Goal: Complete application form

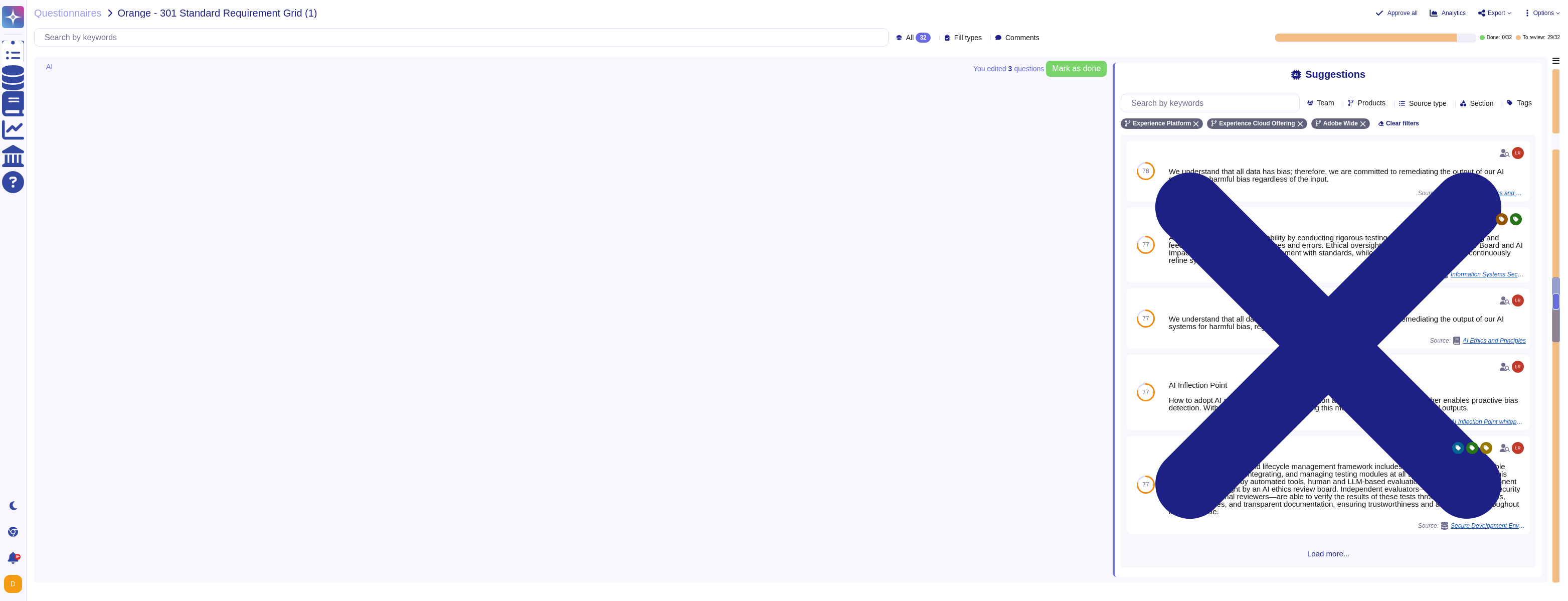
type textarea "This is part of Adobe's Incident Response Plan. For more information, please re…"
type textarea "Adobe’s AI governance and lifecycle management framework includes a documented …"
type textarea "a"
type textarea "Adobe's executive leadership ensures that the information security policy is es…"
type textarea "AI is only as good as the data on which it is trained."
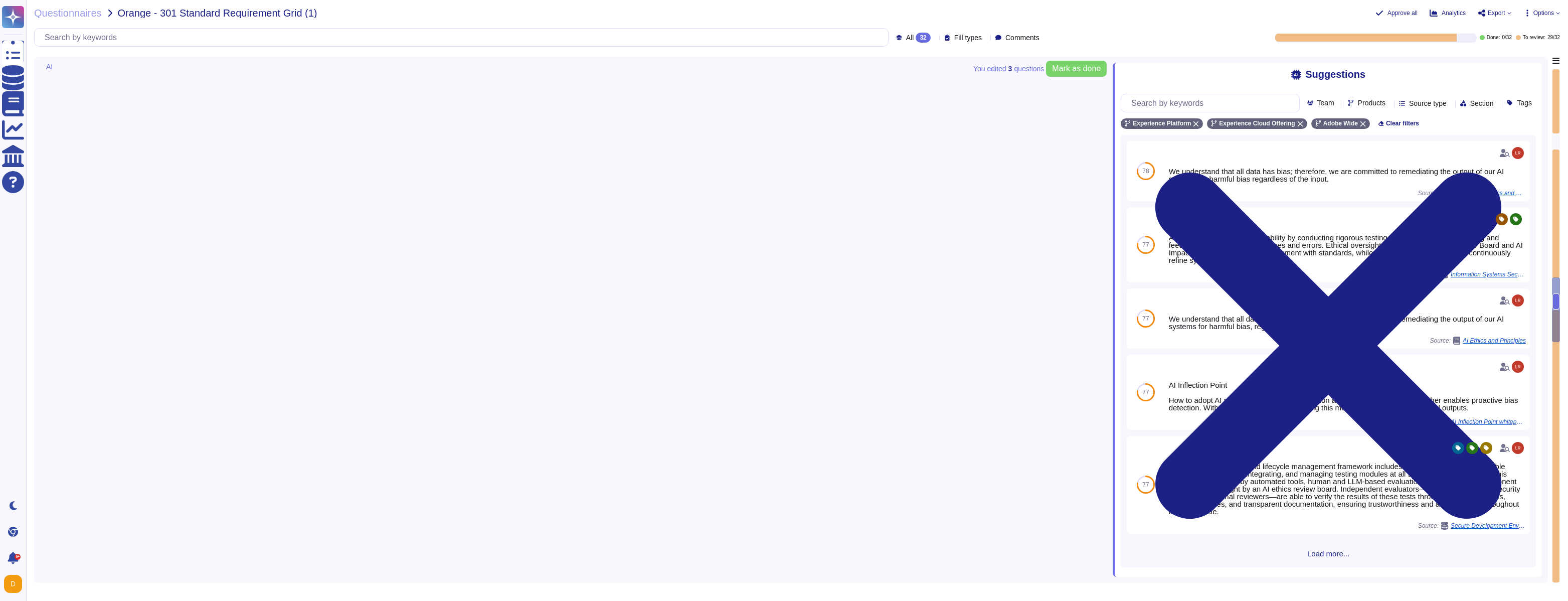
type textarea "Adobe defines availability monitoring alert criteria, how alert criteria will b…"
type textarea "Adobe conducts vulnerability assessments, assigns risk ratings to the discovere…"
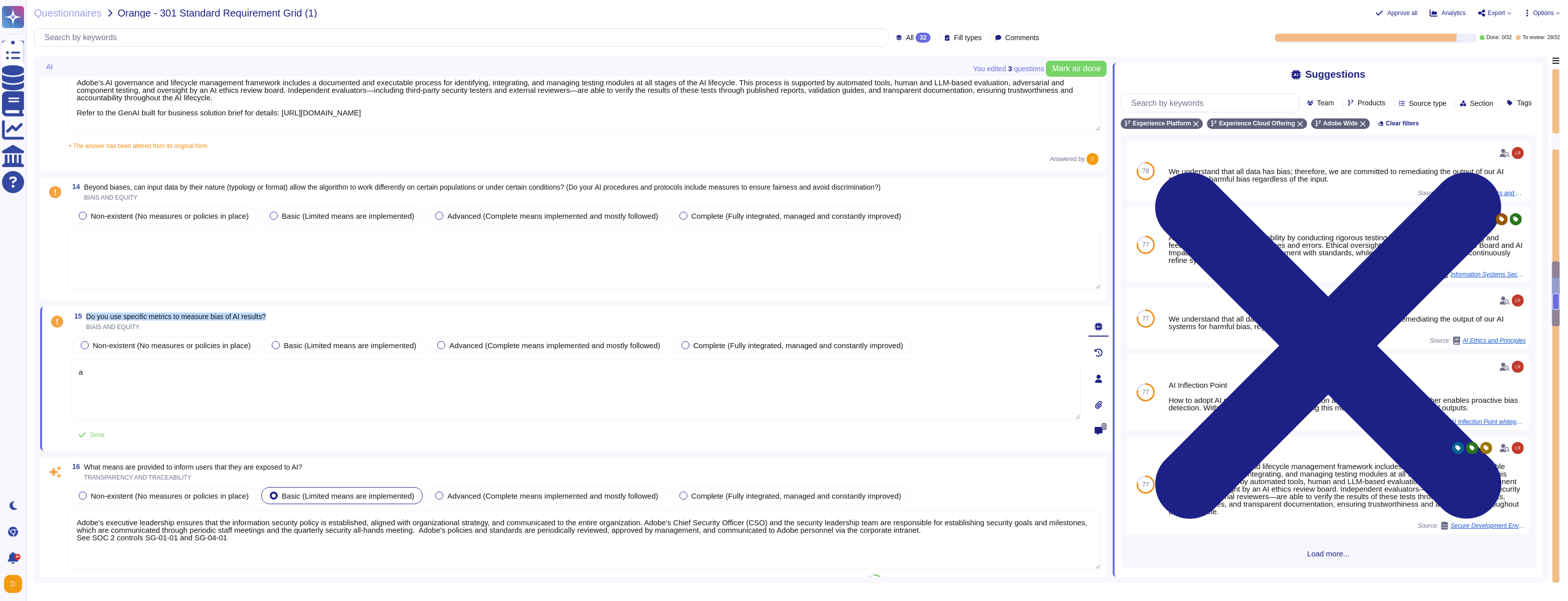
type textarea "Adobe’s AI-related policies do establish mechanisms for monitoring, auditing, a…"
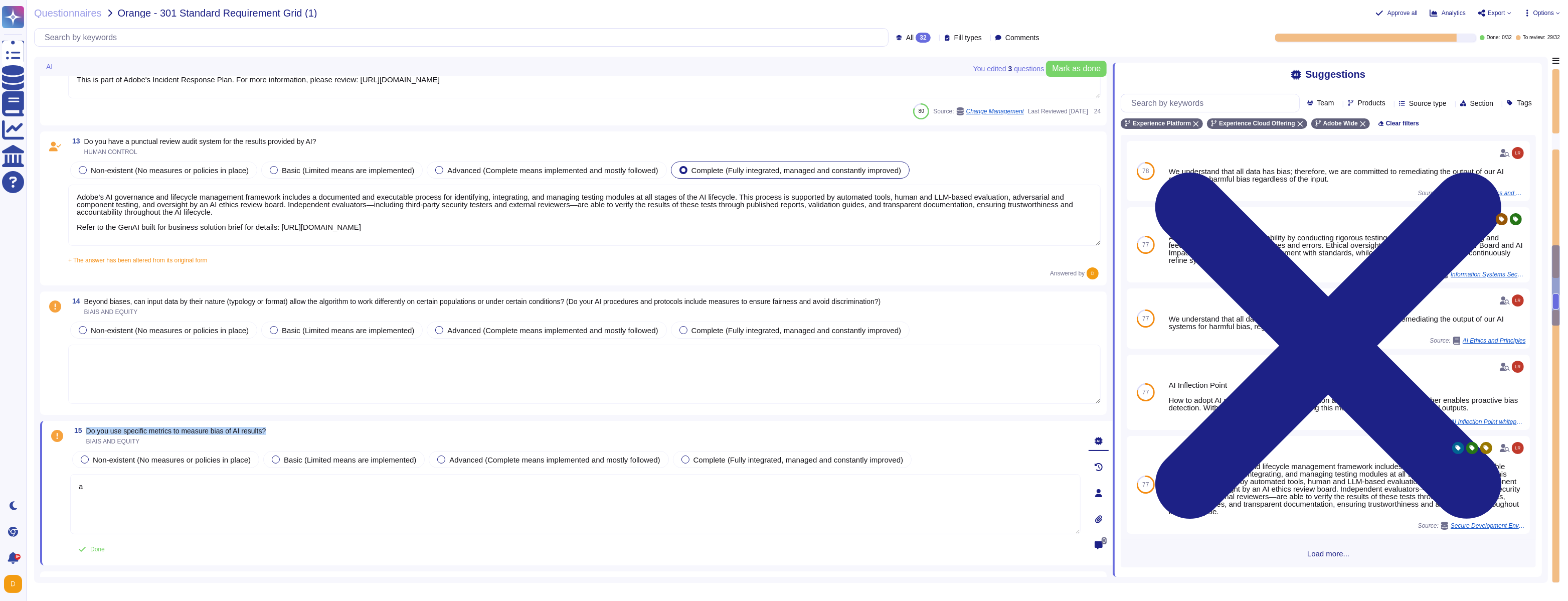
scroll to position [1675, 0]
click at [347, 375] on textarea at bounding box center [585, 375] width 1033 height 59
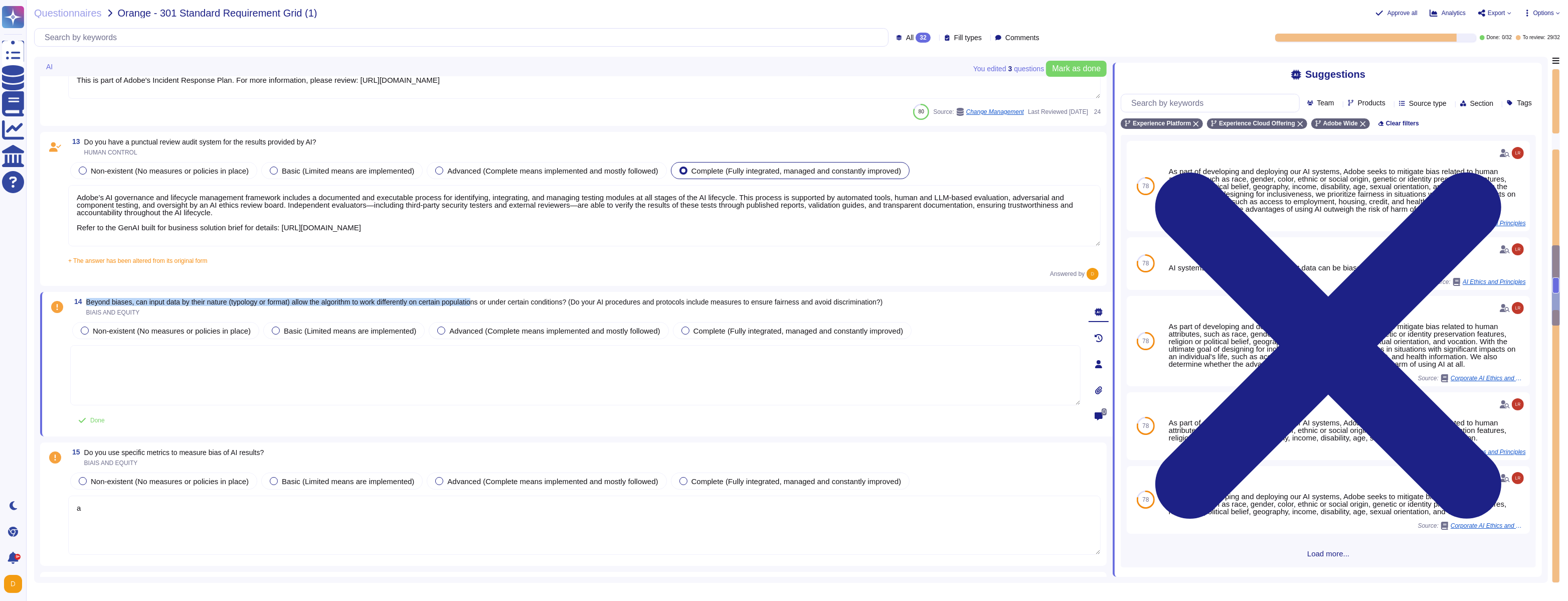
drag, startPoint x: 88, startPoint y: 302, endPoint x: 499, endPoint y: 300, distance: 411.0
click at [499, 300] on span "Beyond biases, can input data by their nature (typology or format) allow the al…" at bounding box center [485, 301] width 797 height 8
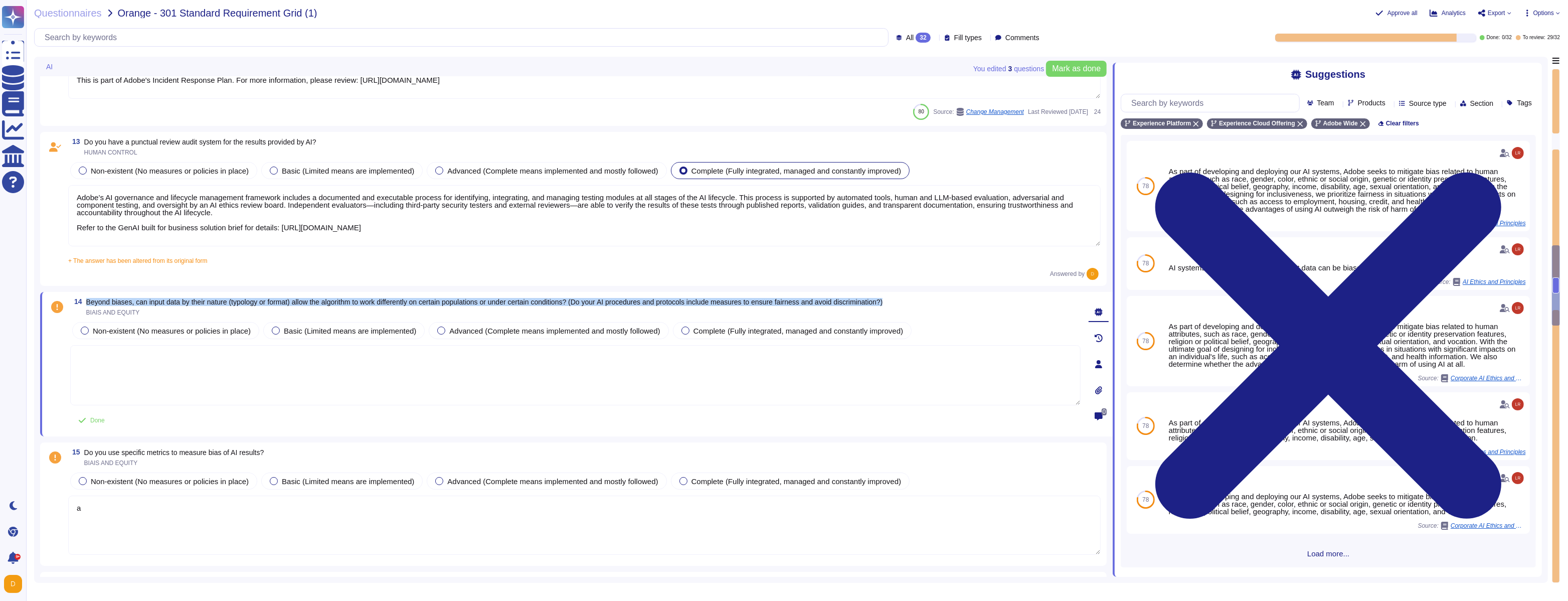
click at [499, 300] on span "Beyond biases, can input data by their nature (typology or format) allow the al…" at bounding box center [485, 301] width 797 height 8
click at [299, 375] on textarea at bounding box center [575, 375] width 1010 height 60
paste textarea "Adobe seeks to mitigate bias in AI systems related to human attributes, such as…"
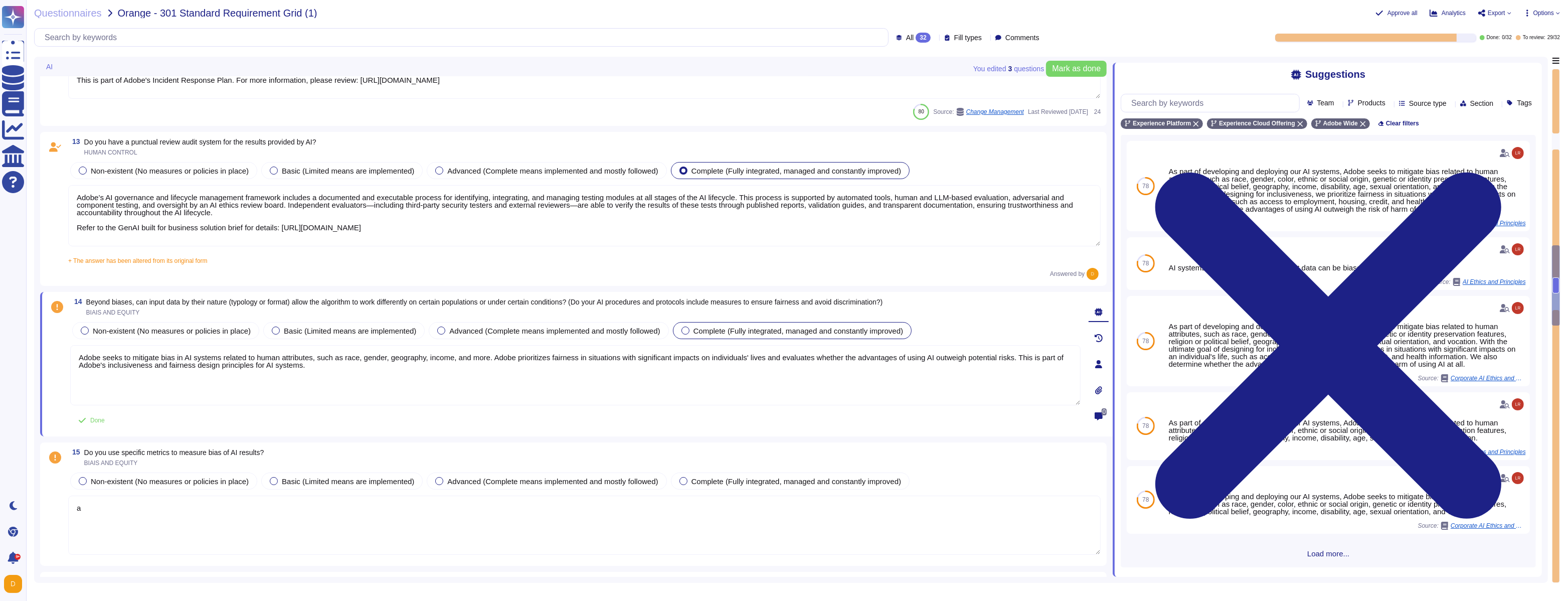
type textarea "Adobe seeks to mitigate bias in AI systems related to human attributes, such as…"
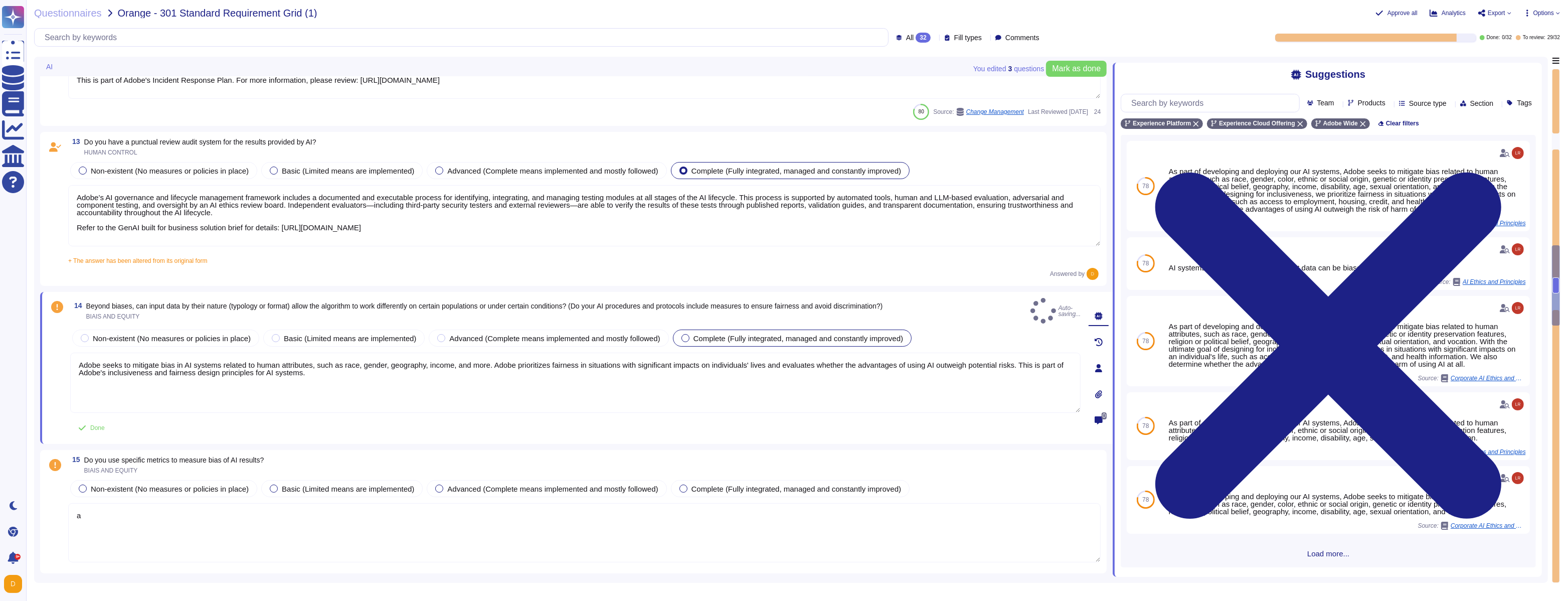
click at [689, 334] on div at bounding box center [685, 337] width 8 height 8
click at [703, 334] on label "Complete (Fully integrated, managed and constantly improved)" at bounding box center [793, 337] width 222 height 8
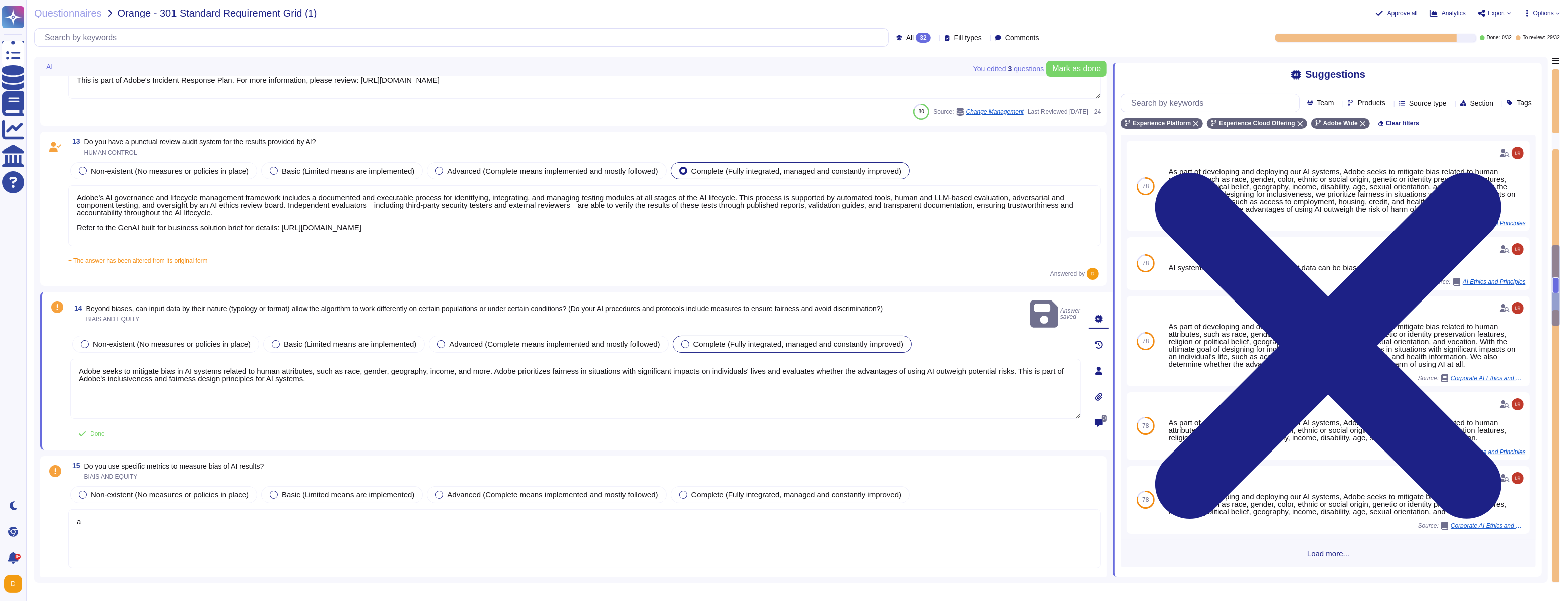
click at [689, 340] on div at bounding box center [685, 344] width 8 height 8
click at [785, 424] on div "Done" at bounding box center [575, 434] width 1010 height 20
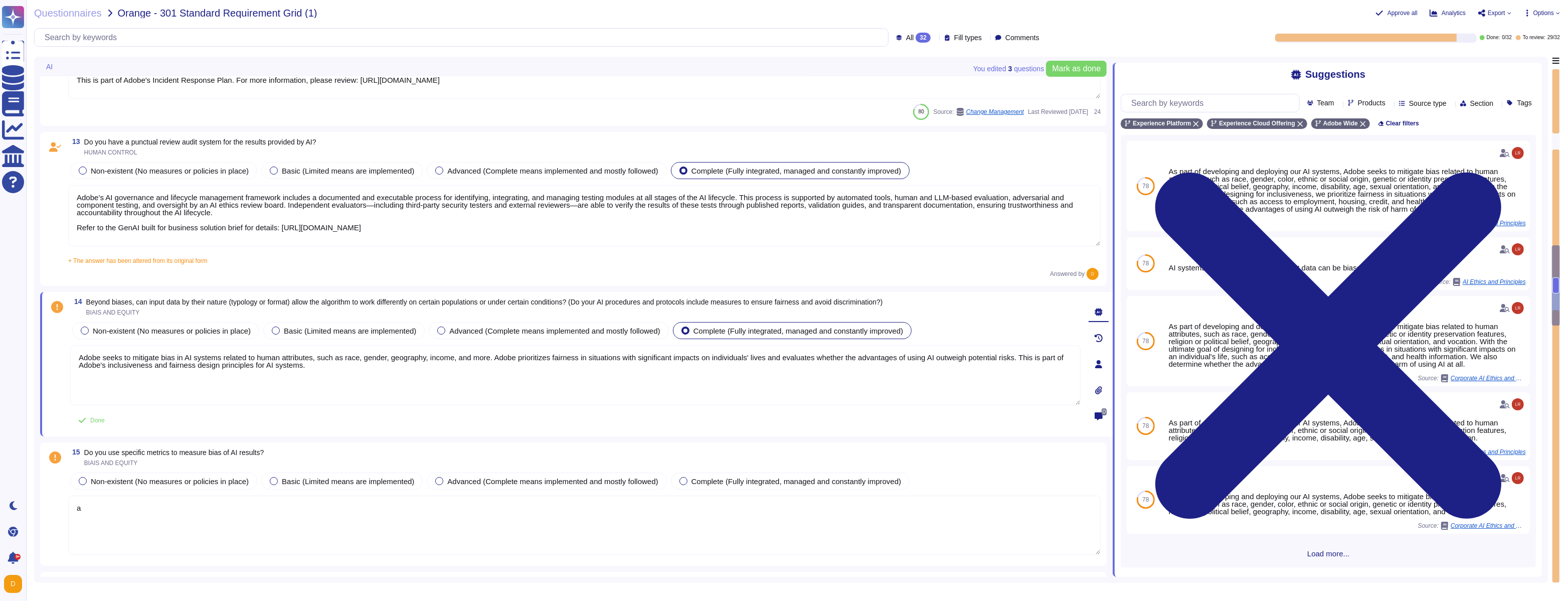
click at [787, 392] on textarea "Adobe seeks to mitigate bias in AI systems related to human attributes, such as…" at bounding box center [575, 375] width 1010 height 60
click at [721, 368] on textarea "Adobe seeks to mitigate bias in AI systems related to human attributes, such as…" at bounding box center [575, 375] width 1010 height 60
click at [420, 365] on textarea "Adobe seeks to mitigate bias in AI systems related to human attributes, such as…" at bounding box center [575, 375] width 1010 height 60
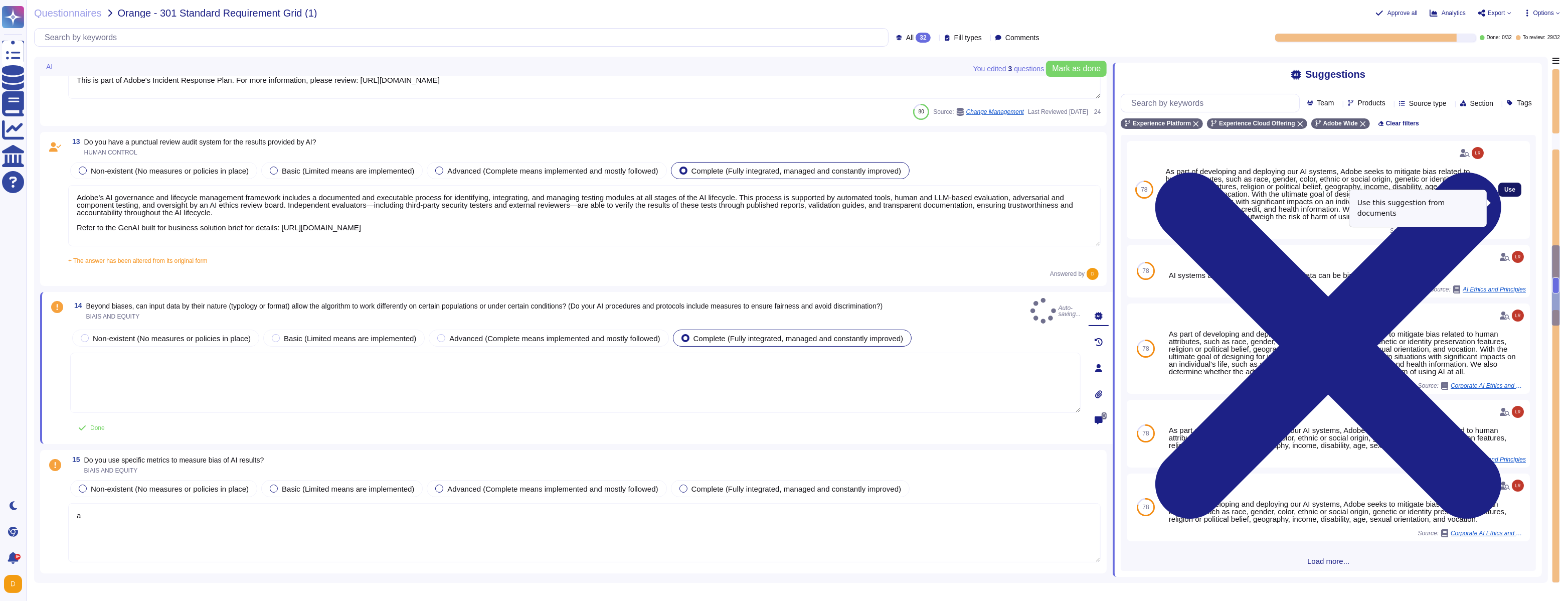
click at [1508, 193] on span "Use" at bounding box center [1510, 189] width 11 height 6
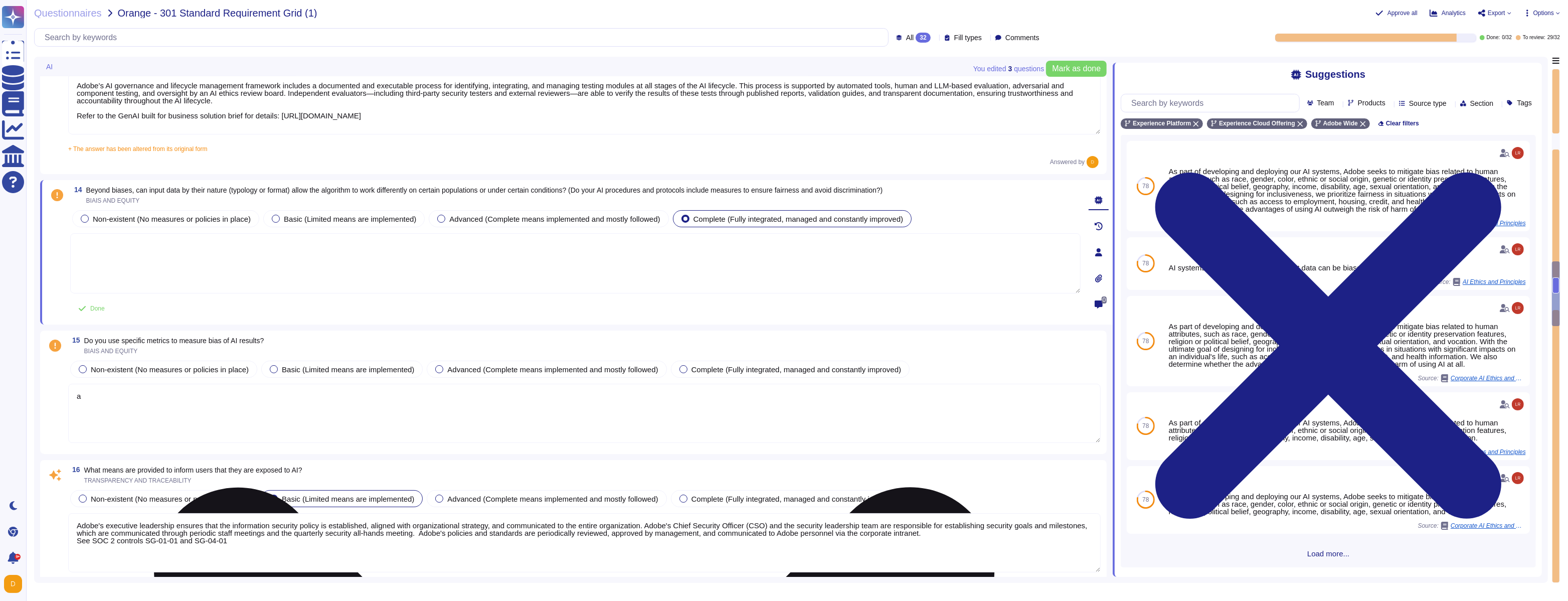
scroll to position [1788, 0]
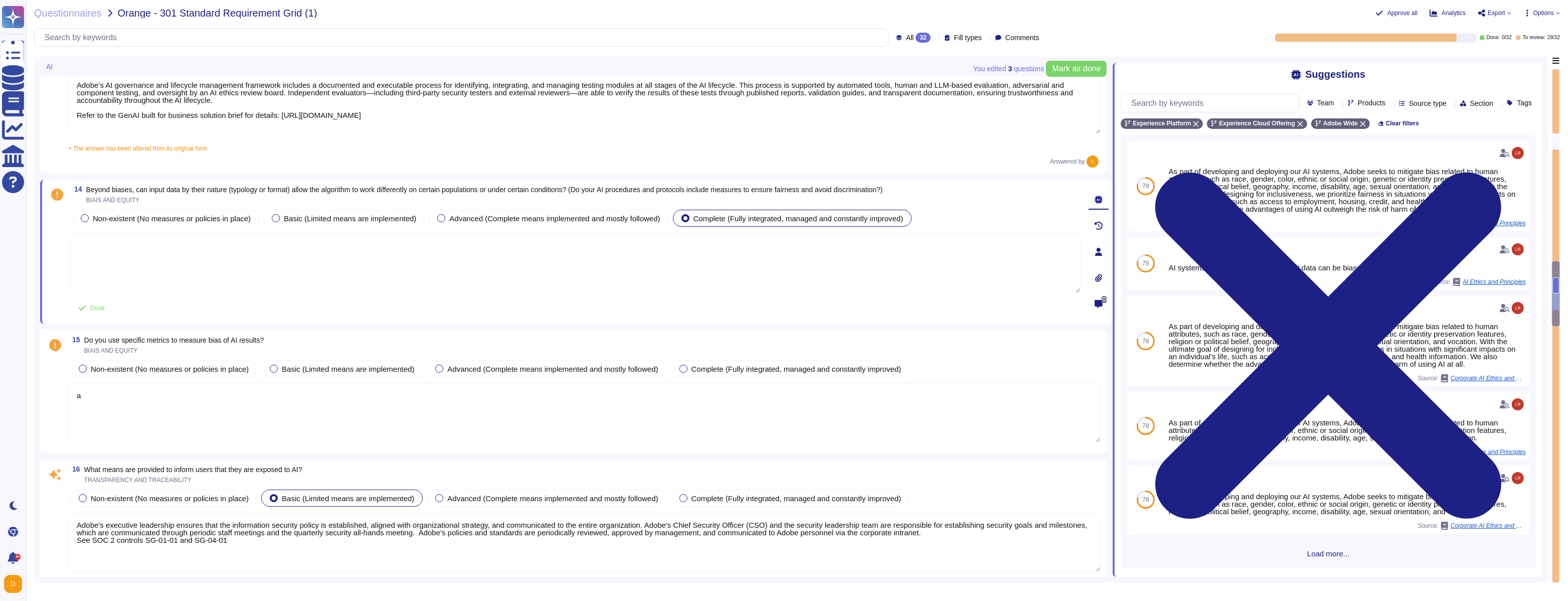
click at [223, 405] on textarea "a" at bounding box center [585, 413] width 1033 height 59
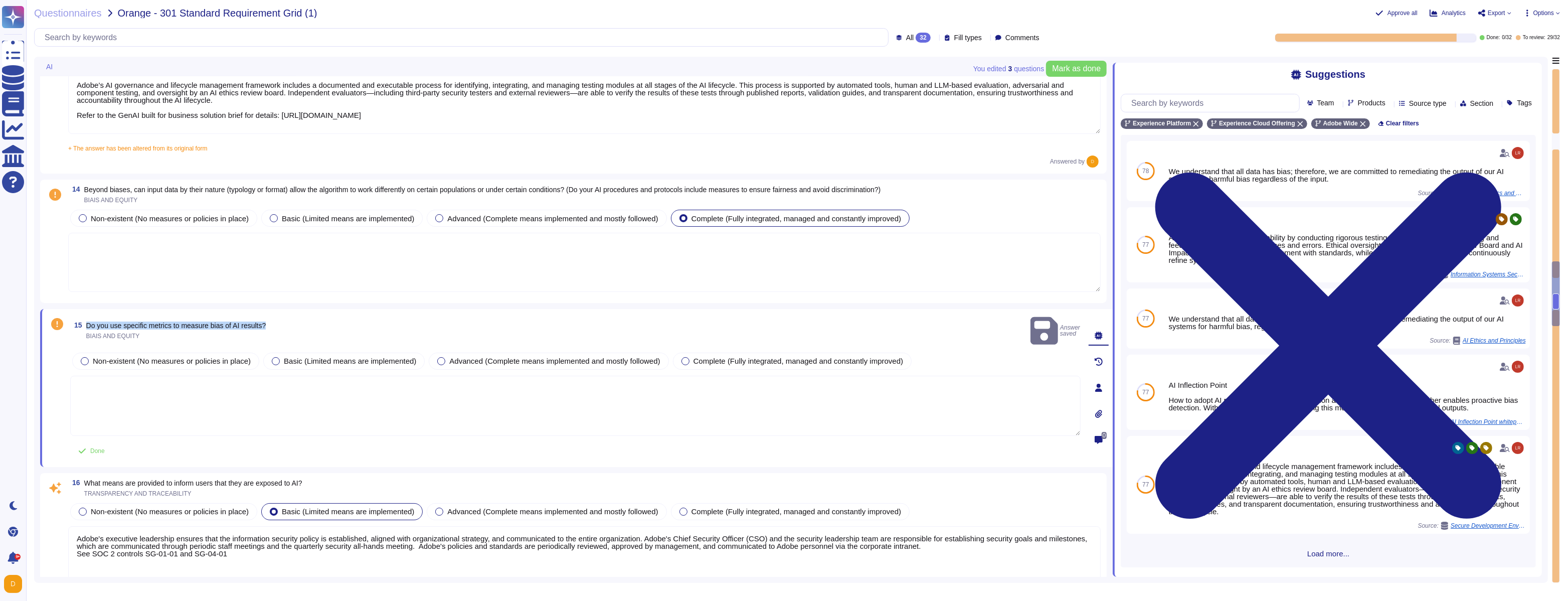
drag, startPoint x: 281, startPoint y: 317, endPoint x: 153, endPoint y: 311, distance: 128.1
click at [153, 311] on div "15 Do you use specific metrics to measure bias of AI results? BIAIS AND EQUITY …" at bounding box center [577, 388] width 1072 height 158
click at [138, 312] on div "15 Do you use specific metrics to measure bias of AI results? BIAIS AND EQUITY …" at bounding box center [577, 388] width 1072 height 158
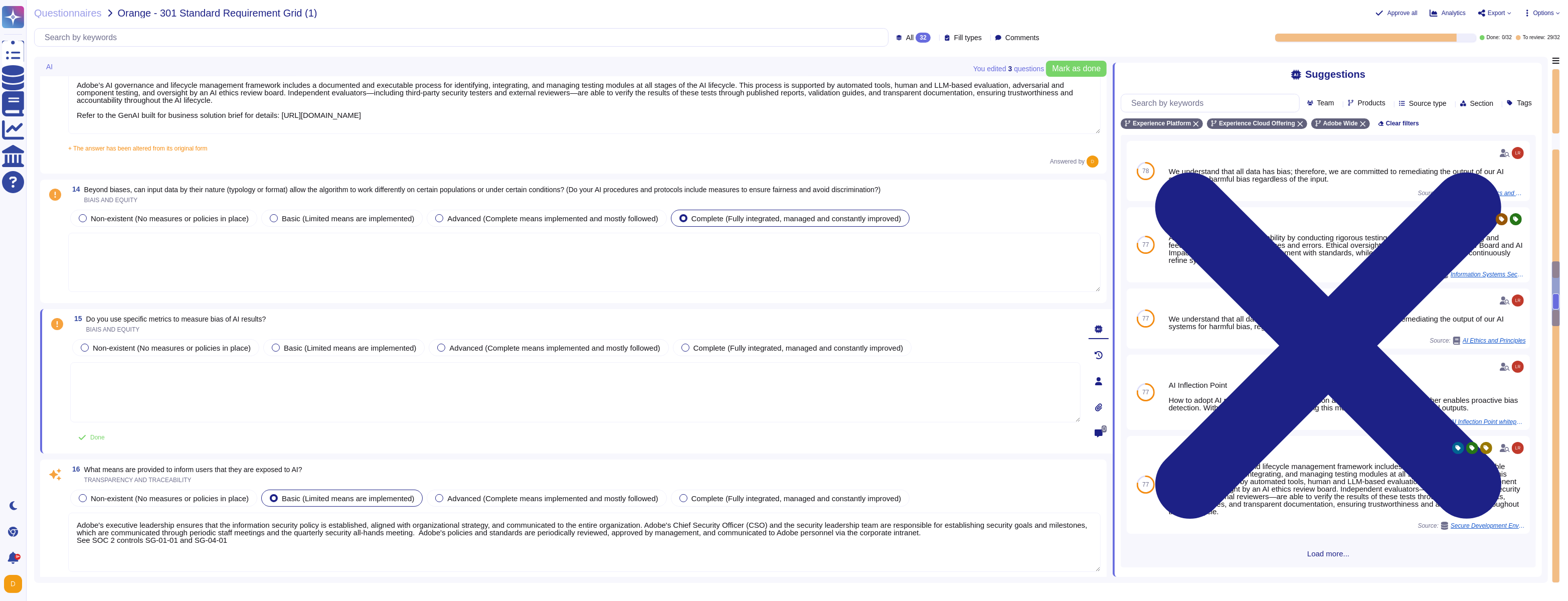
drag, startPoint x: 88, startPoint y: 319, endPoint x: 235, endPoint y: 318, distance: 147.0
click at [235, 318] on span "Do you use specific metrics to measure bias of AI results?" at bounding box center [176, 318] width 180 height 8
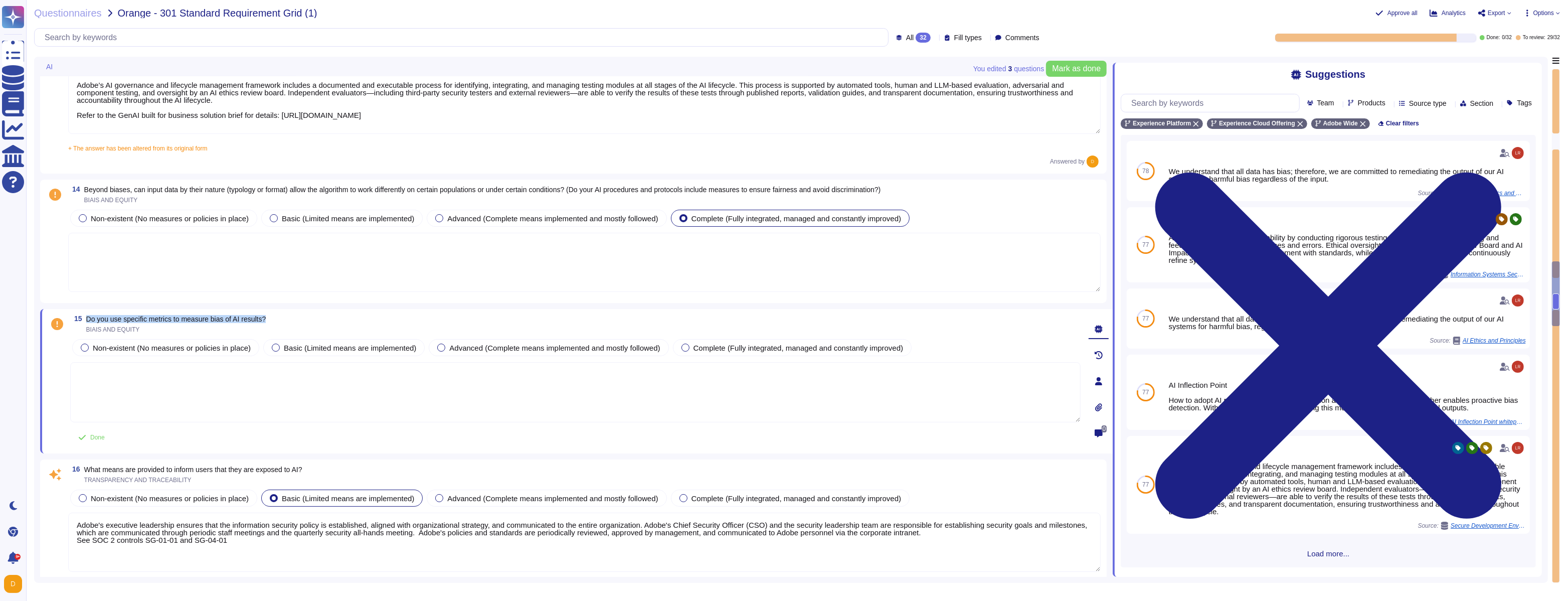
copy span "Do you use specific metrics to measure bias of AI results?"
click at [335, 380] on textarea at bounding box center [575, 391] width 1010 height 60
paste textarea "dobe employs specific mechanisms to measure and address bias in AI results. Ado…"
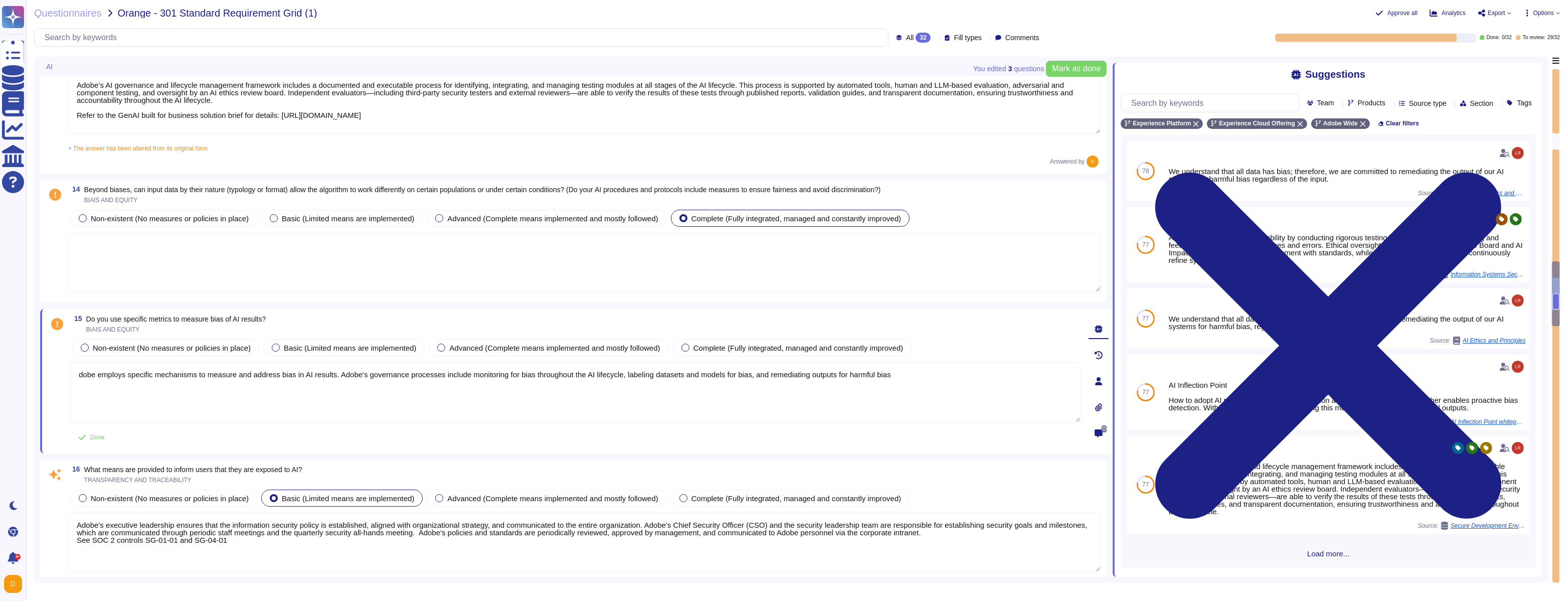
click at [80, 372] on textarea "dobe employs specific mechanisms to measure and address bias in AI results. Ado…" at bounding box center [575, 391] width 1010 height 60
click at [925, 373] on textarea "Adobe employs specific mechanisms to measure and address bias in AI results. Ad…" at bounding box center [575, 391] width 1010 height 60
type textarea "Adobe employs specific mechanisms to measure and address bias in AI results. Ad…"
click at [245, 263] on textarea "As part of developing and deploying our AI systems, Adobe seeks to mitigate bia…" at bounding box center [585, 263] width 1033 height 59
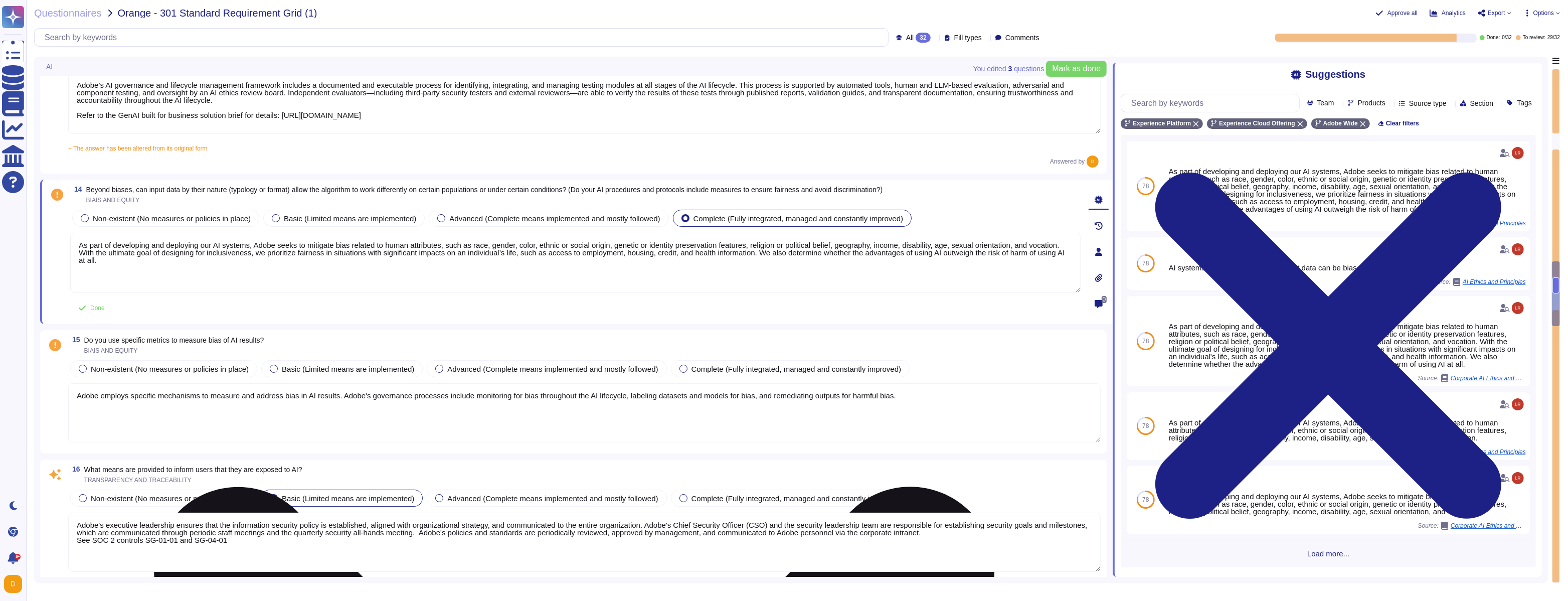
paste textarea "We understand that all data has bias; therefore, we are committed to remediatin…"
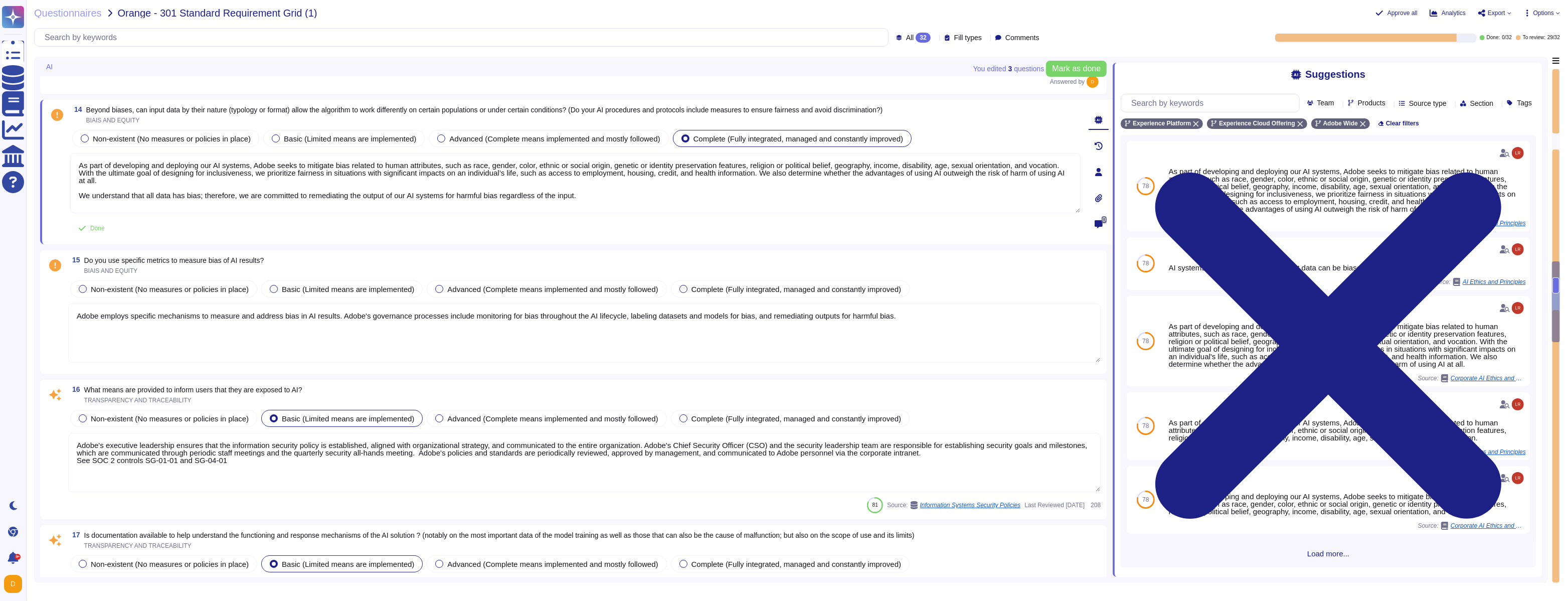
scroll to position [1893, 0]
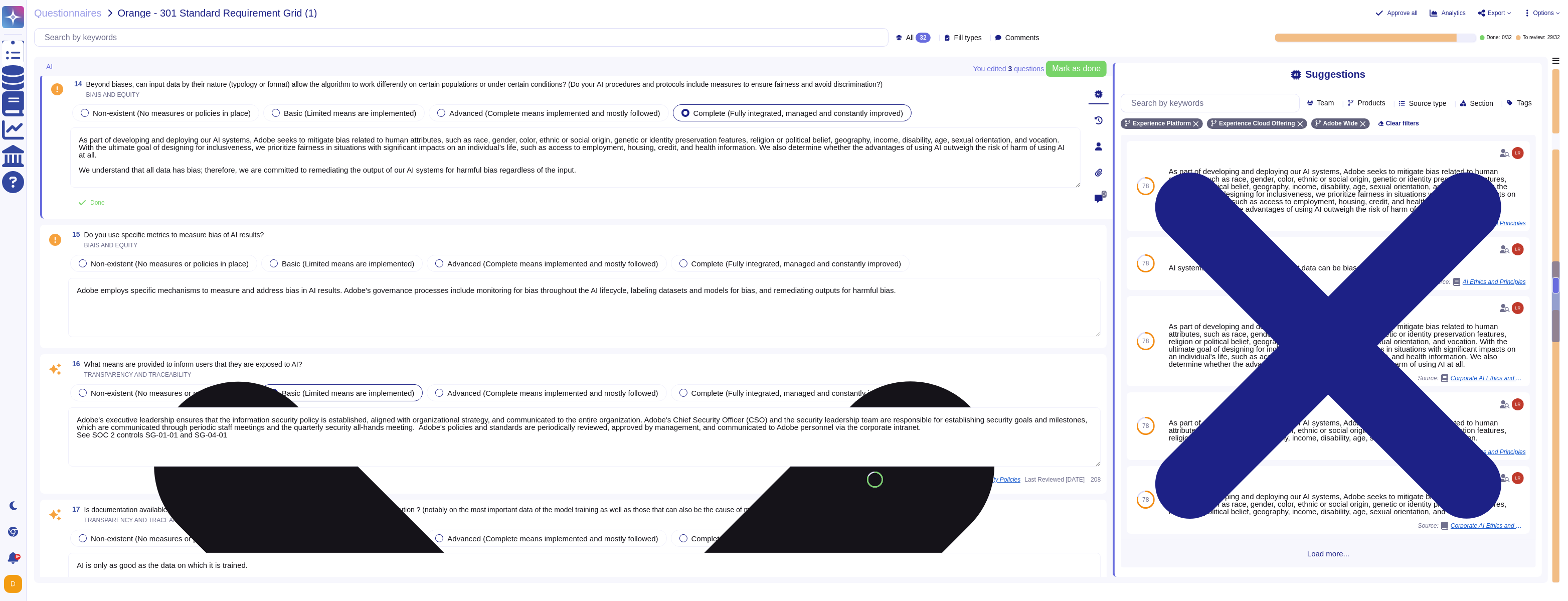
click at [162, 167] on textarea "As part of developing and deploying our AI systems, Adobe seeks to mitigate bia…" at bounding box center [575, 157] width 1010 height 60
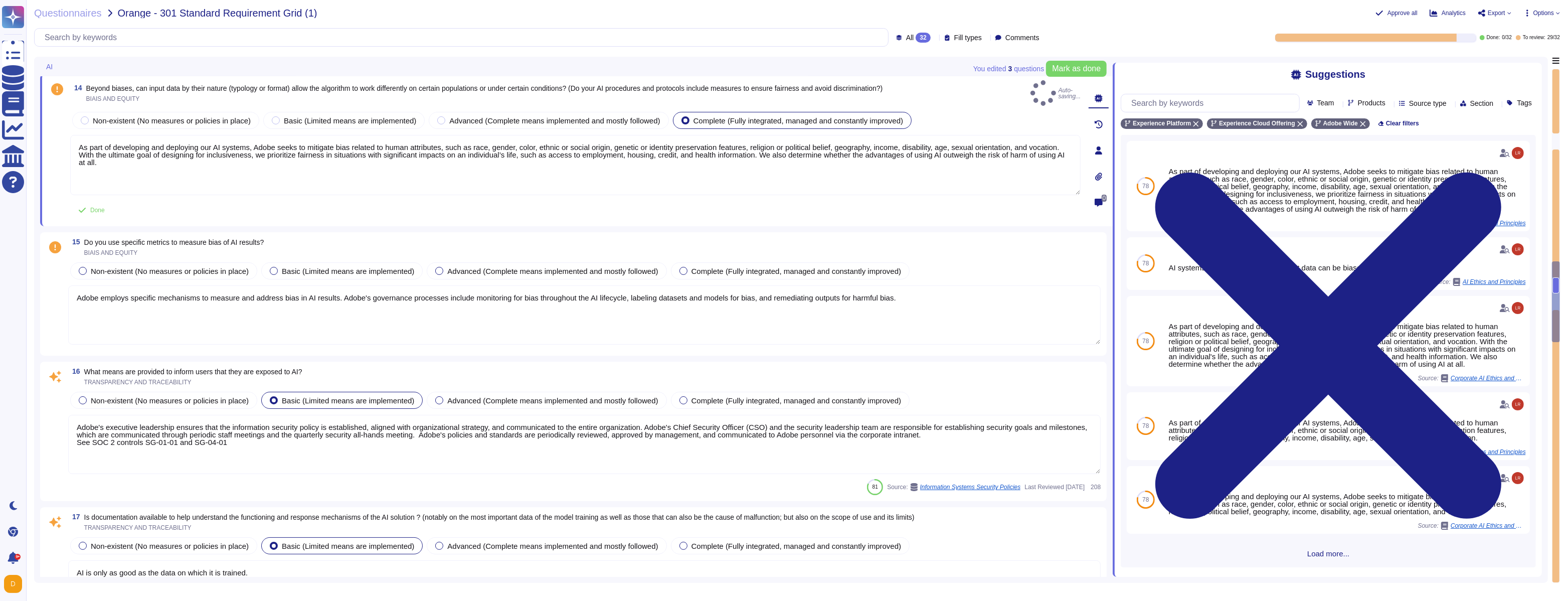
type textarea "As part of developing and deploying our AI systems, Adobe seeks to mitigate bia…"
click at [925, 289] on textarea "Adobe employs specific mechanisms to measure and address bias in AI results. Ad…" at bounding box center [585, 315] width 1033 height 59
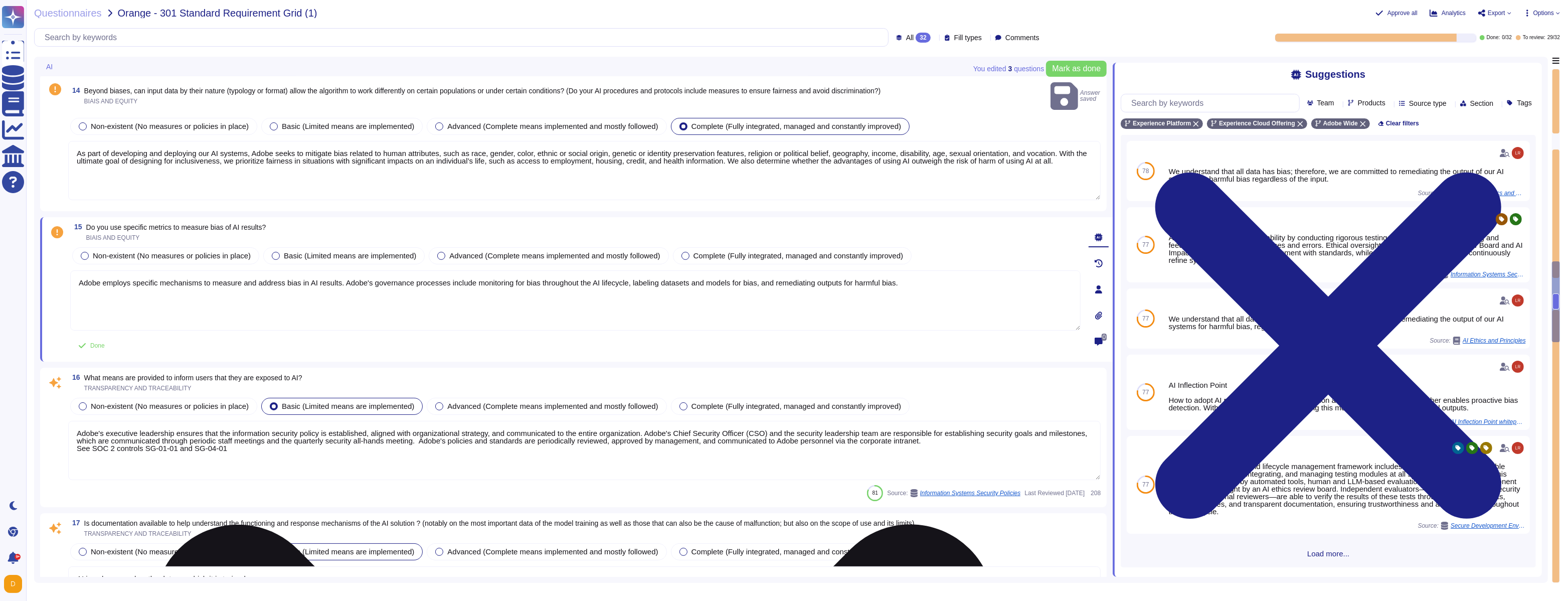
paste textarea "We understand that all data has bias; therefore, we are committed to remediatin…"
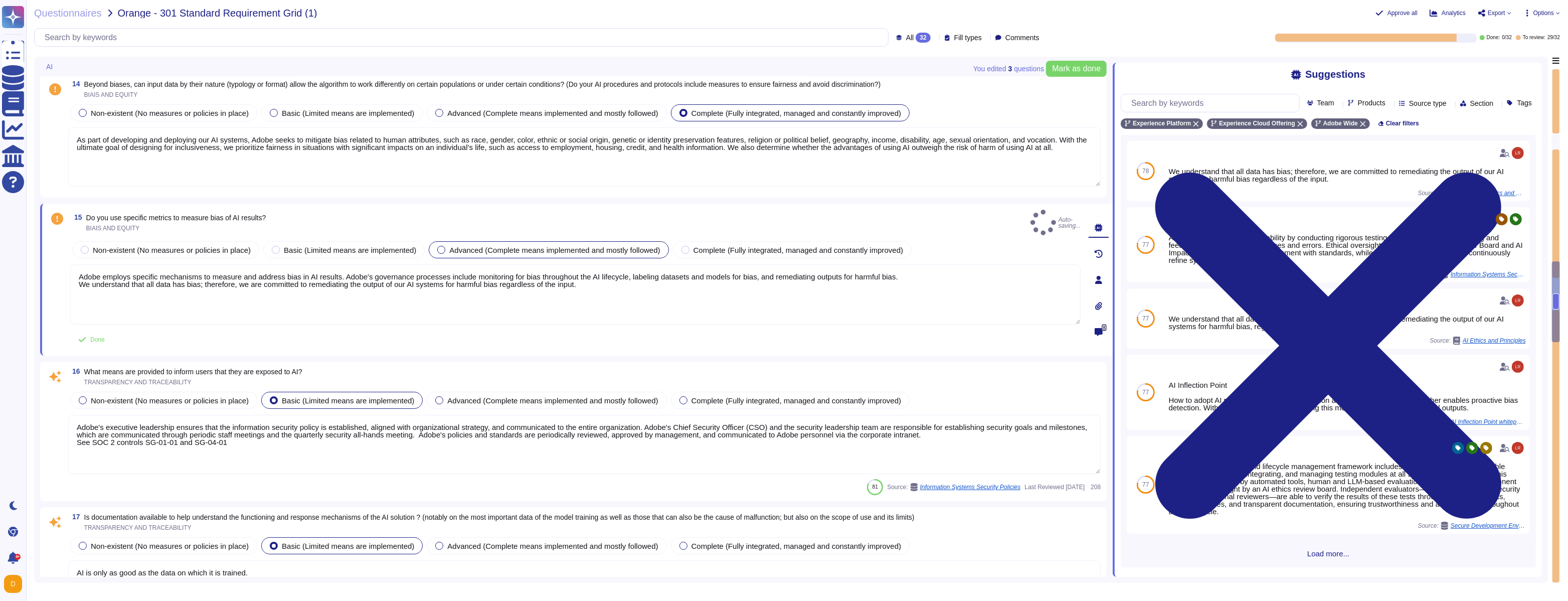
type textarea "Adobe employs specific mechanisms to measure and address bias in AI results. Ad…"
click at [445, 246] on div at bounding box center [441, 249] width 8 height 8
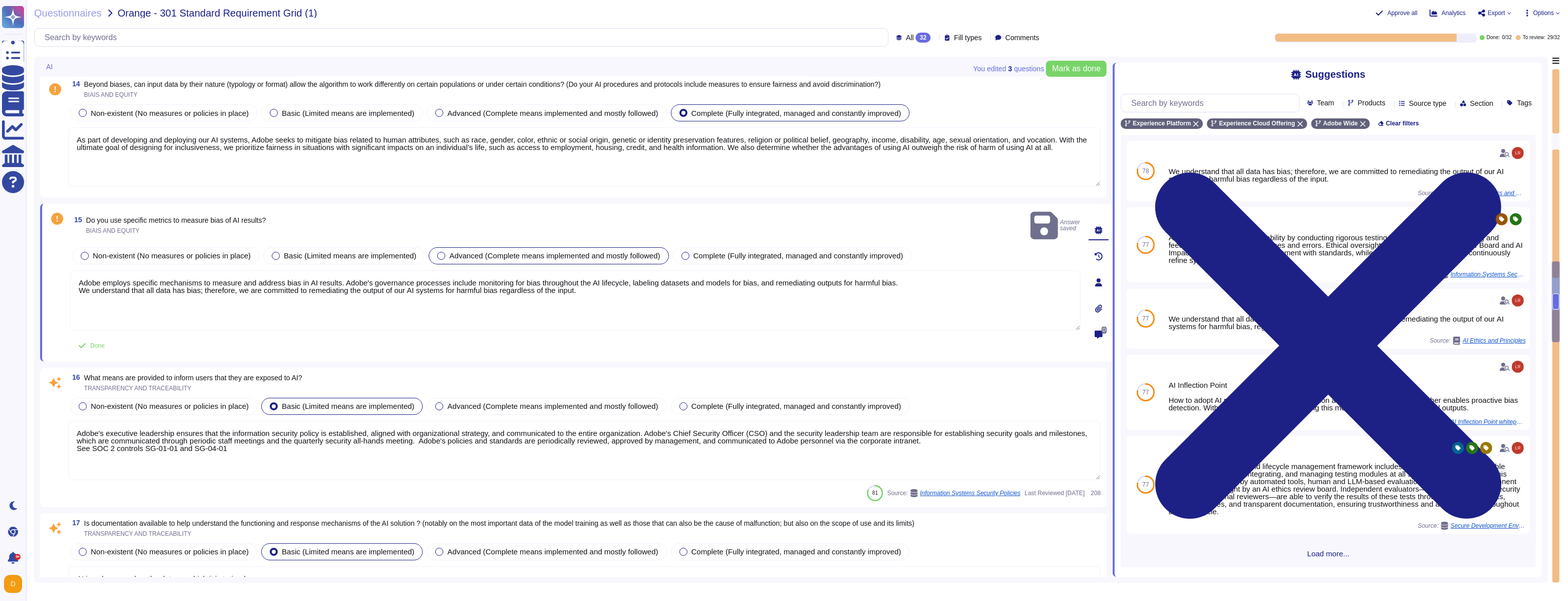
click at [448, 249] on div "Advanced (Complete means implemented and mostly followed)" at bounding box center [549, 256] width 239 height 17
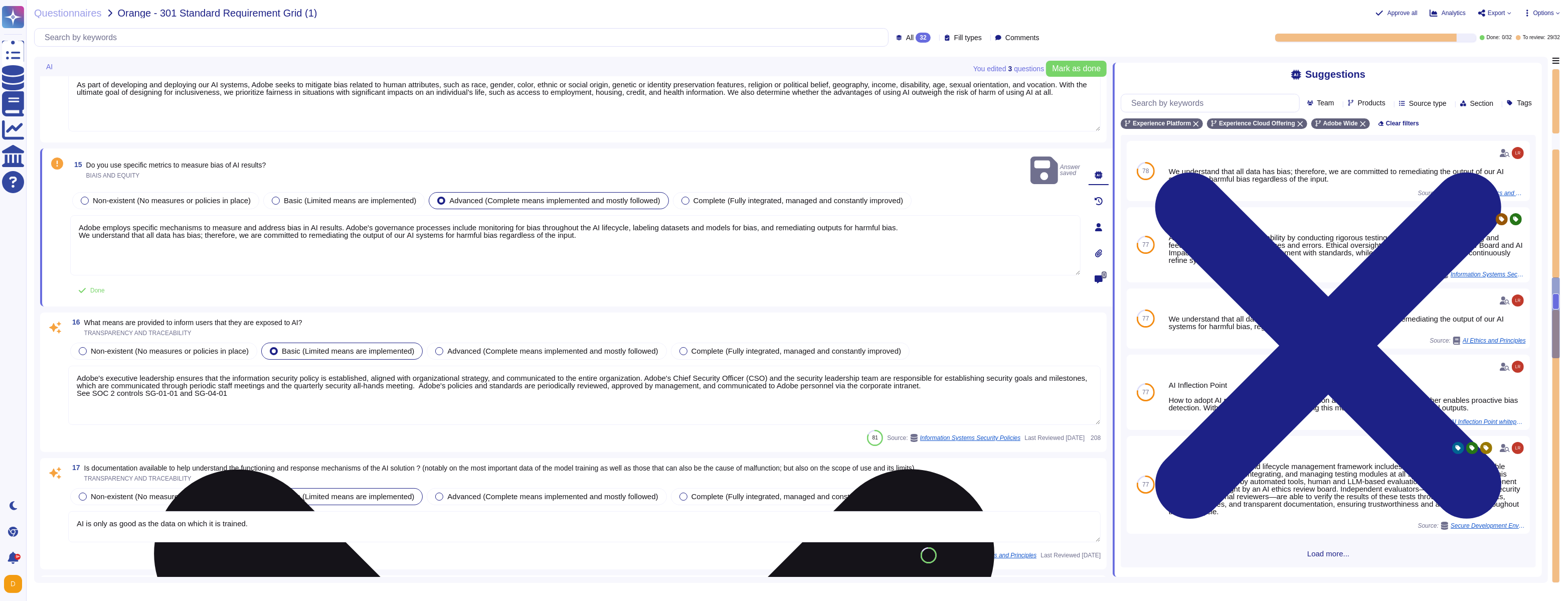
type textarea "Adobe has established policies for incident response that apply to all its syst…"
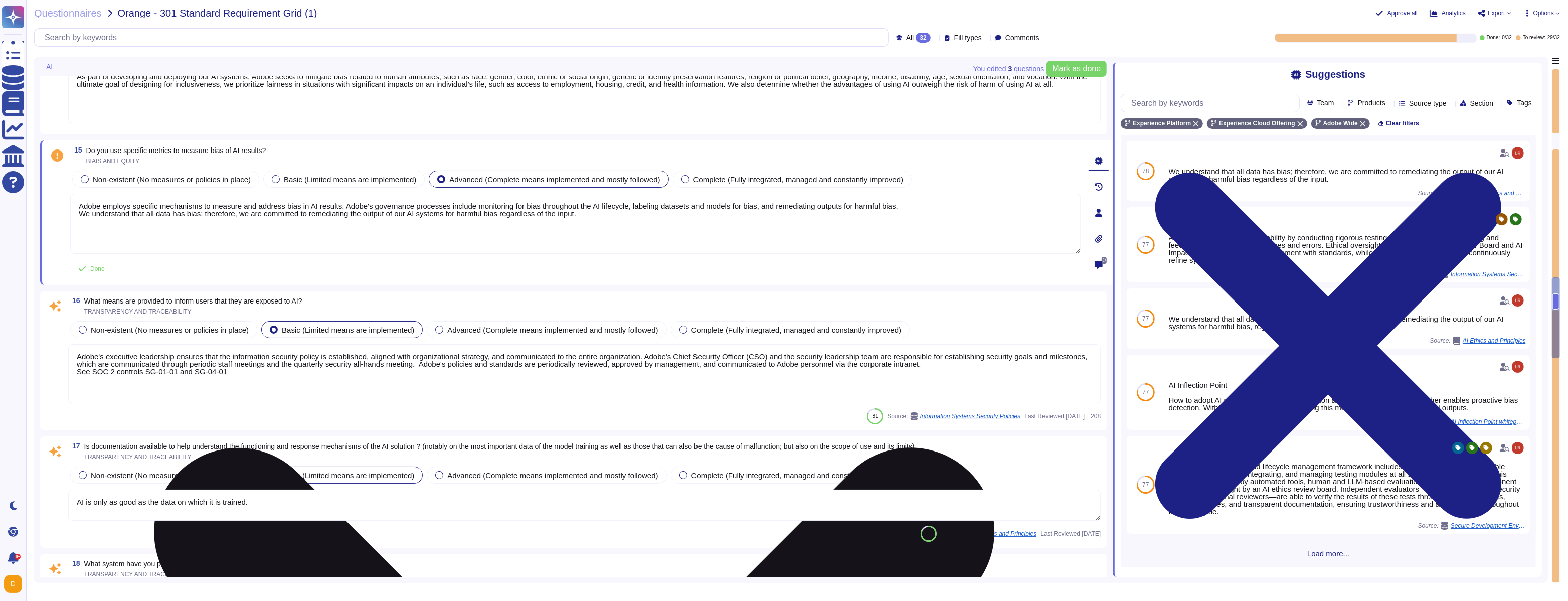
scroll to position [1950, 0]
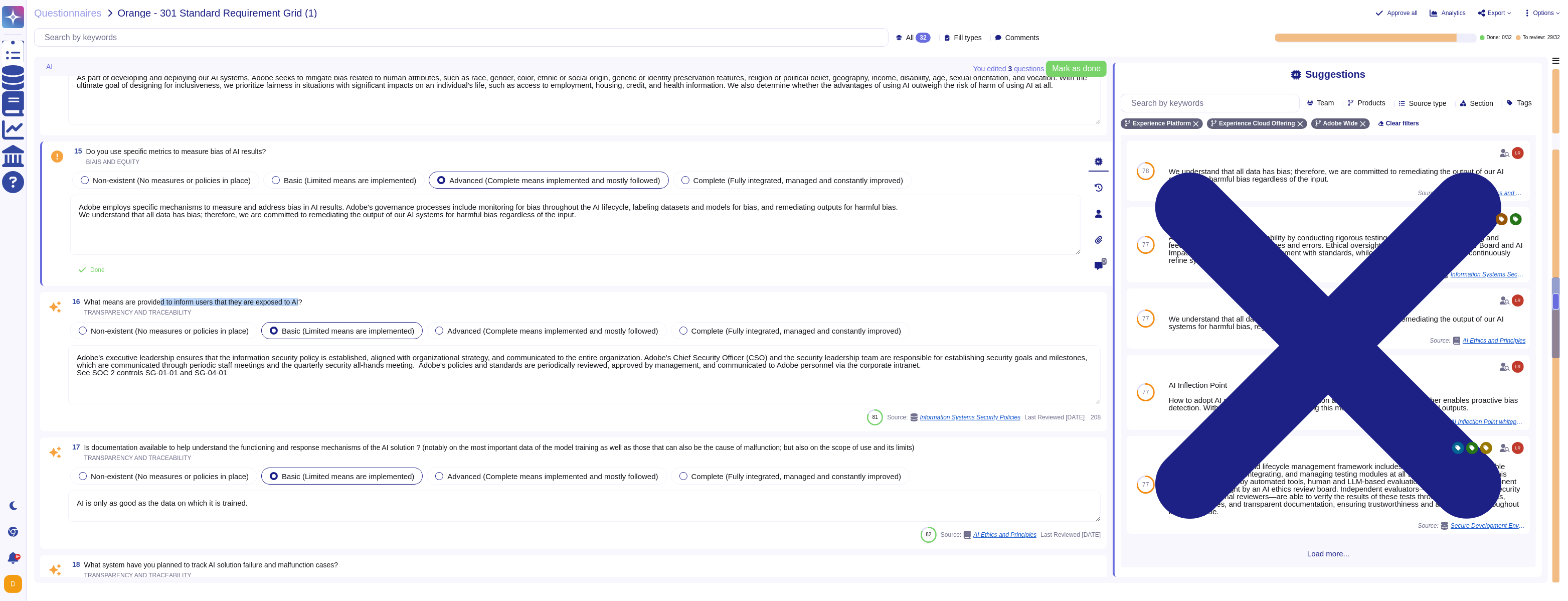
drag, startPoint x: 164, startPoint y: 302, endPoint x: 312, endPoint y: 298, distance: 148.1
click at [302, 298] on span "What means are provided to inform users that they are exposed to AI?" at bounding box center [193, 301] width 218 height 8
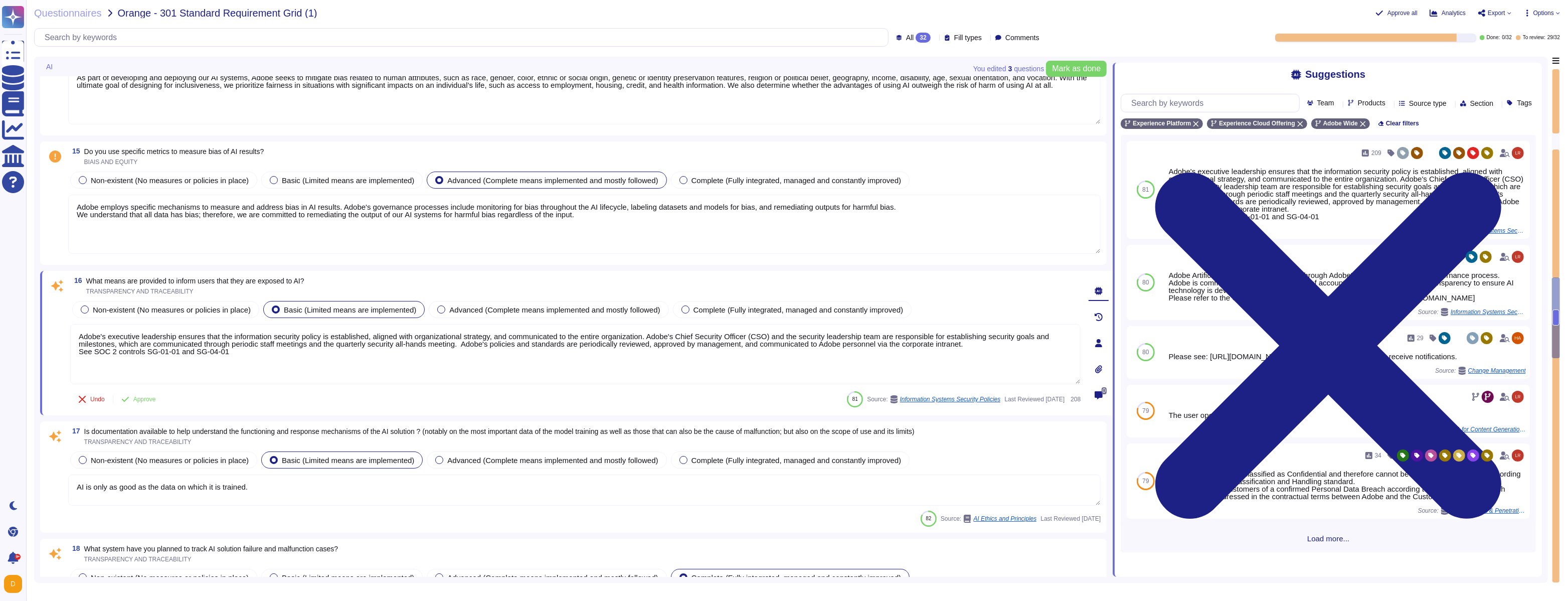
click at [310, 359] on textarea "Adobe's executive leadership ensures that the information security policy is es…" at bounding box center [575, 354] width 1010 height 60
drag, startPoint x: 87, startPoint y: 281, endPoint x: 316, endPoint y: 278, distance: 229.0
click at [304, 278] on span "What means are provided to inform users that they are exposed to AI?" at bounding box center [195, 281] width 218 height 8
copy span "What means are provided to inform users that they are exposed to AI?"
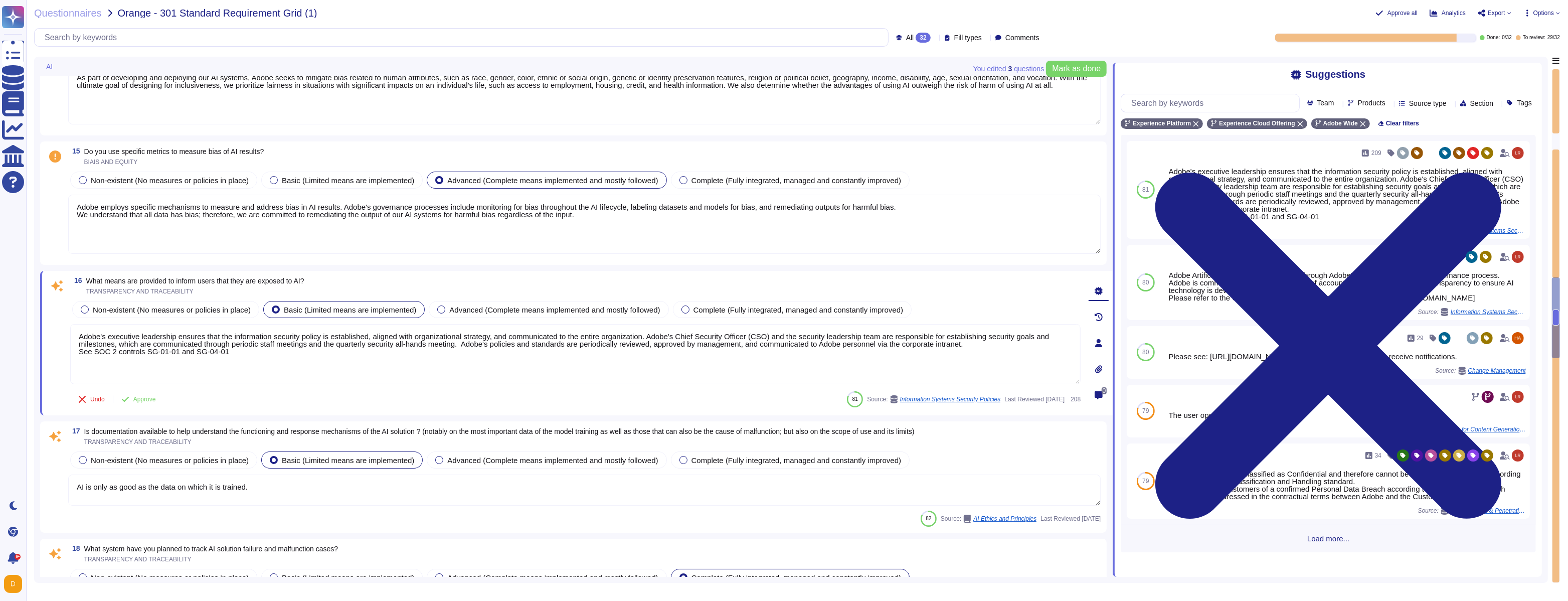
click at [605, 218] on textarea "Adobe employs specific mechanisms to measure and address bias in AI results. Ad…" at bounding box center [585, 224] width 1033 height 59
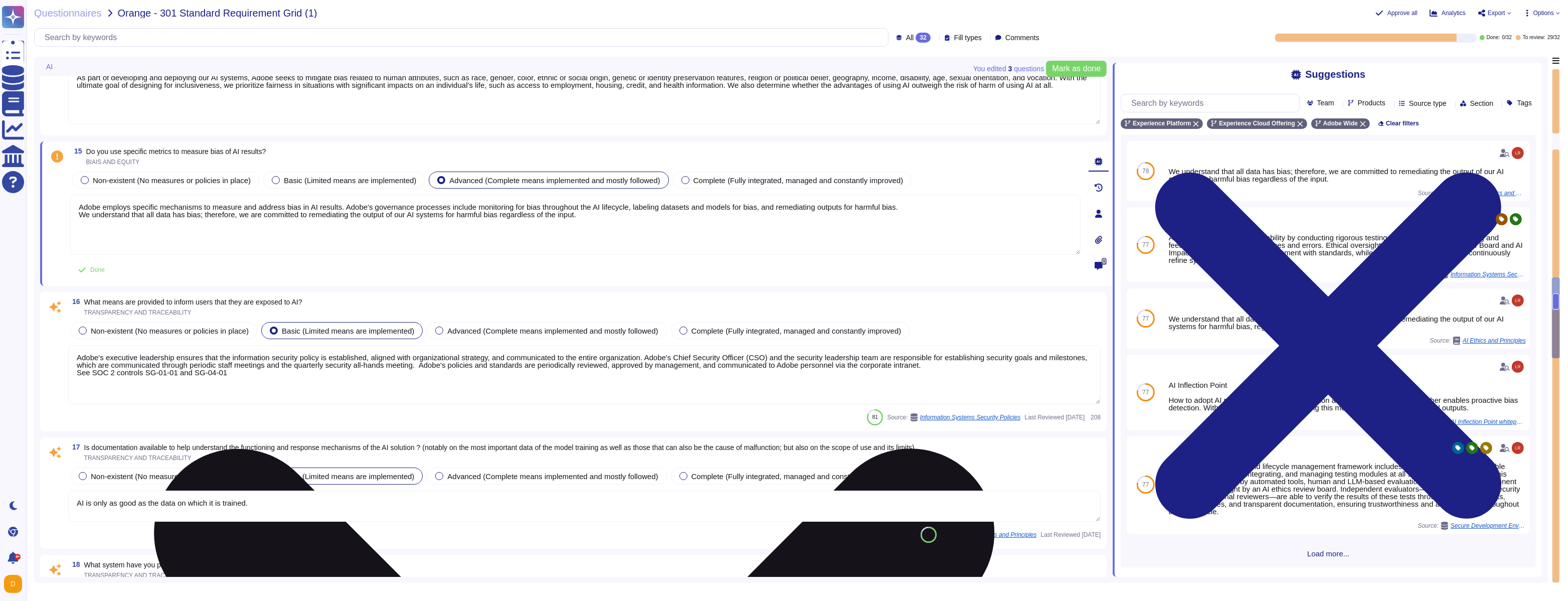
scroll to position [0, 0]
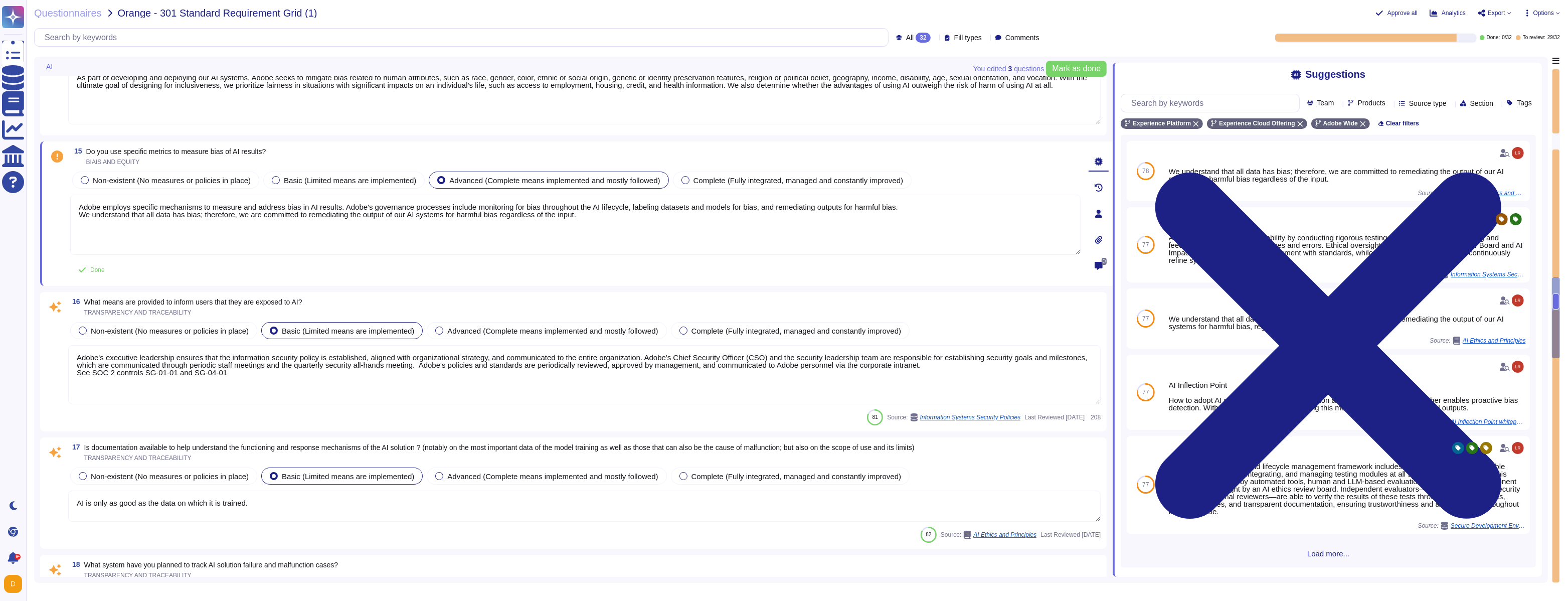
paste textarea "While Adobe does not publish a canonical list of “bias metrics” for every model…"
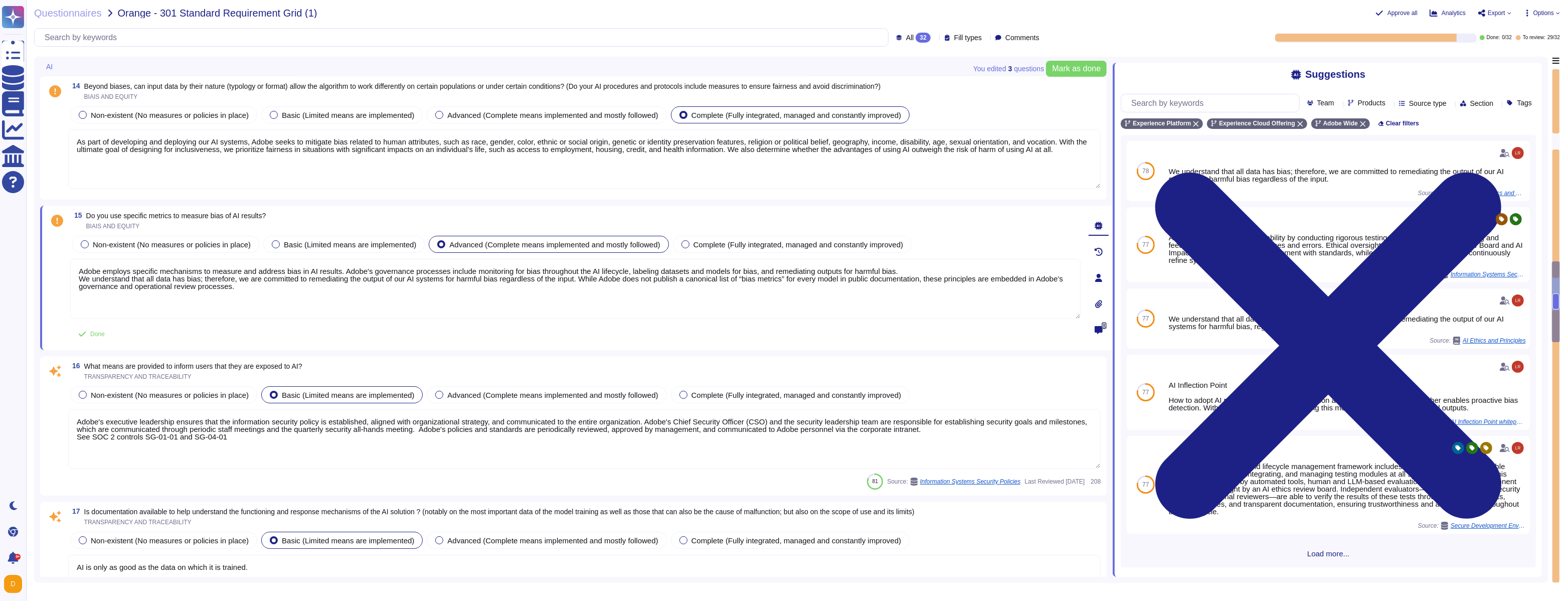
scroll to position [1886, 0]
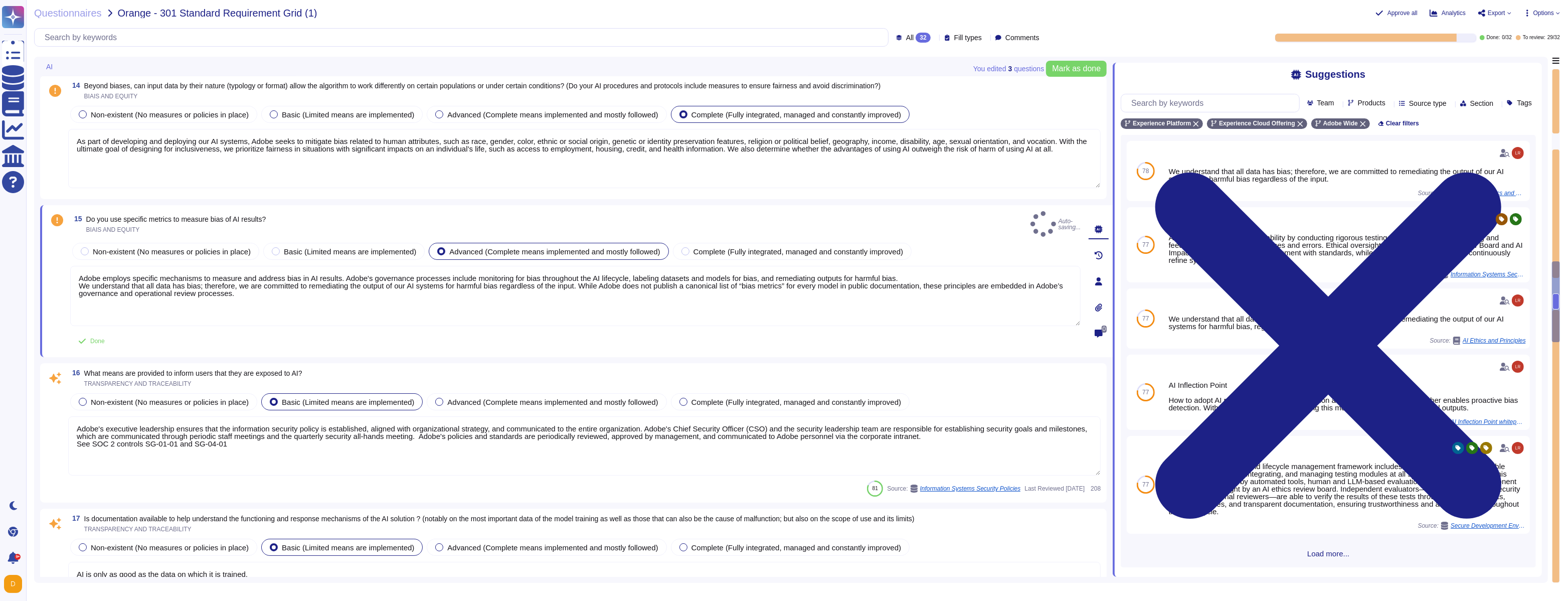
type textarea "Adobe employs specific mechanisms to measure and address bias in AI results. Ad…"
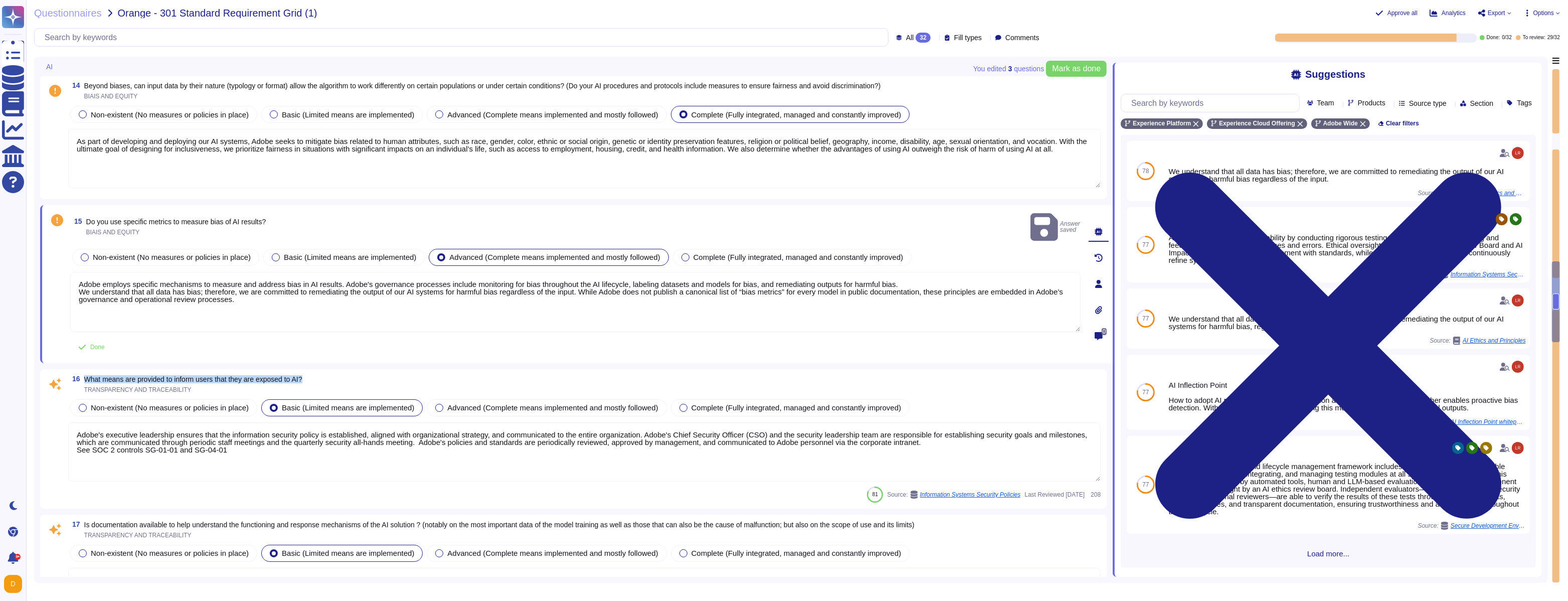
drag, startPoint x: 318, startPoint y: 363, endPoint x: 87, endPoint y: 366, distance: 231.0
click at [87, 375] on div "16 What means are provided to inform users that they are exposed to AI? TRANSPA…" at bounding box center [585, 384] width 1033 height 18
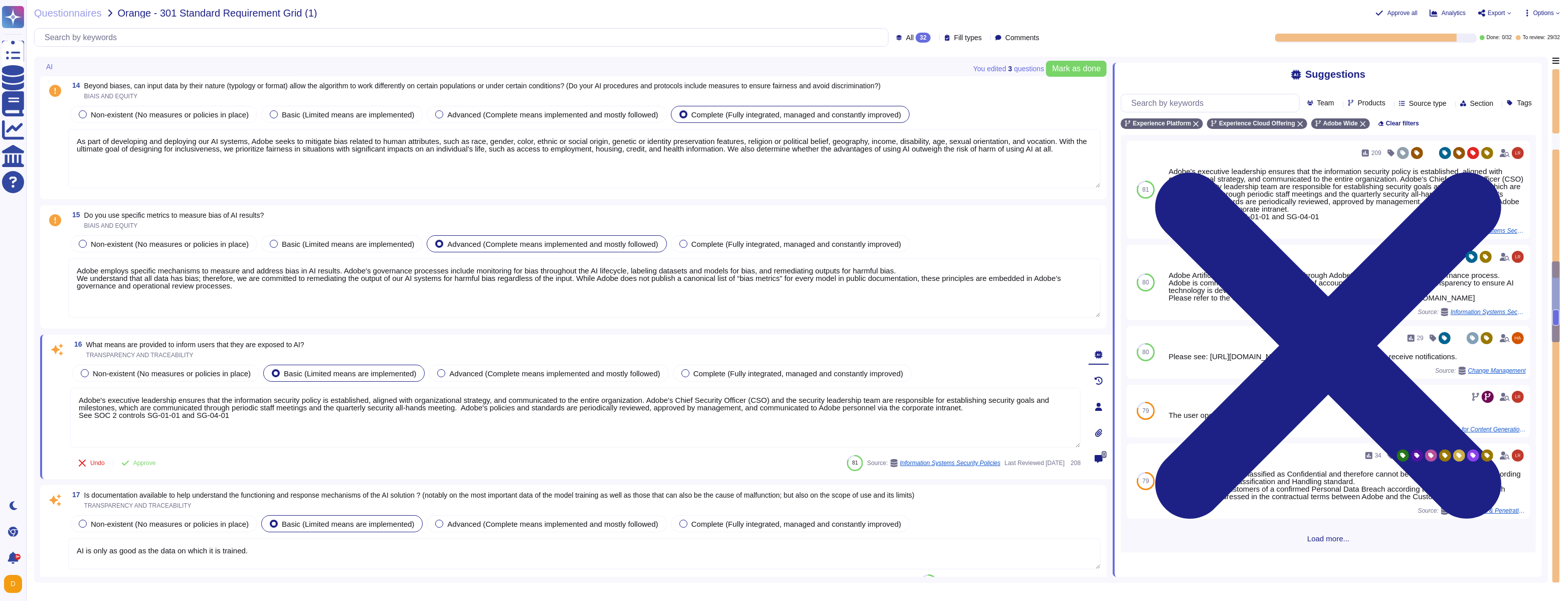
click at [141, 340] on span "What means are provided to inform users that they are exposed to AI?" at bounding box center [195, 344] width 218 height 8
copy span "What means are provided to inform users that they are exposed to AI?"
click at [253, 409] on textarea "Adobe's executive leadership ensures that the information security policy is es…" at bounding box center [575, 417] width 1010 height 60
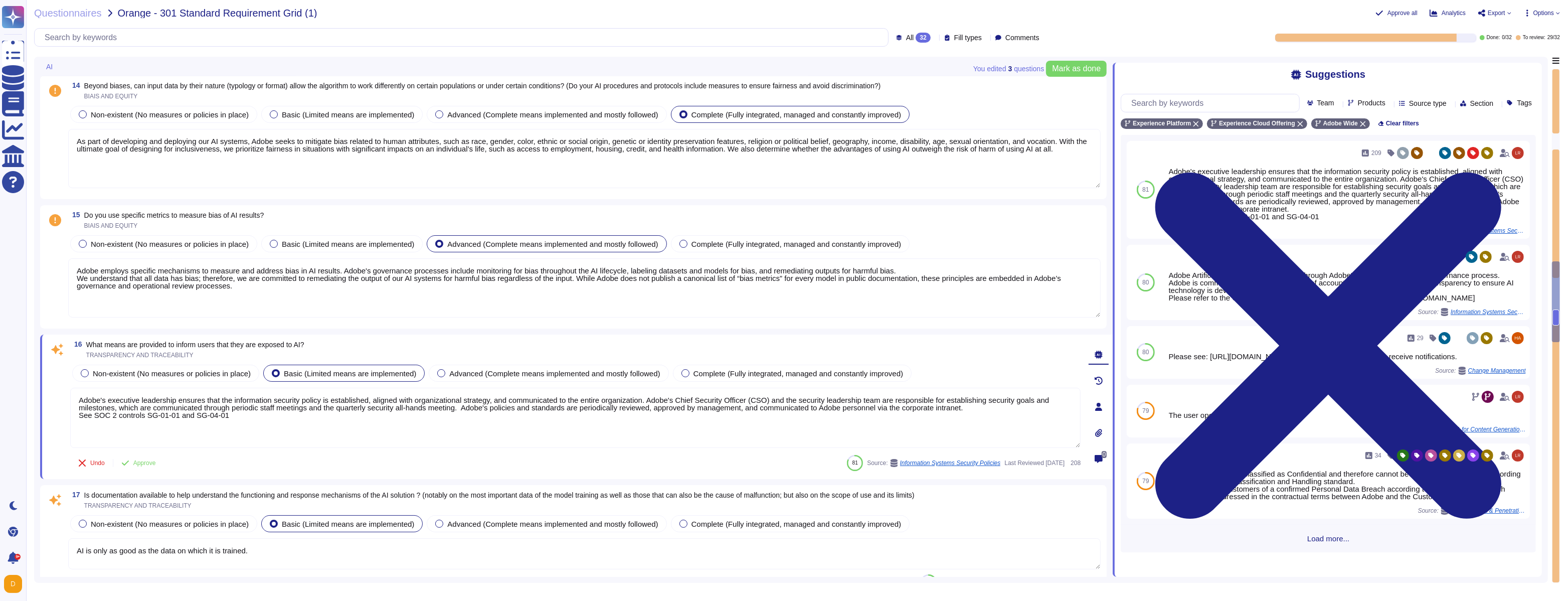
click at [253, 409] on textarea "Adobe's executive leadership ensures that the information security policy is es…" at bounding box center [575, 417] width 1010 height 60
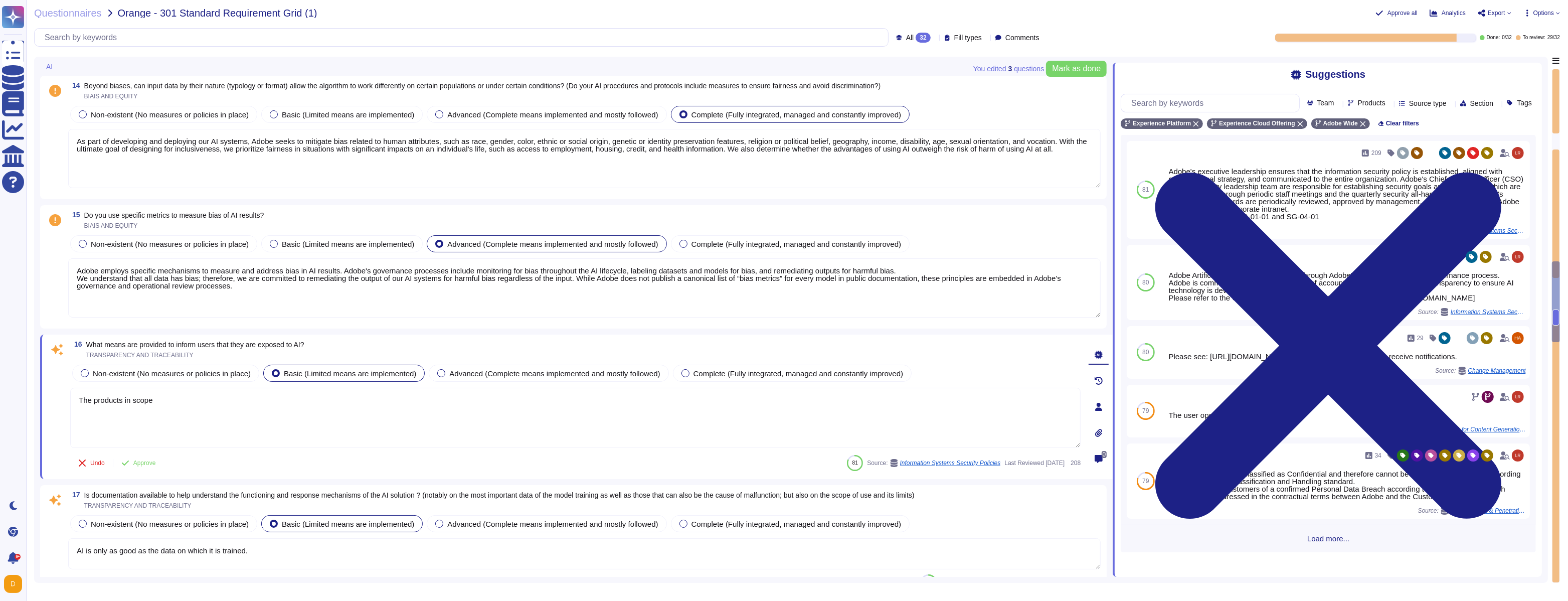
paste textarea "inform users that AI is being used through multiple complementary channels. The…"
type textarea "The products in scope inform users that AI is being used through multiple compl…"
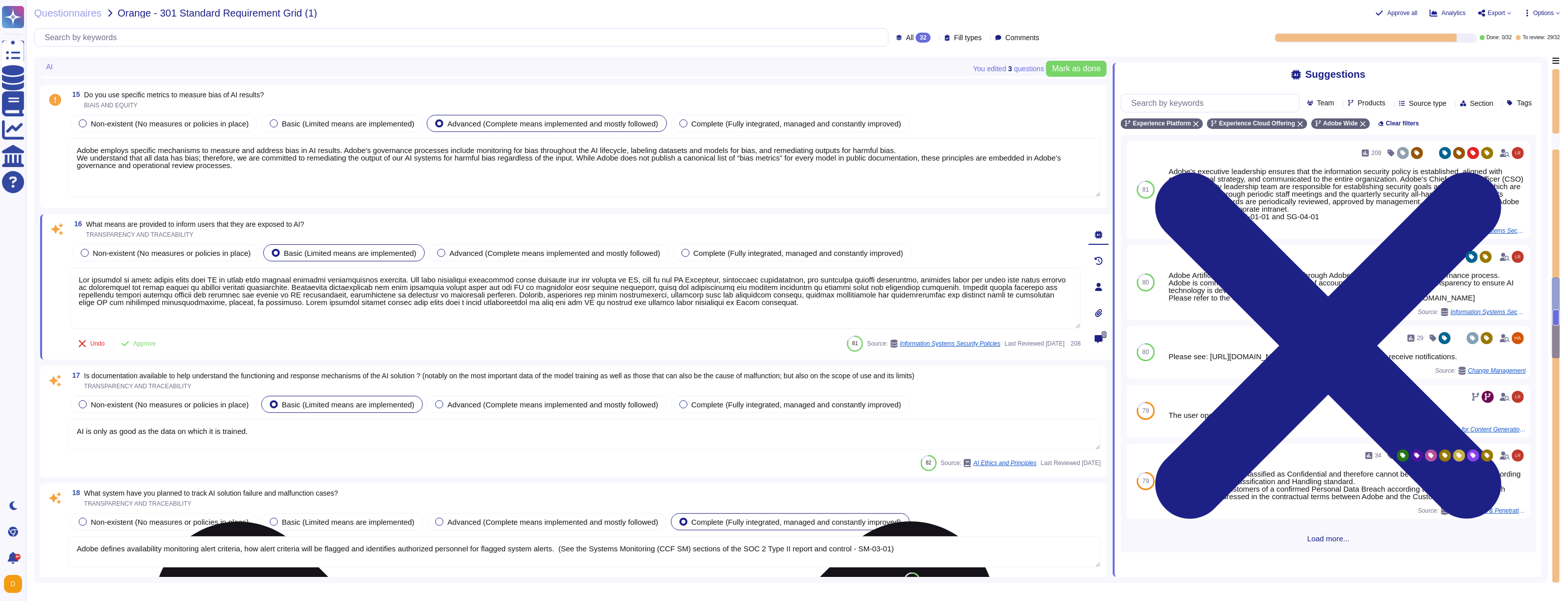
scroll to position [2027, 0]
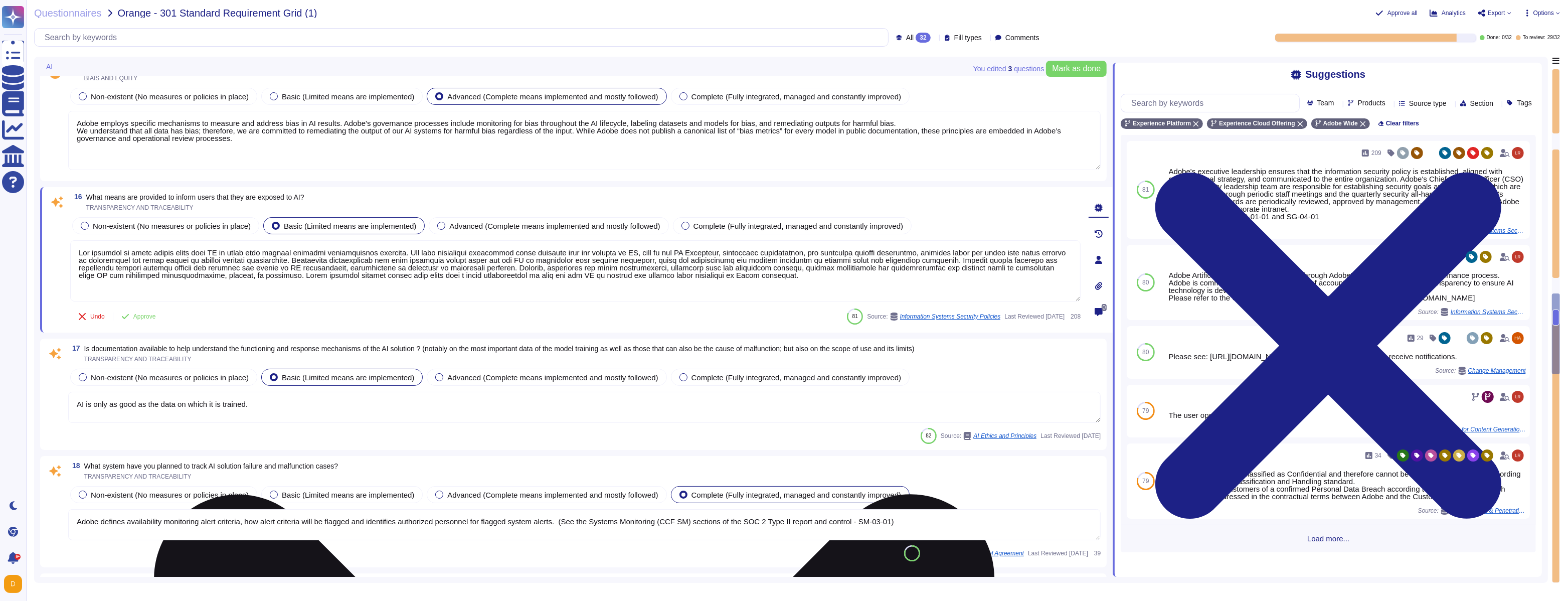
type textarea "Monthly"
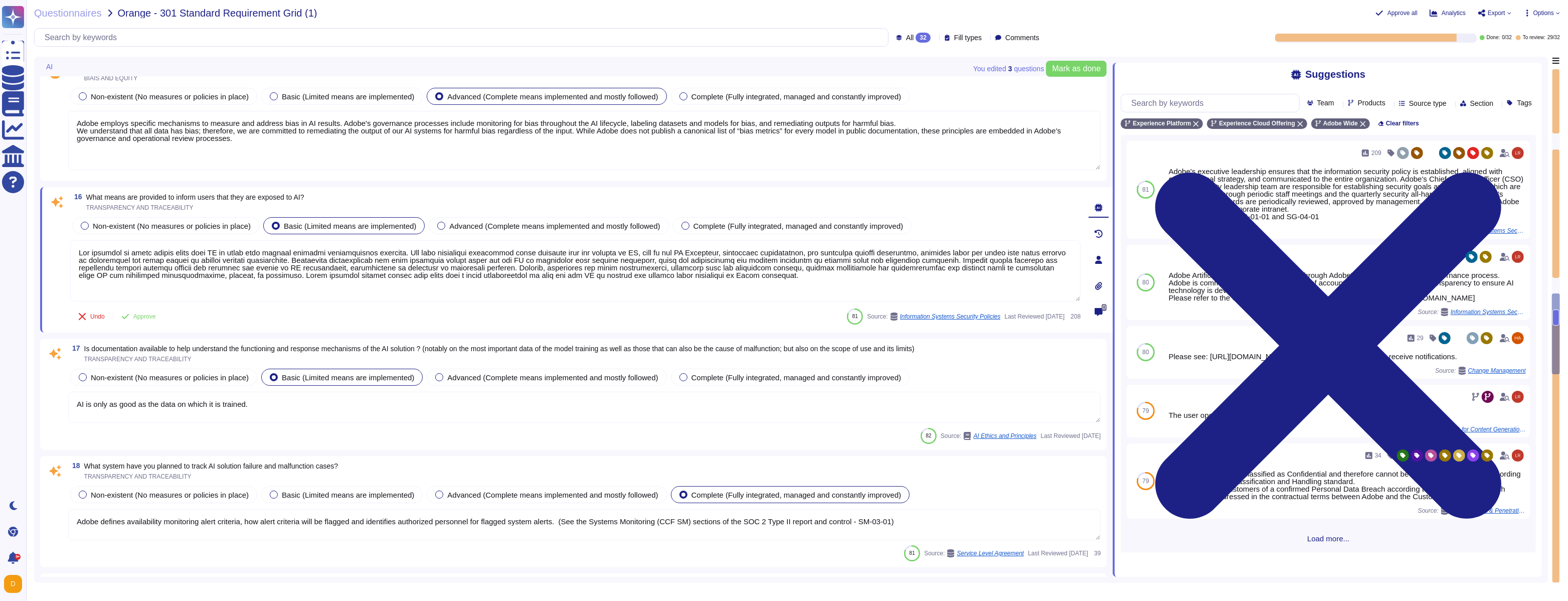
type textarea "The products in scope inform users that AI is being used through multiple compl…"
click at [325, 405] on div "Non-existent (No measures or policies in place) Basic (Limited means are implem…" at bounding box center [585, 395] width 1033 height 58
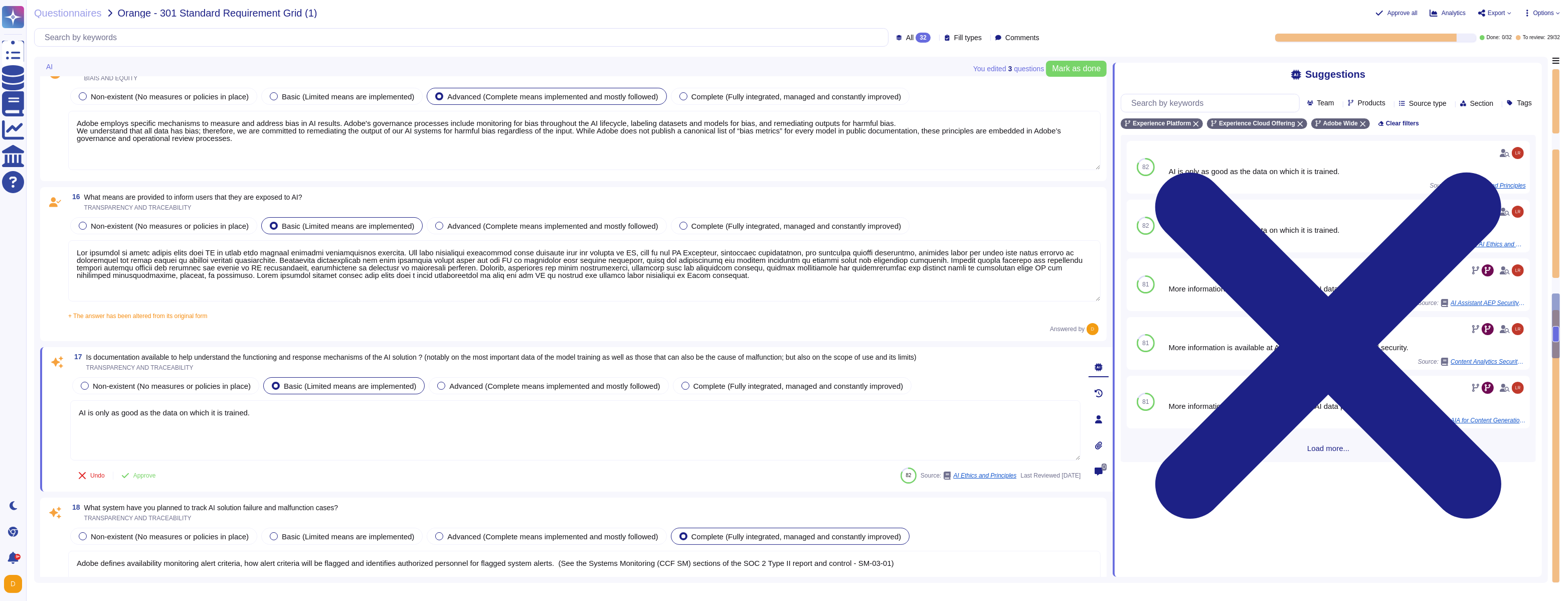
drag, startPoint x: 325, startPoint y: 405, endPoint x: 277, endPoint y: 412, distance: 48.5
click at [277, 412] on textarea "AI is only as good as the data on which it is trained." at bounding box center [575, 430] width 1010 height 60
click at [408, 408] on textarea "AI is only as good as the data on which it is trained." at bounding box center [575, 430] width 1010 height 60
type textarea "Y"
type textarea "Detai"
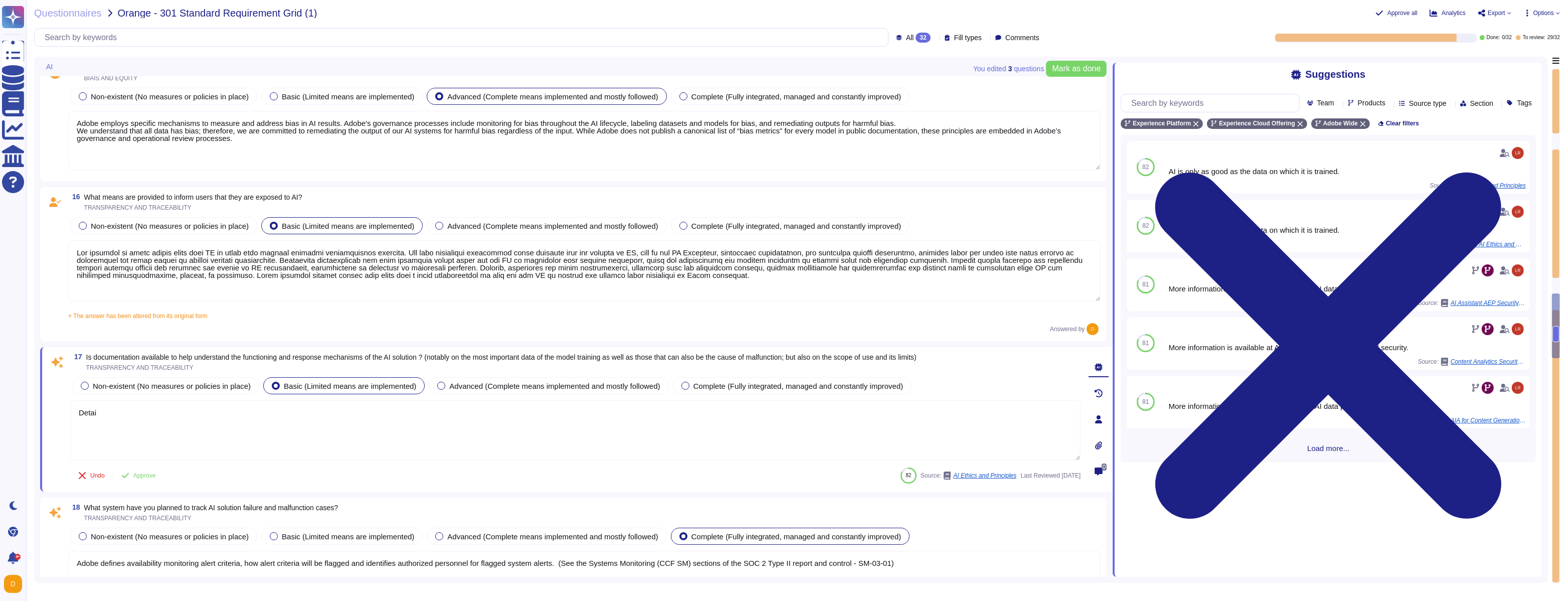
drag, startPoint x: 133, startPoint y: 417, endPoint x: 89, endPoint y: 417, distance: 44.0
click at [89, 416] on textarea "Detai" at bounding box center [575, 430] width 1010 height 60
click at [89, 417] on textarea "Detai" at bounding box center [575, 430] width 1010 height 60
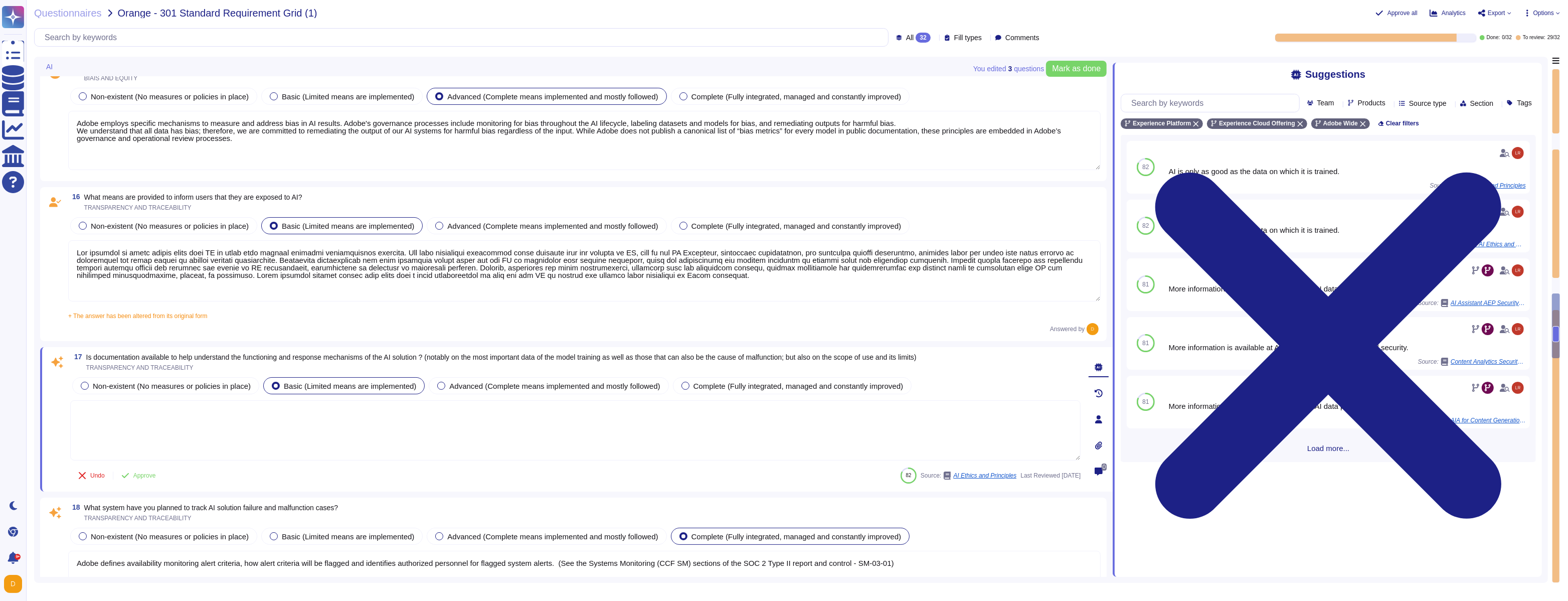
click at [121, 417] on textarea at bounding box center [575, 430] width 1010 height 60
click at [90, 356] on span "Is documentation available to help understand the functioning and response mech…" at bounding box center [501, 356] width 830 height 8
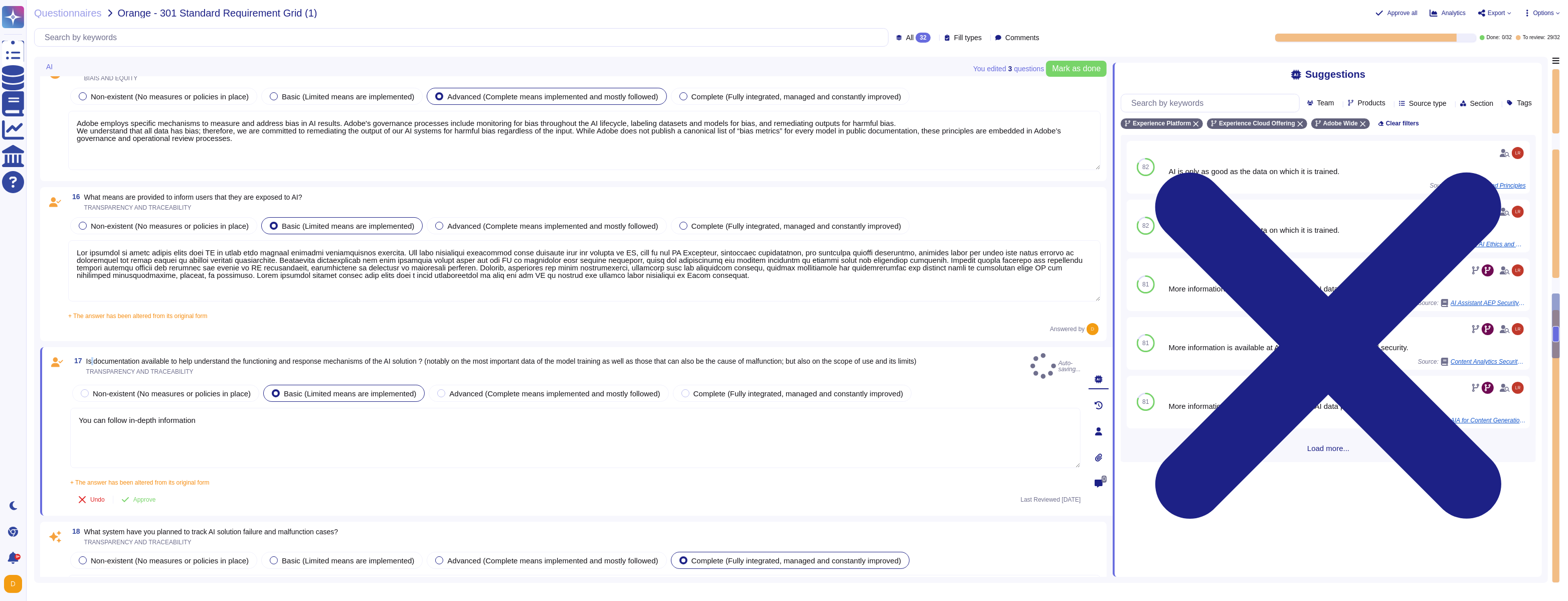
click at [90, 357] on span "Is documentation available to help understand the functioning and response mech…" at bounding box center [501, 361] width 830 height 8
copy span "Is documentation available to help understand the functioning and response mech…"
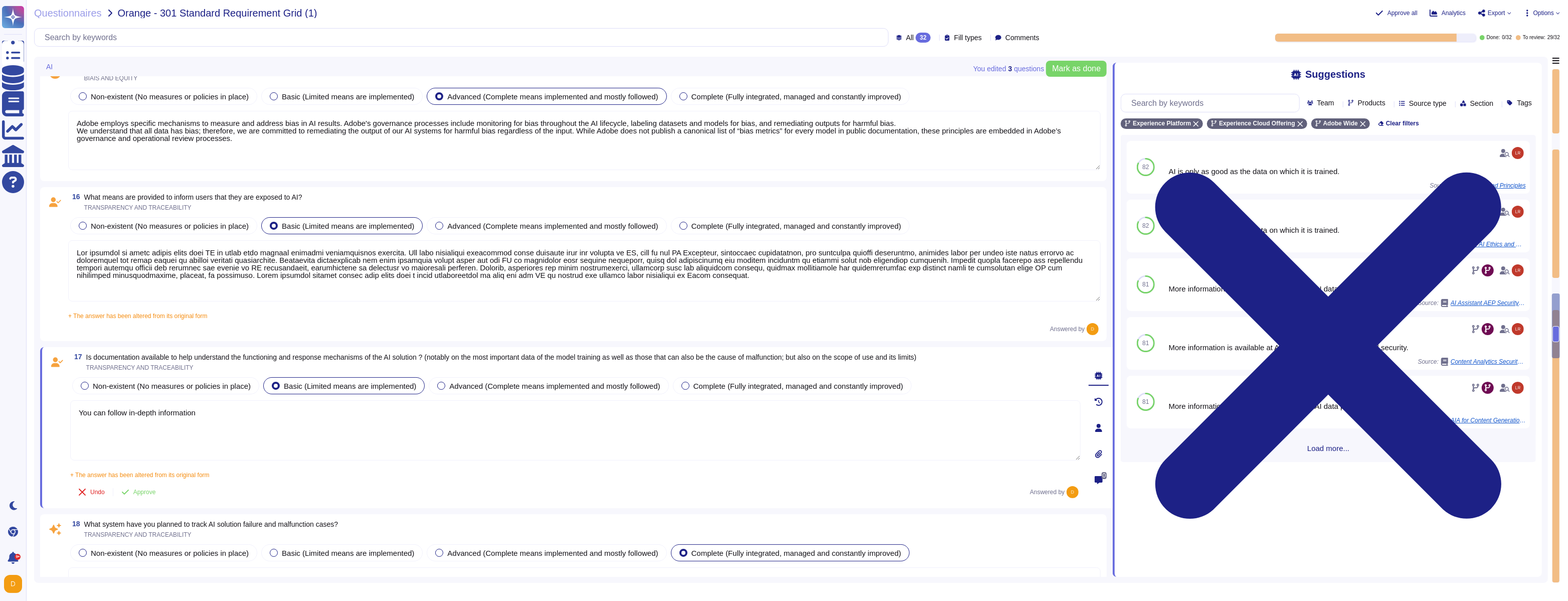
click at [212, 413] on textarea "You can follow in-depth information" at bounding box center [575, 430] width 1010 height 60
drag, startPoint x: 212, startPoint y: 413, endPoint x: 58, endPoint y: 410, distance: 154.0
click at [58, 410] on div "17 Is documentation available to help understand the functioning and response m…" at bounding box center [565, 427] width 1033 height 149
paste textarea "es, Adobe provides comprehensive documentation to help users and administrators…"
click at [813, 414] on textarea "Yes, Adobe provides comprehensive documentation to help users and administrator…" at bounding box center [575, 430] width 1010 height 60
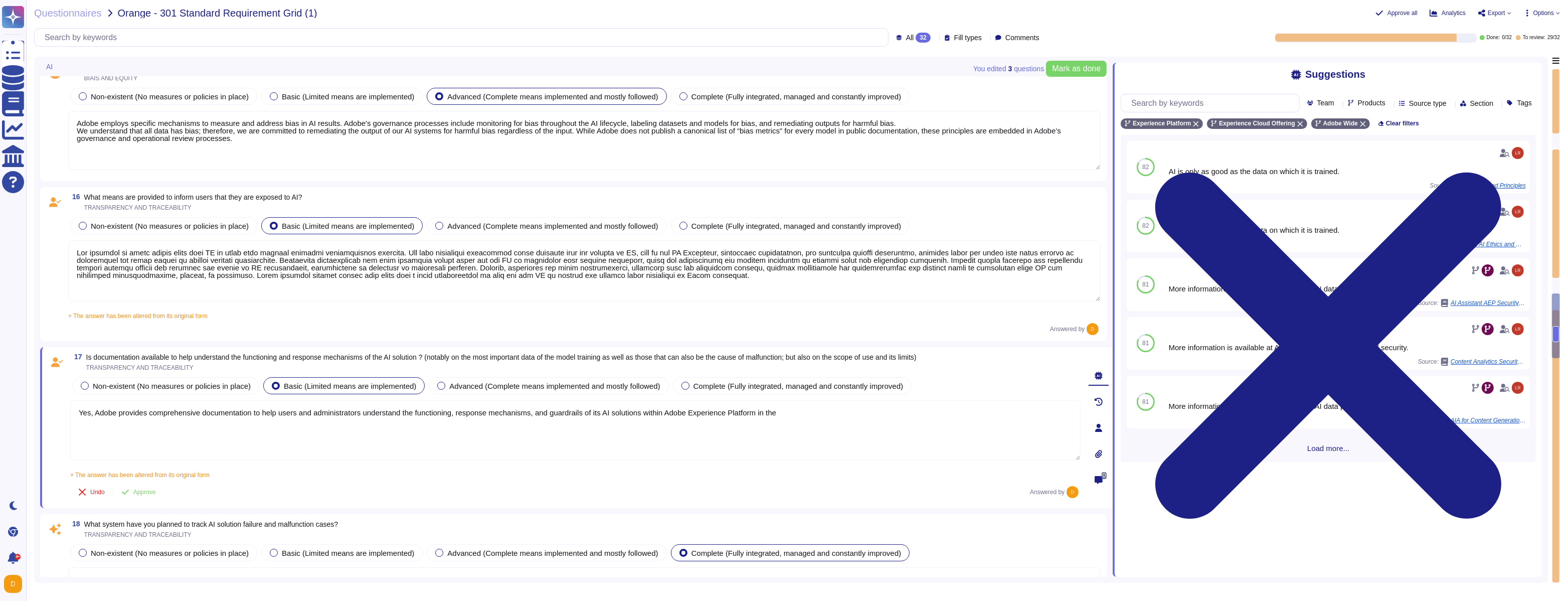
paste textarea "AI Assistant"
click at [891, 409] on textarea "Yes, Adobe provides comprehensive documentation to help users and administrator…" at bounding box center [575, 430] width 1010 height 60
paste textarea "[URL][DOMAIN_NAME]"
click at [602, 418] on textarea "Yes, Adobe provides comprehensive documentation to help users and administrator…" at bounding box center [575, 430] width 1010 height 60
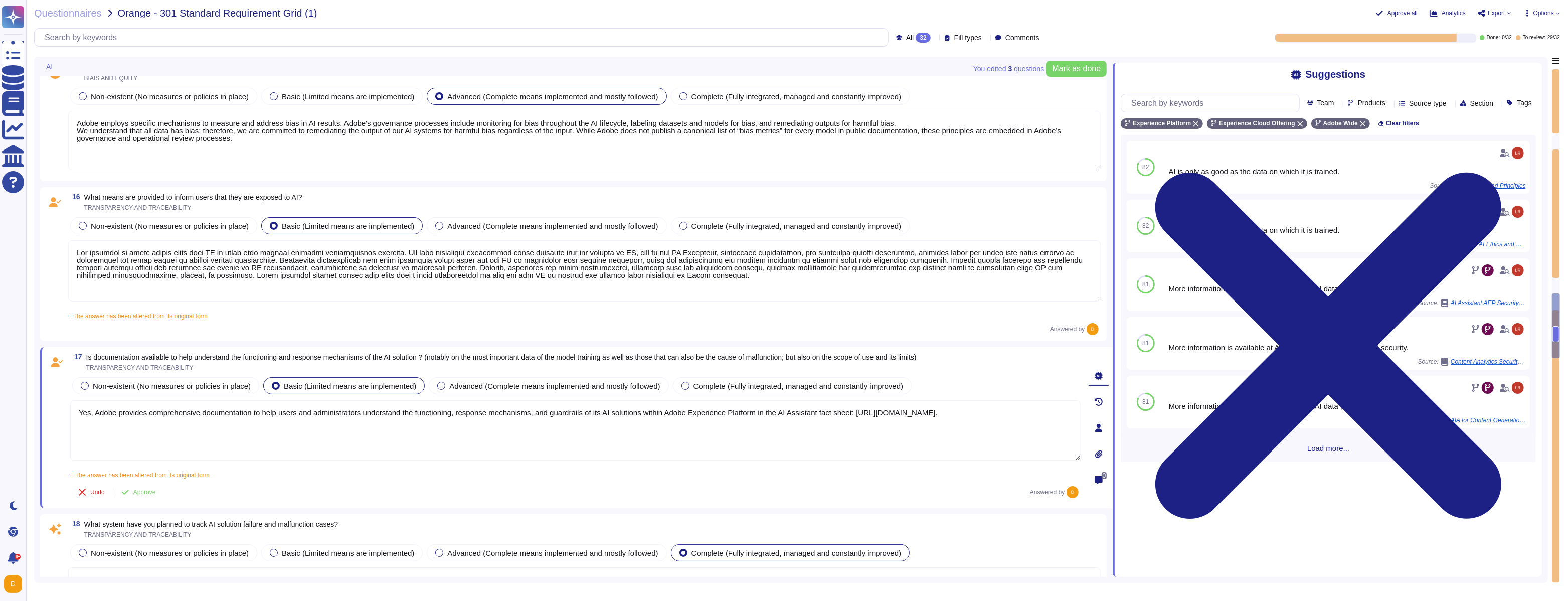
click at [95, 413] on textarea "Yes, Adobe provides comprehensive documentation to help users and administrator…" at bounding box center [575, 430] width 1010 height 60
type textarea "Adobe provides comprehensive documentation to help users and administrators und…"
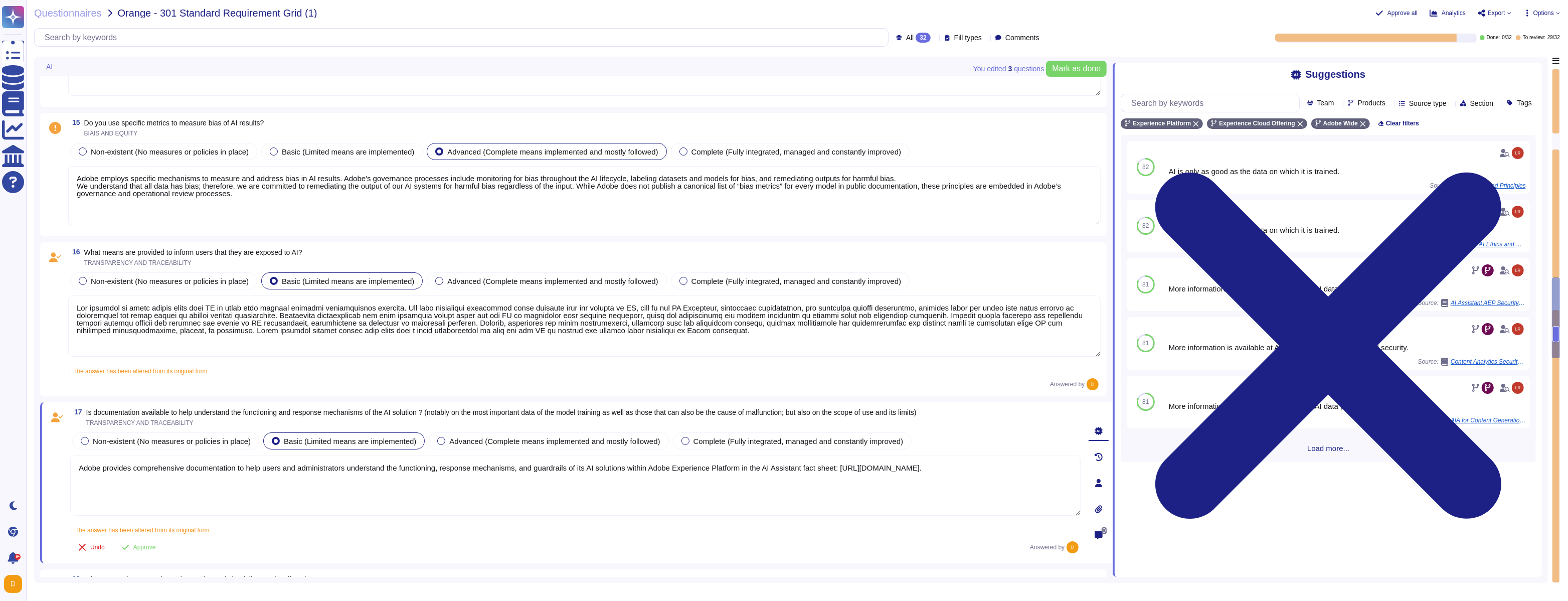
scroll to position [1971, 0]
click at [824, 333] on textarea at bounding box center [585, 327] width 1033 height 61
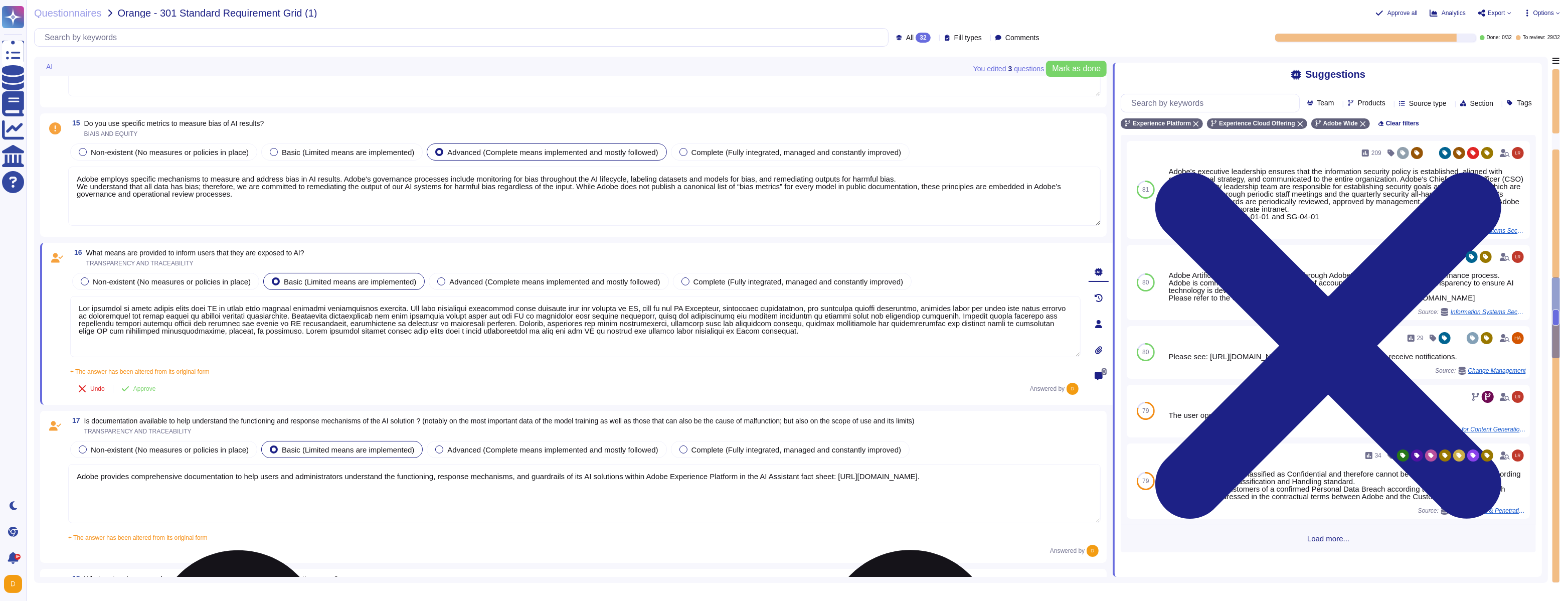
click at [890, 335] on textarea at bounding box center [575, 327] width 1010 height 61
click at [886, 332] on textarea at bounding box center [575, 327] width 1010 height 61
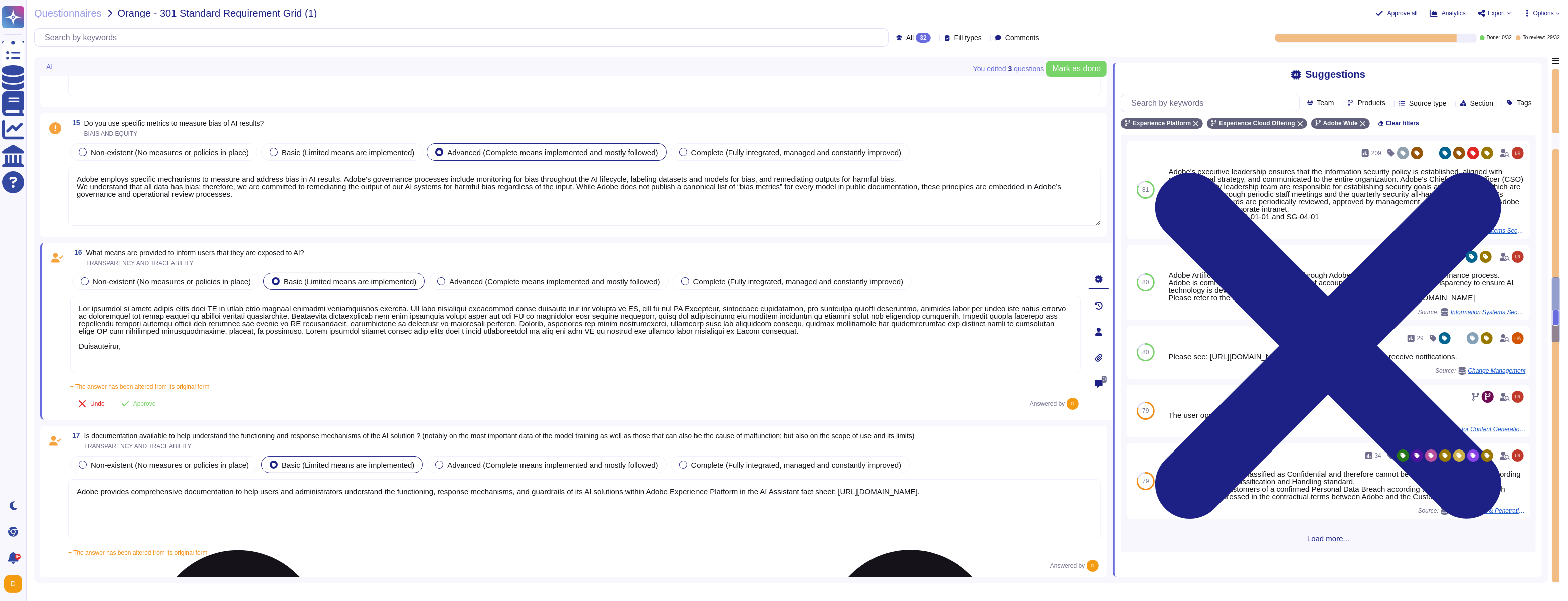
paste textarea "[URL][DOMAIN_NAME]"
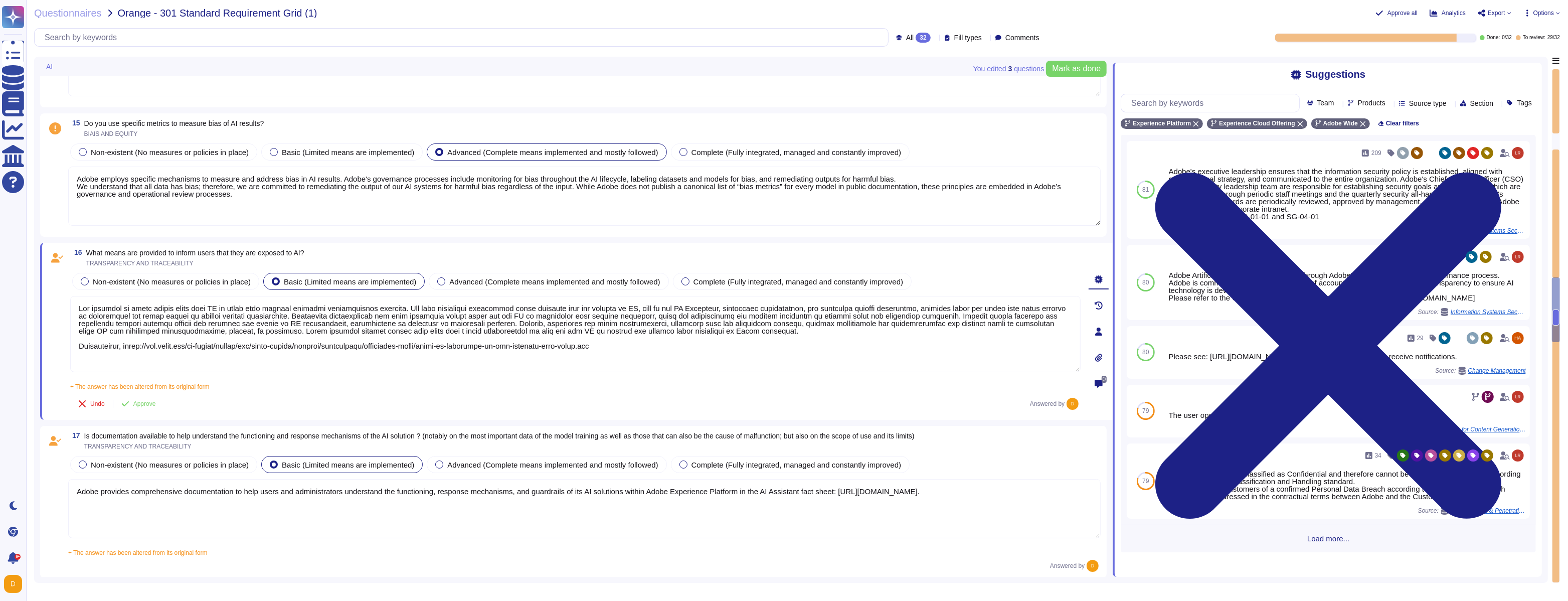
click at [212, 248] on span "What means are provided to inform users that they are exposed to AI?" at bounding box center [195, 252] width 218 height 8
copy span "What means are provided to inform users that they are exposed to AI?"
drag, startPoint x: 651, startPoint y: 347, endPoint x: 121, endPoint y: 343, distance: 530.0
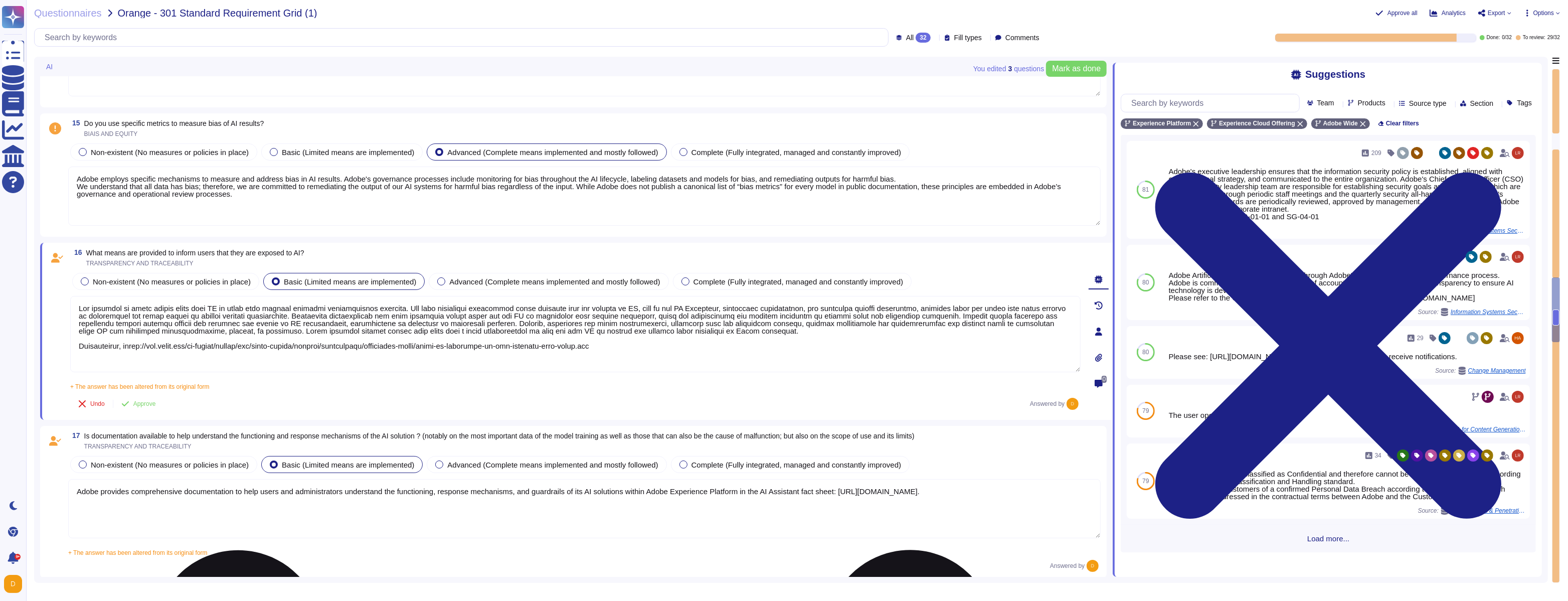
click at [121, 343] on textarea at bounding box center [575, 334] width 1010 height 76
click at [212, 343] on textarea at bounding box center [575, 334] width 1010 height 76
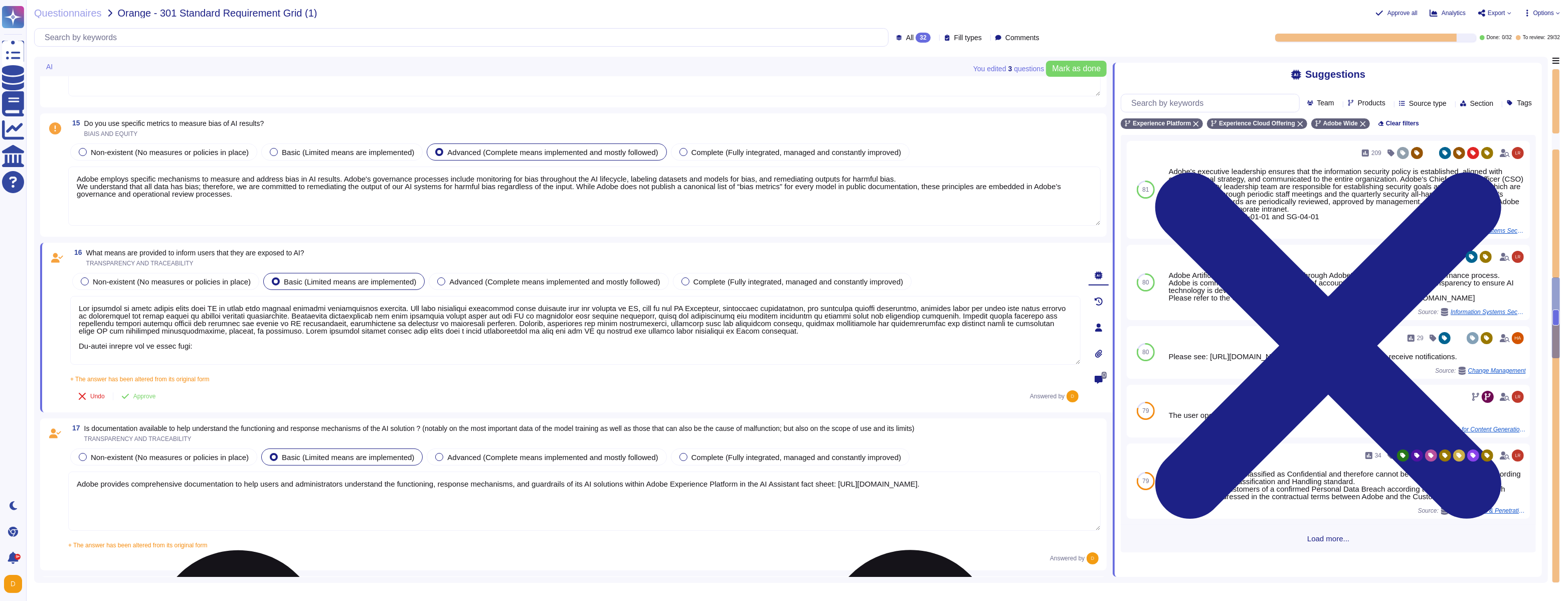
scroll to position [0, 0]
paste textarea "[URL][DOMAIN_NAME]"
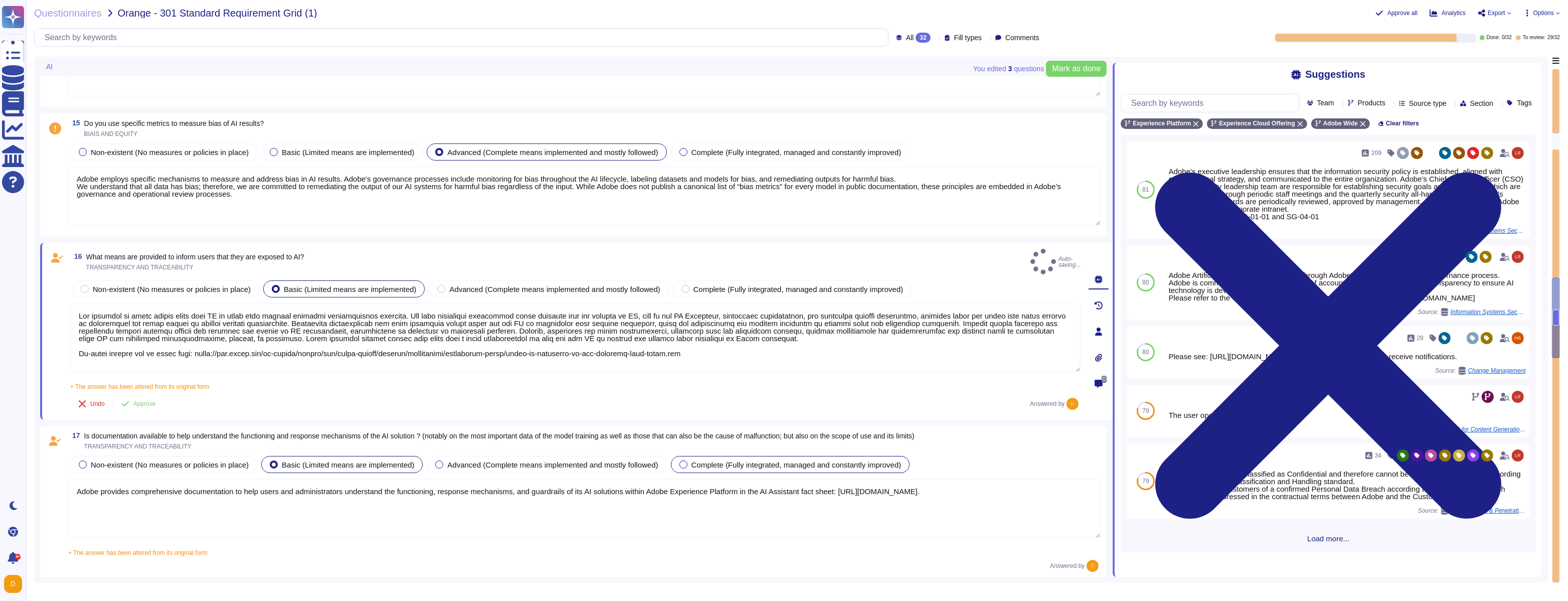
click at [707, 461] on span "Complete (Fully integrated, managed and constantly improved)" at bounding box center [797, 464] width 211 height 8
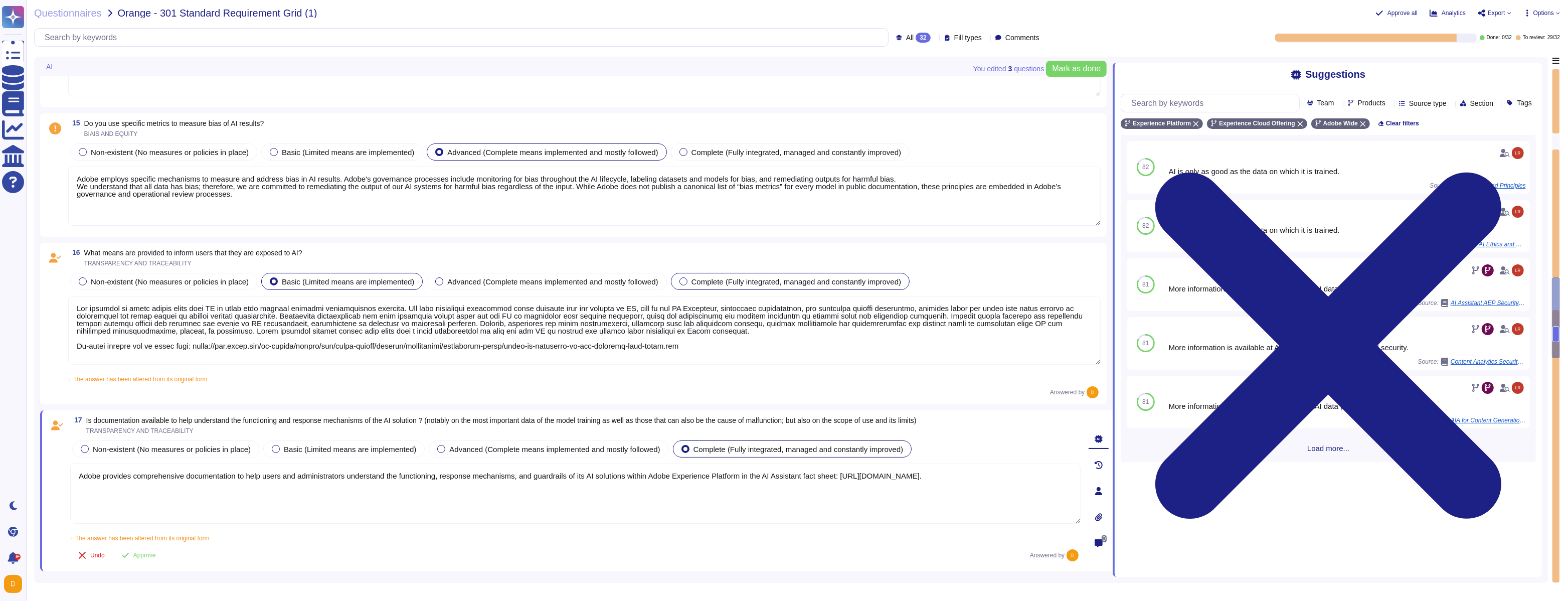
click at [712, 285] on div "Complete (Fully integrated, managed and constantly improved)" at bounding box center [791, 281] width 239 height 17
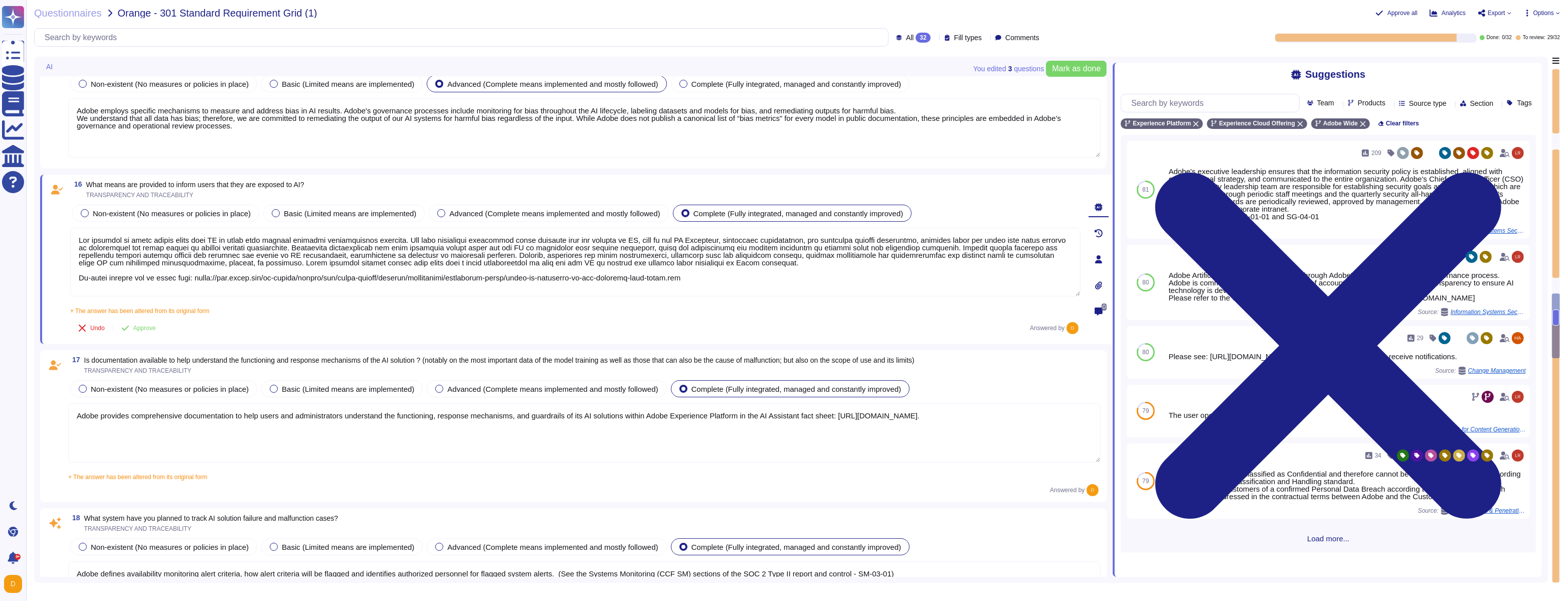
scroll to position [2039, 0]
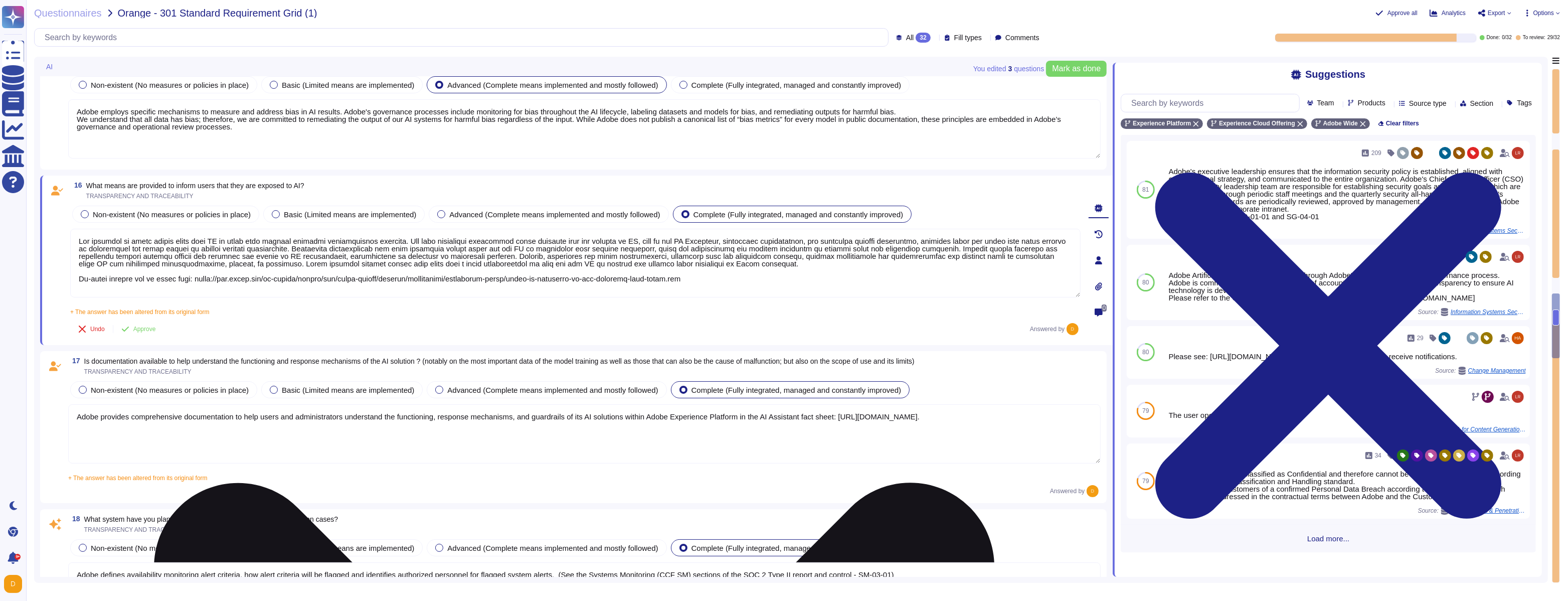
drag, startPoint x: 414, startPoint y: 248, endPoint x: 536, endPoint y: 251, distance: 122.0
click at [536, 251] on textarea at bounding box center [575, 263] width 1010 height 68
drag, startPoint x: 551, startPoint y: 248, endPoint x: 662, endPoint y: 252, distance: 111.1
click at [662, 252] on textarea at bounding box center [575, 263] width 1010 height 68
drag, startPoint x: 892, startPoint y: 265, endPoint x: 424, endPoint y: 242, distance: 468.6
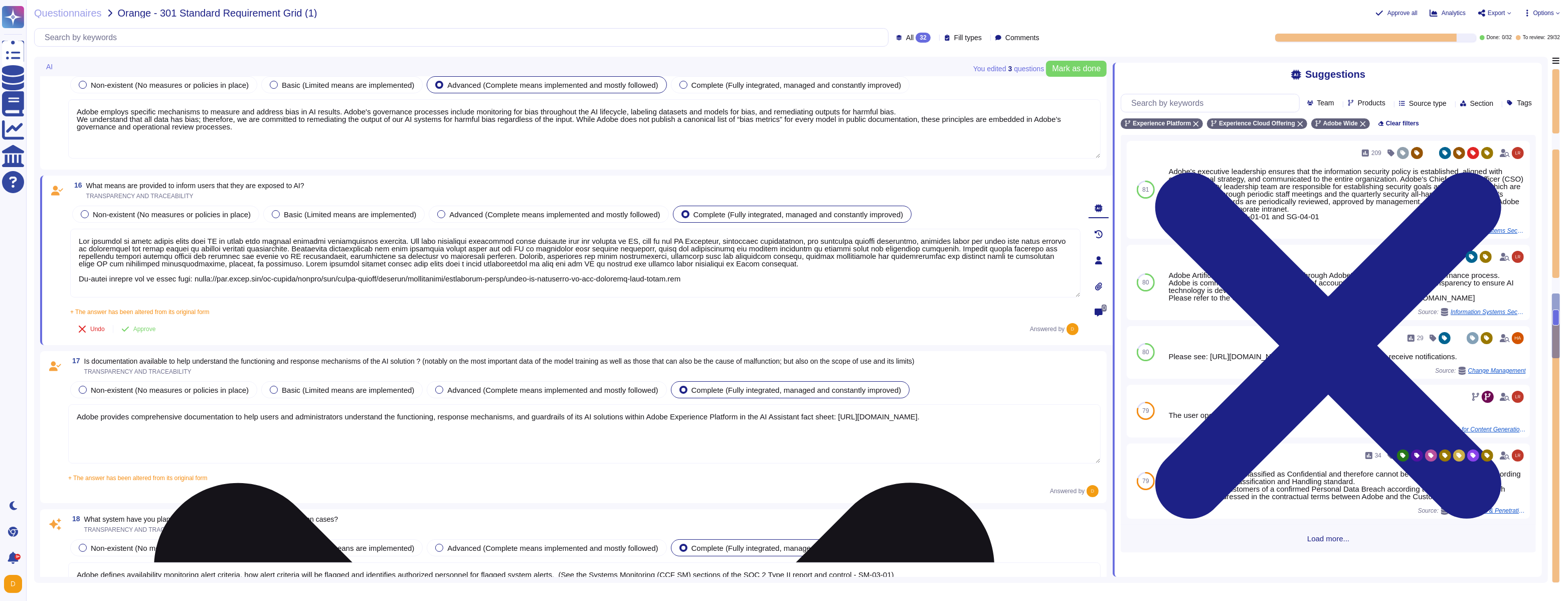
click at [424, 242] on textarea at bounding box center [575, 263] width 1010 height 68
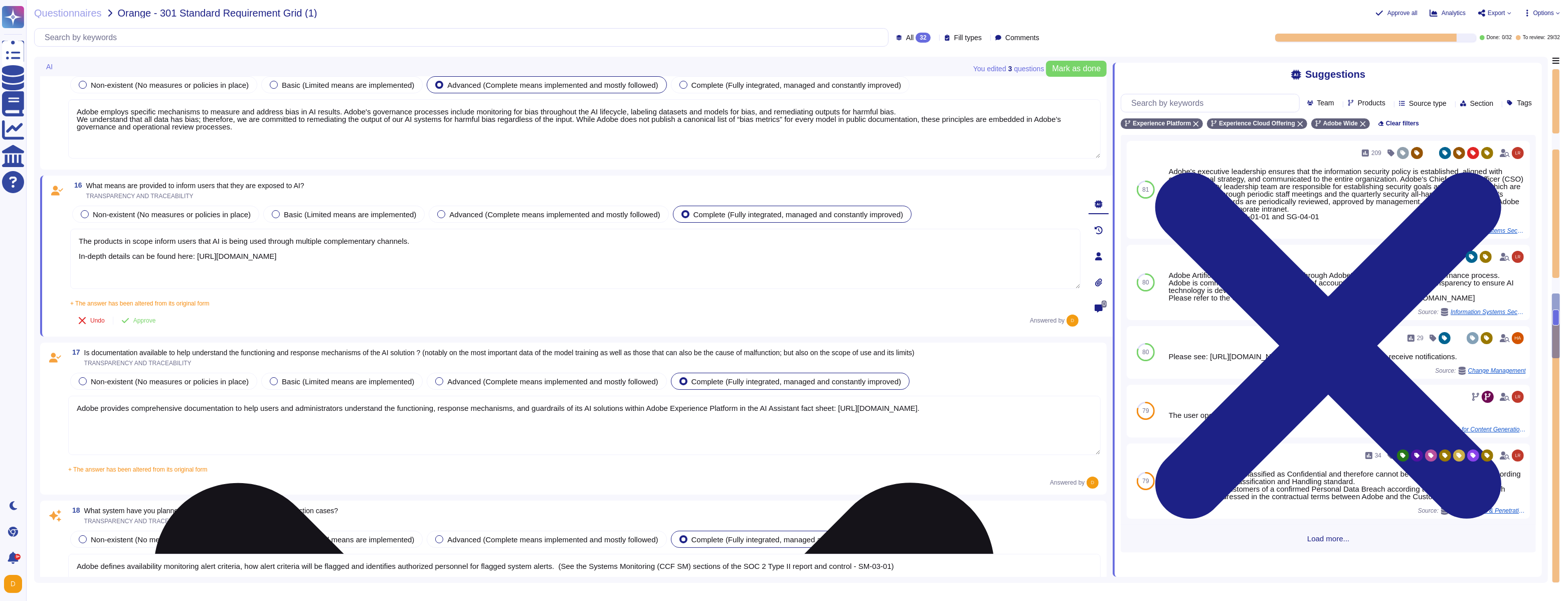
paste textarea "Lorem ips dolorsit amet cons adi elitsed do EI tempori utl etdolorem aliqu: EN …"
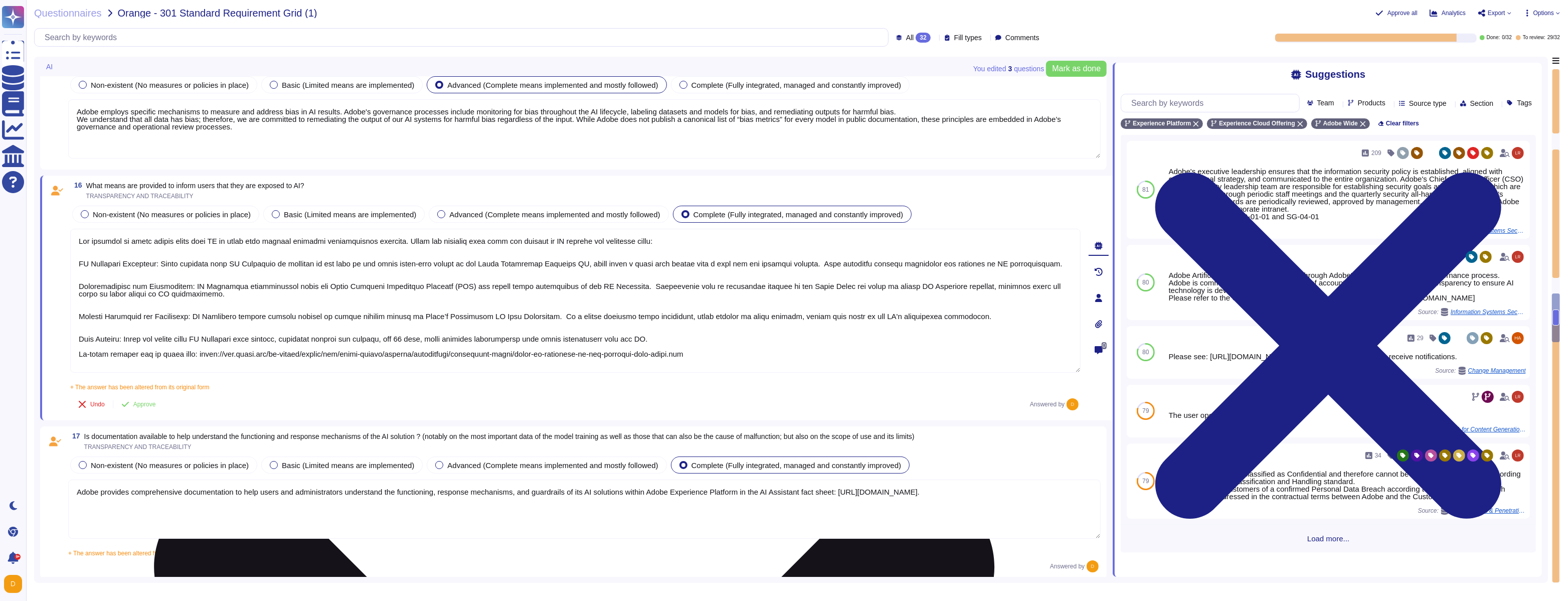
click at [81, 256] on textarea at bounding box center [575, 300] width 1010 height 144
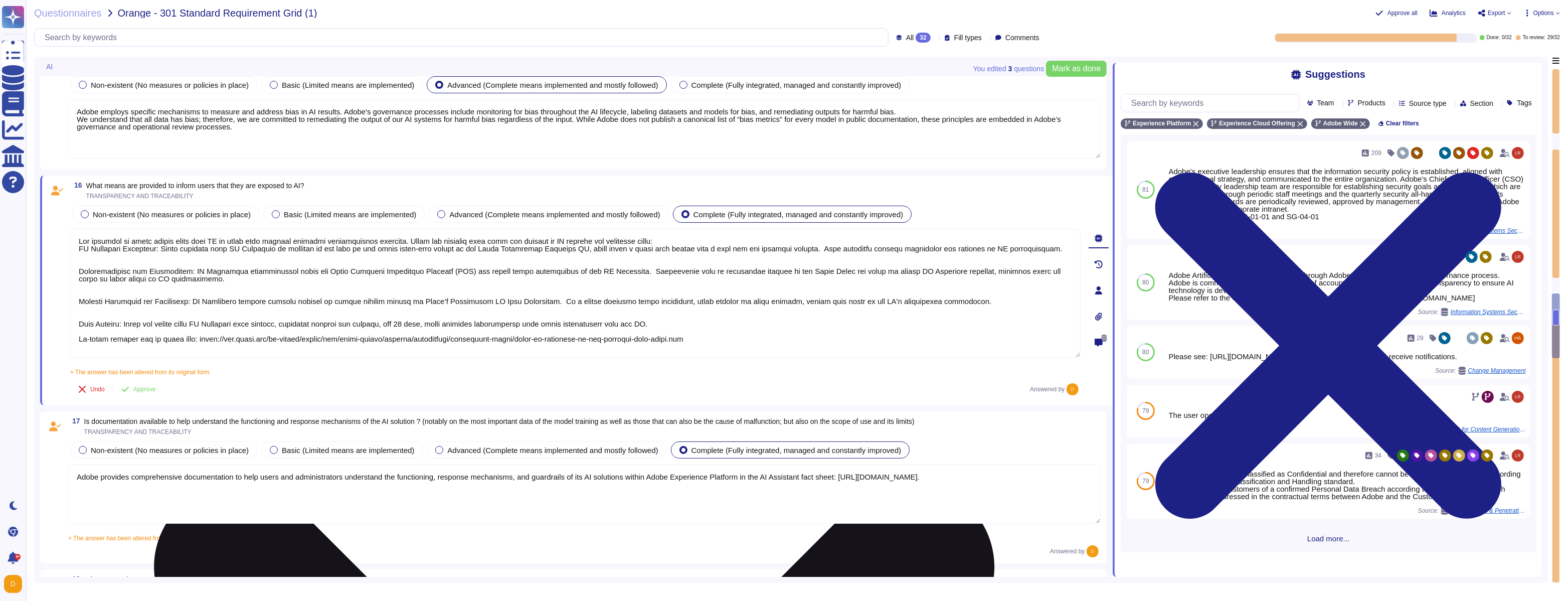
click at [79, 248] on textarea at bounding box center [575, 292] width 1010 height 129
click at [164, 249] on textarea at bounding box center [575, 292] width 1010 height 129
click at [80, 270] on textarea at bounding box center [575, 292] width 1010 height 129
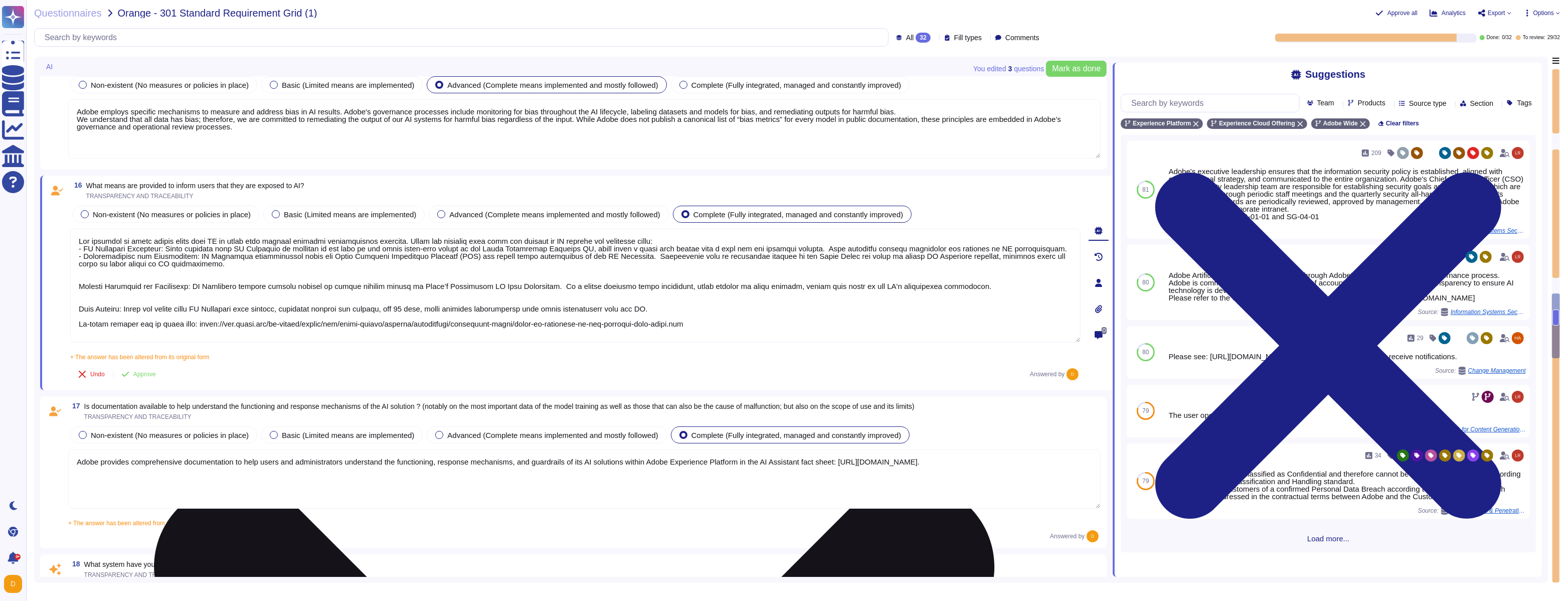
click at [78, 285] on textarea at bounding box center [575, 285] width 1010 height 114
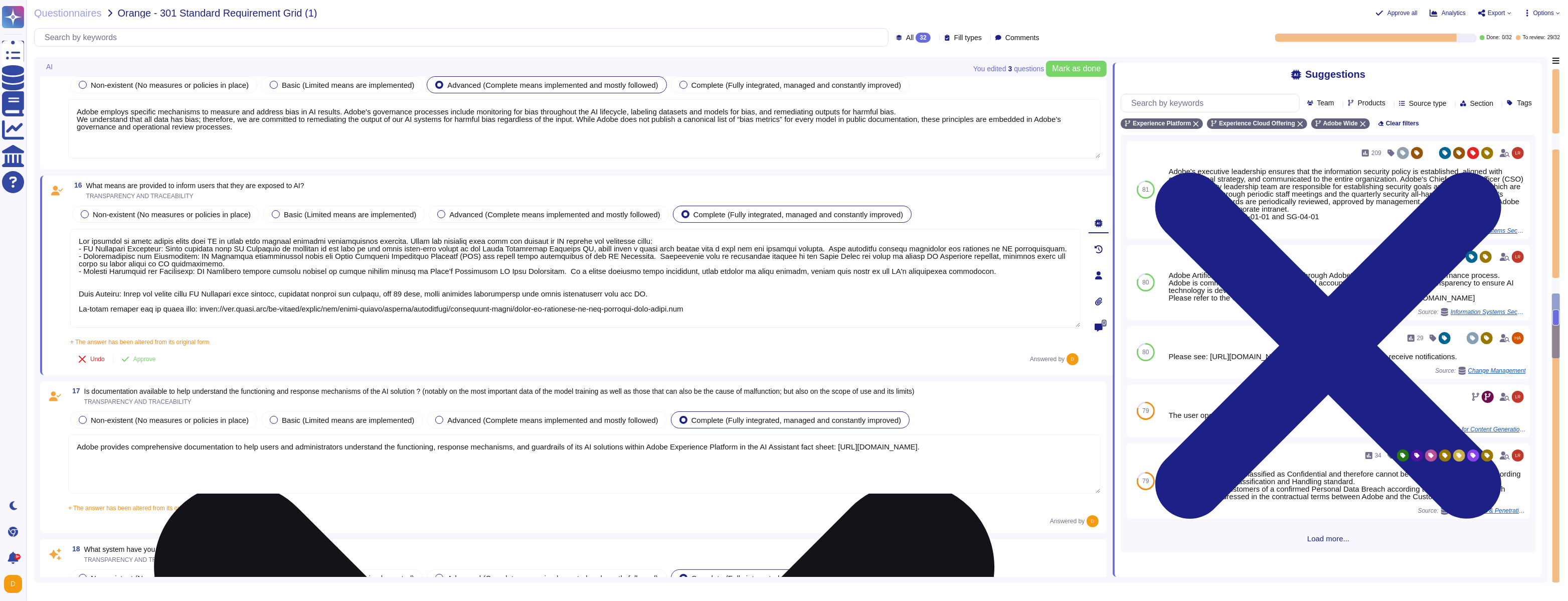
click at [79, 292] on textarea at bounding box center [575, 278] width 1010 height 99
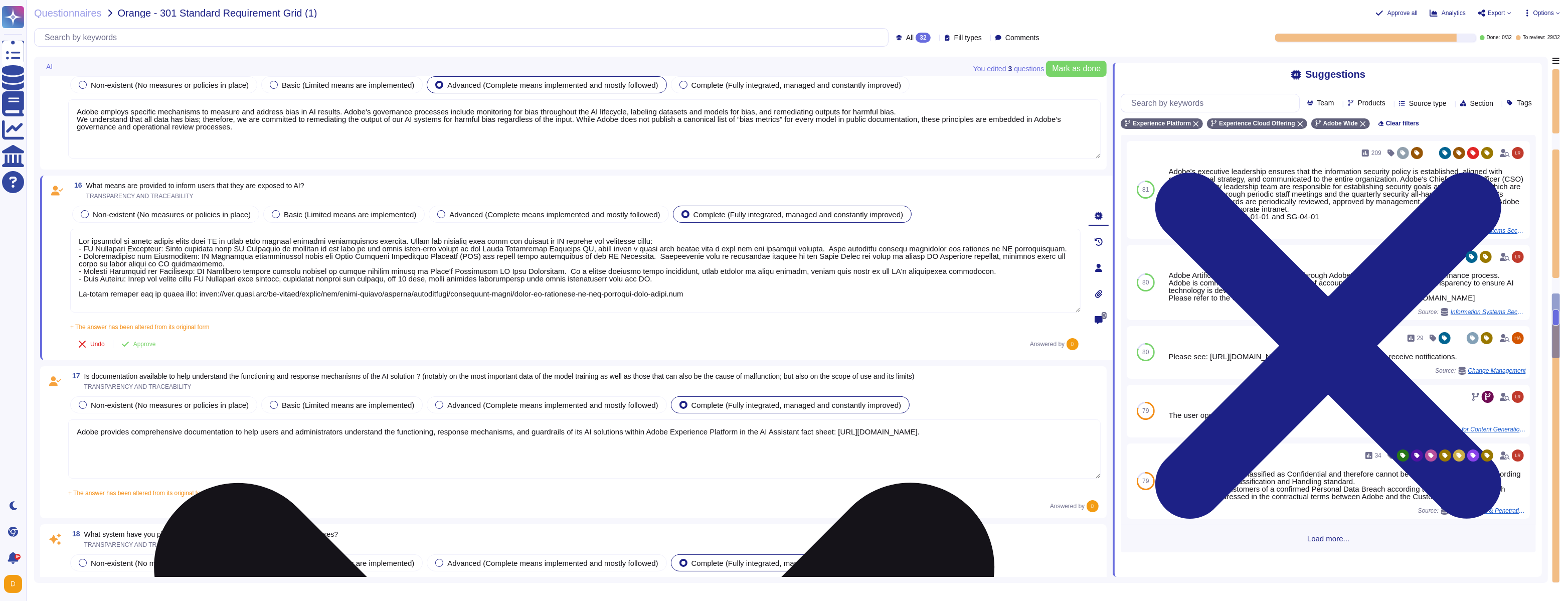
click at [264, 284] on textarea at bounding box center [575, 270] width 1010 height 84
drag, startPoint x: 79, startPoint y: 248, endPoint x: 160, endPoint y: 278, distance: 86.4
click at [160, 278] on textarea at bounding box center [575, 270] width 1010 height 84
type textarea "Lor ipsumdol si ametc adipis elits doei TE in utlab etdo magnaal enimadmi venia…"
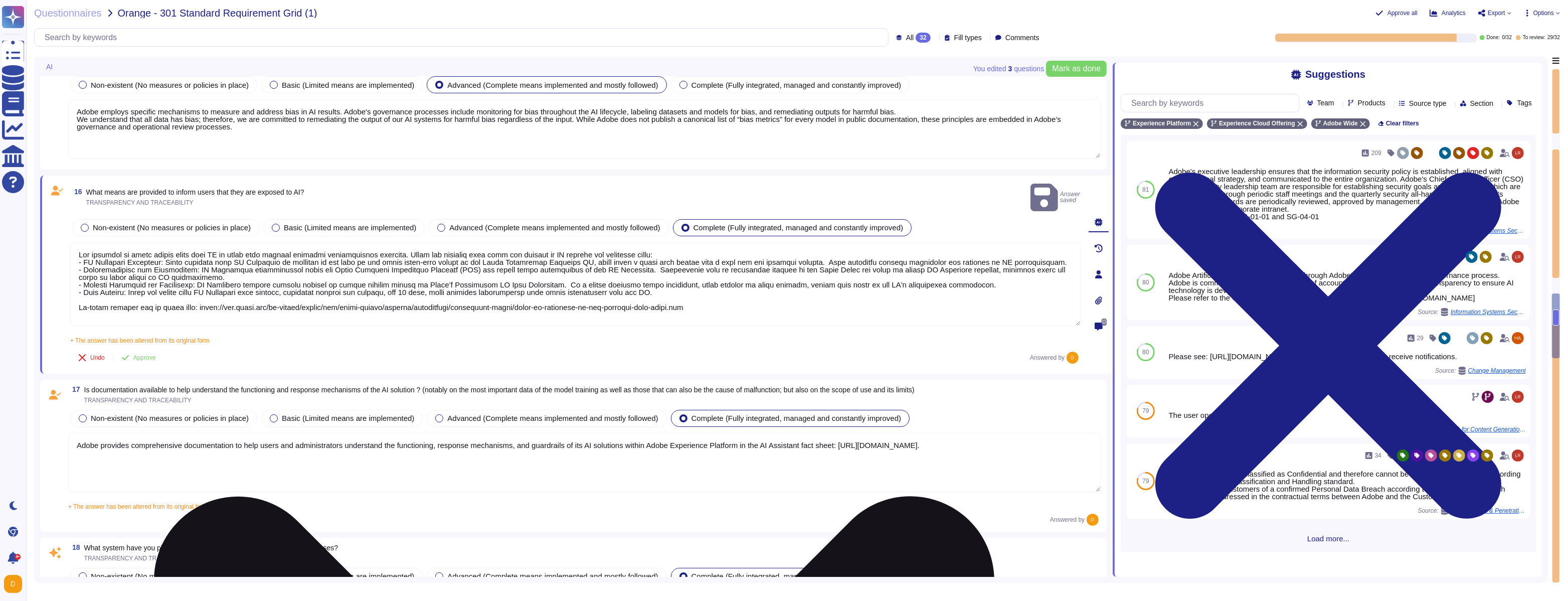
click at [140, 300] on textarea at bounding box center [575, 283] width 1010 height 84
click at [688, 242] on textarea at bounding box center [575, 283] width 1010 height 84
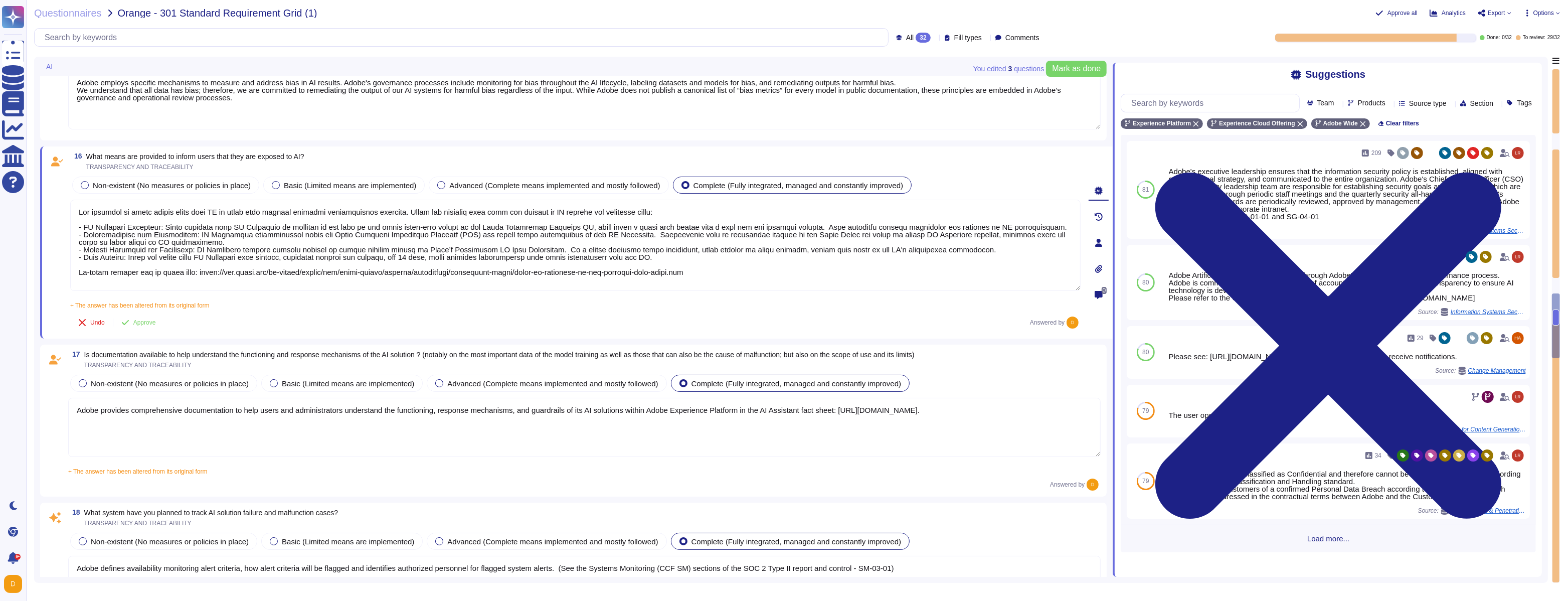
scroll to position [2070, 0]
type textarea "Lor ipsumdol si ametc adipis elits doei TE in utlab etdo magnaal enimadmi venia…"
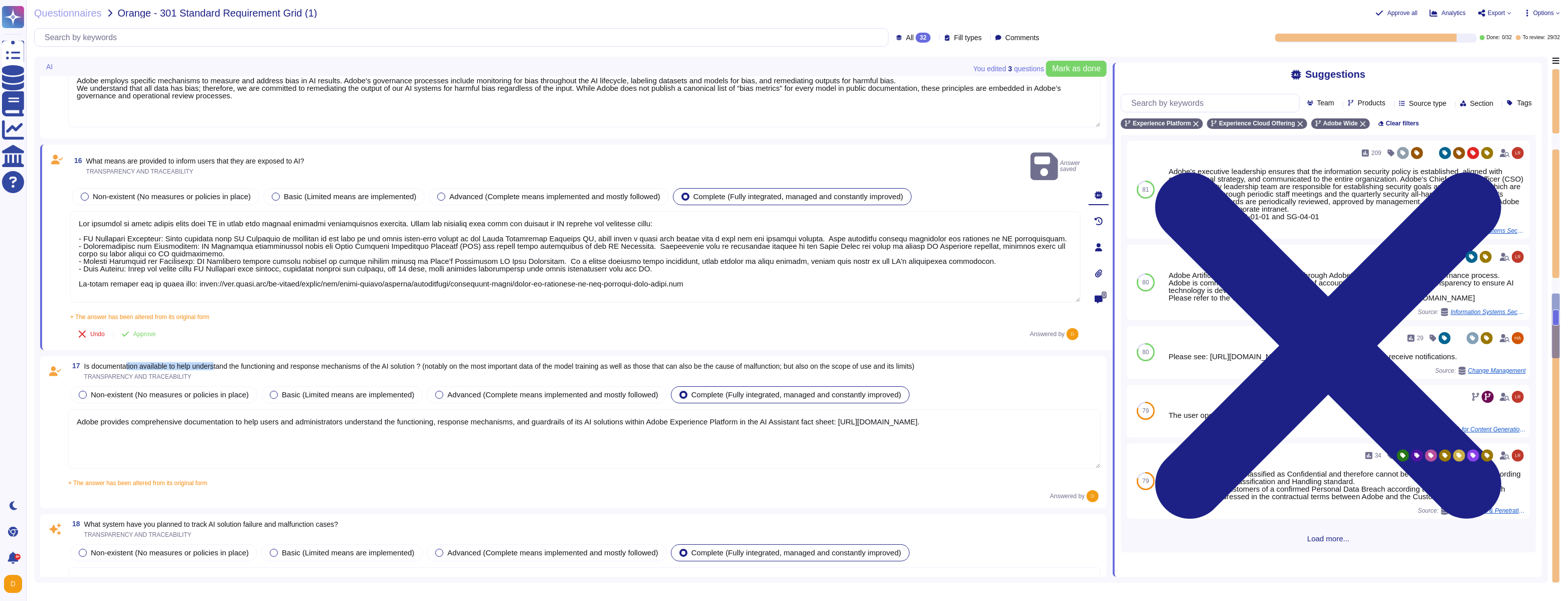
drag, startPoint x: 130, startPoint y: 353, endPoint x: 220, endPoint y: 354, distance: 90.0
click at [220, 362] on span "Is documentation available to help understand the functioning and response mech…" at bounding box center [499, 365] width 830 height 8
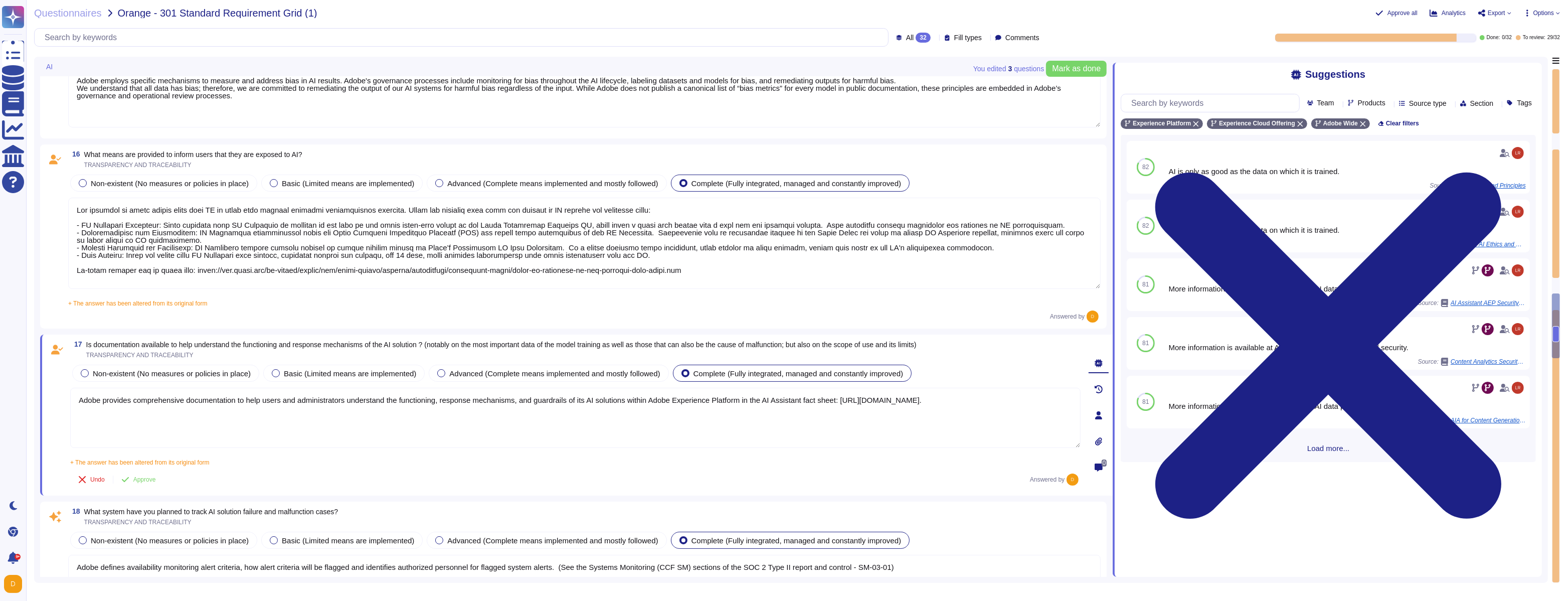
click at [176, 341] on span "Is documentation available to help understand the functioning and response mech…" at bounding box center [501, 344] width 830 height 8
copy span "Is documentation available to help understand the functioning and response mech…"
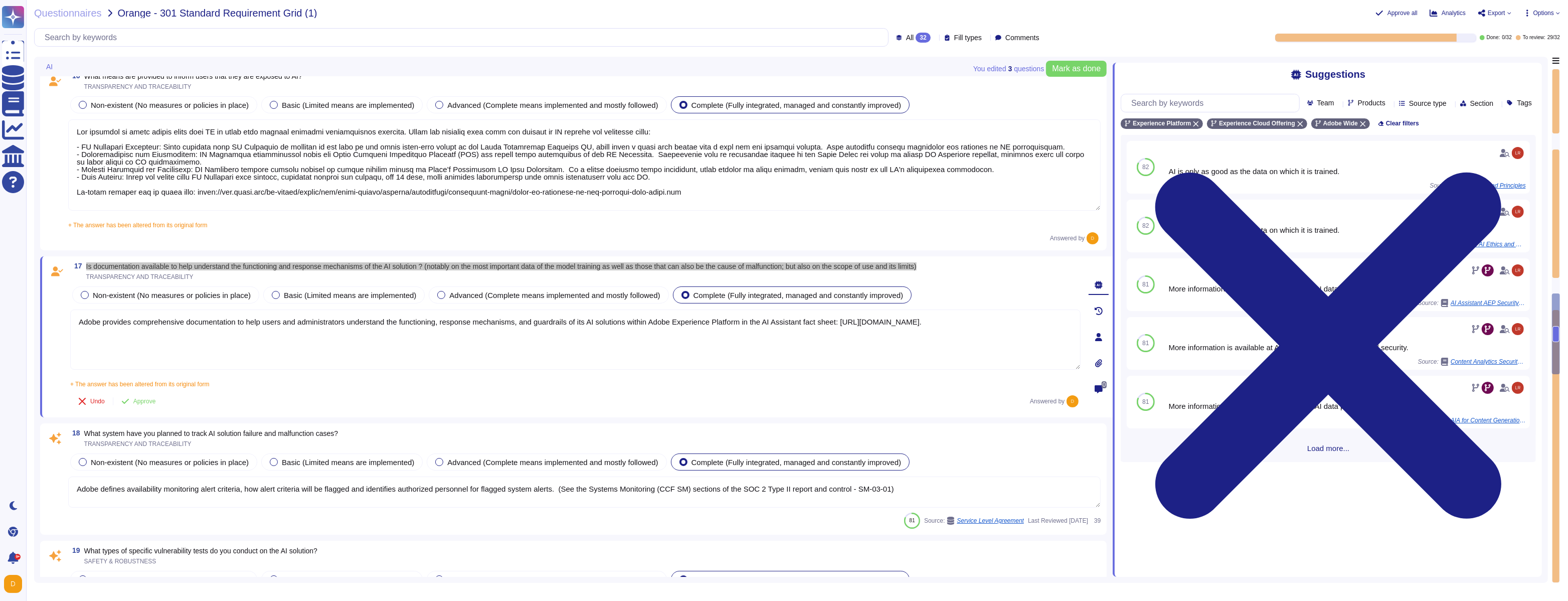
type textarea "Monthly"
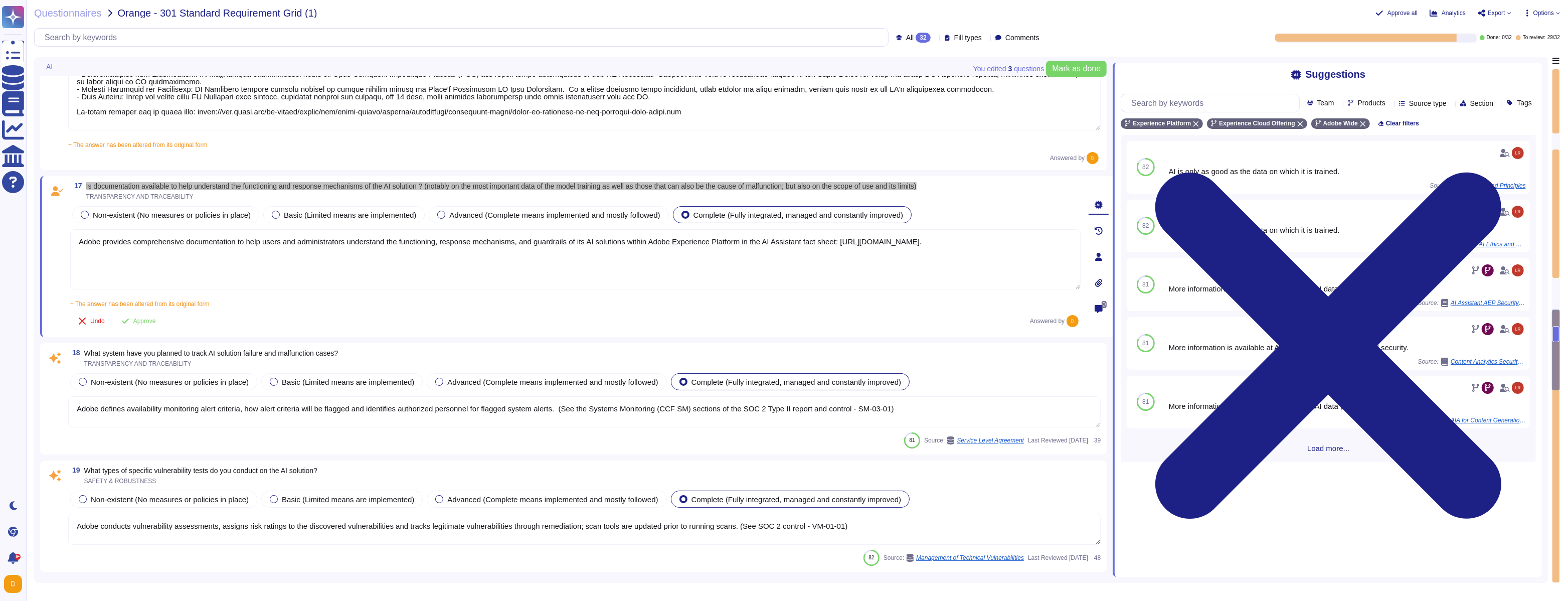
type textarea "Adobe reviews customer information-security-related inquiries, complaints and d…"
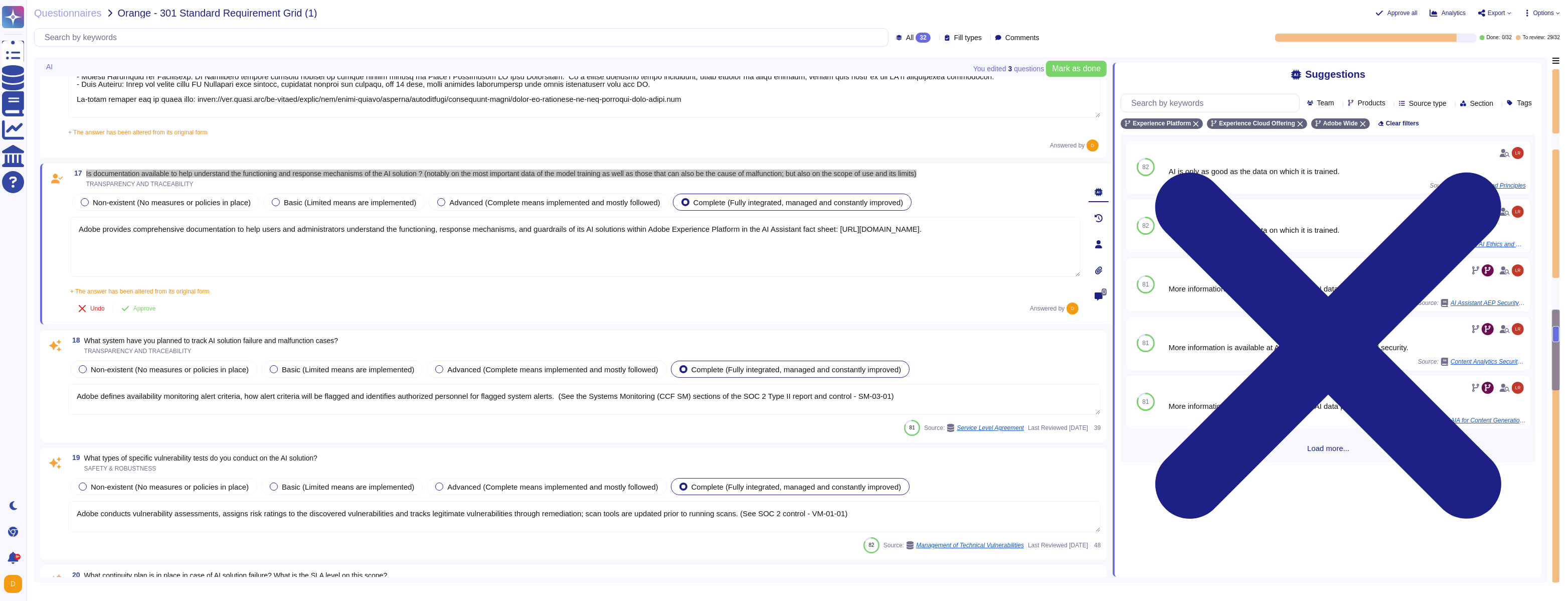
scroll to position [2229, 0]
click at [416, 395] on textarea "Adobe defines availability monitoring alert criteria, how alert criteria will b…" at bounding box center [585, 399] width 1033 height 31
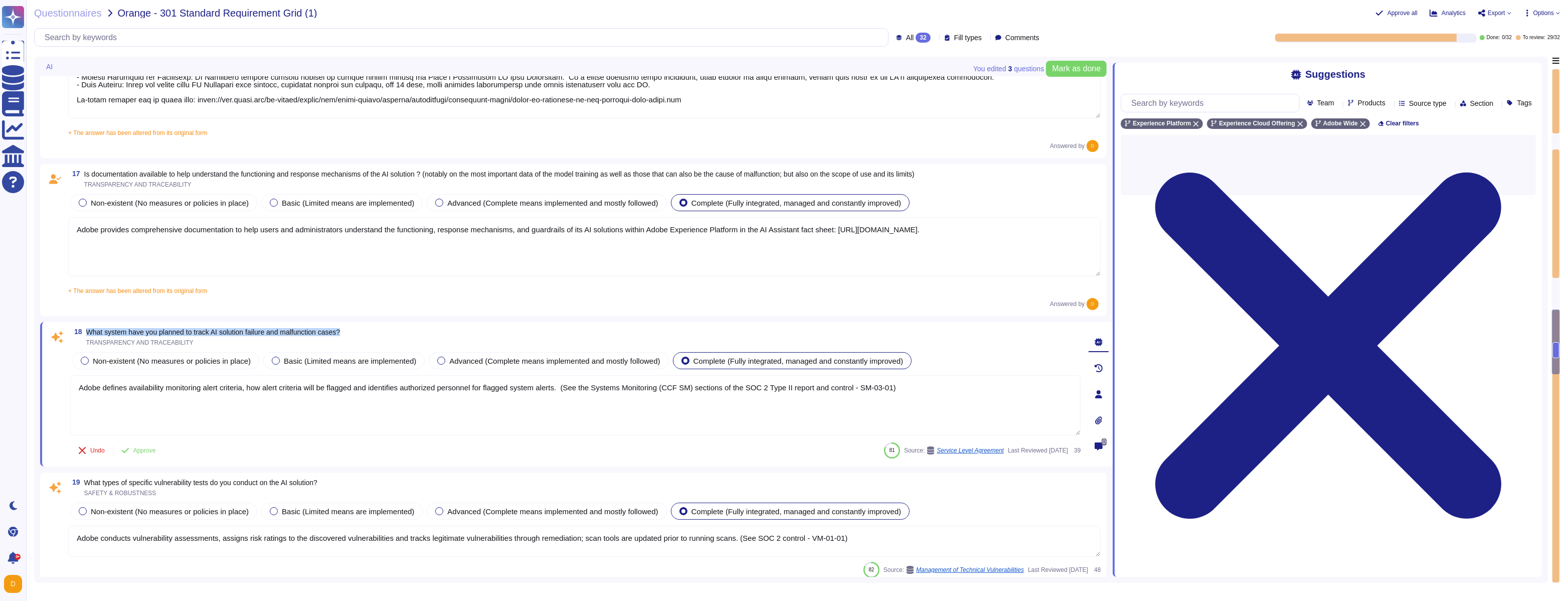
drag, startPoint x: 88, startPoint y: 329, endPoint x: 355, endPoint y: 329, distance: 267.0
click at [340, 329] on span "What system have you planned to track AI solution failure and malfunction cases?" at bounding box center [213, 332] width 255 height 8
copy span "What system have you planned to track AI solution failure and malfunction cases?"
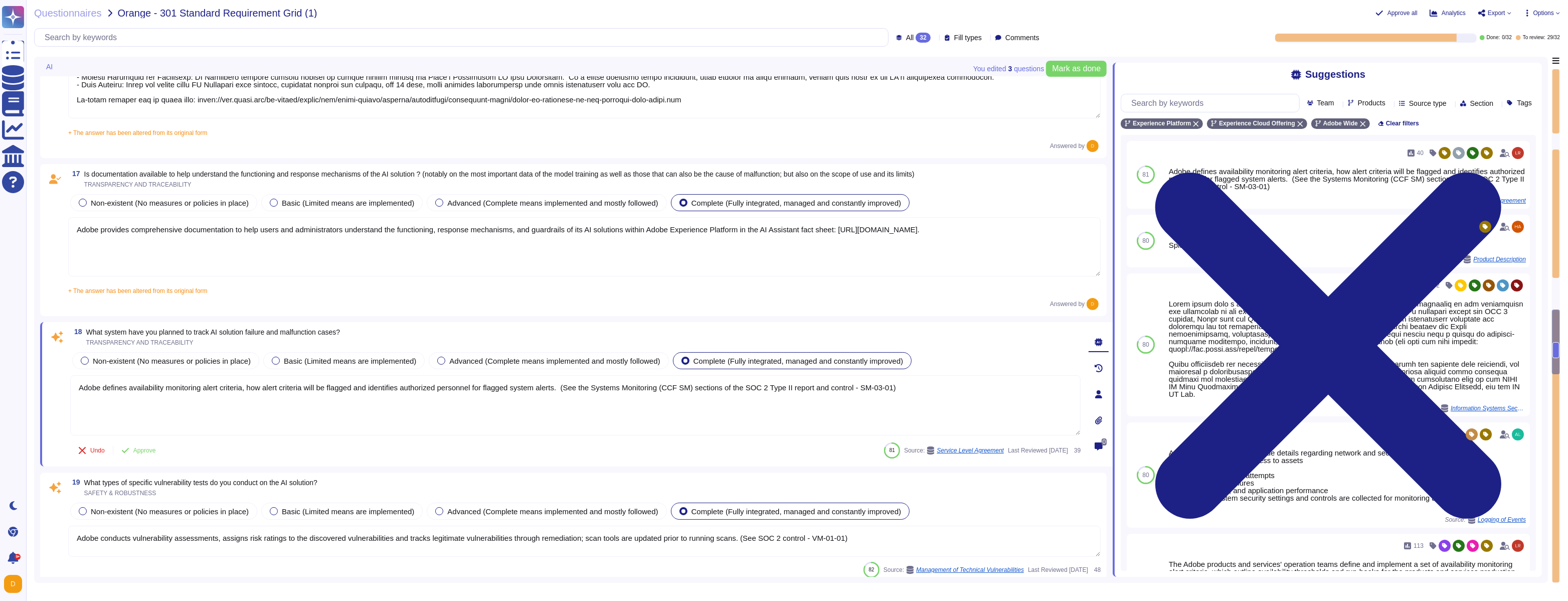
click at [526, 238] on textarea "Adobe provides comprehensive documentation to help users and administrators und…" at bounding box center [585, 247] width 1033 height 59
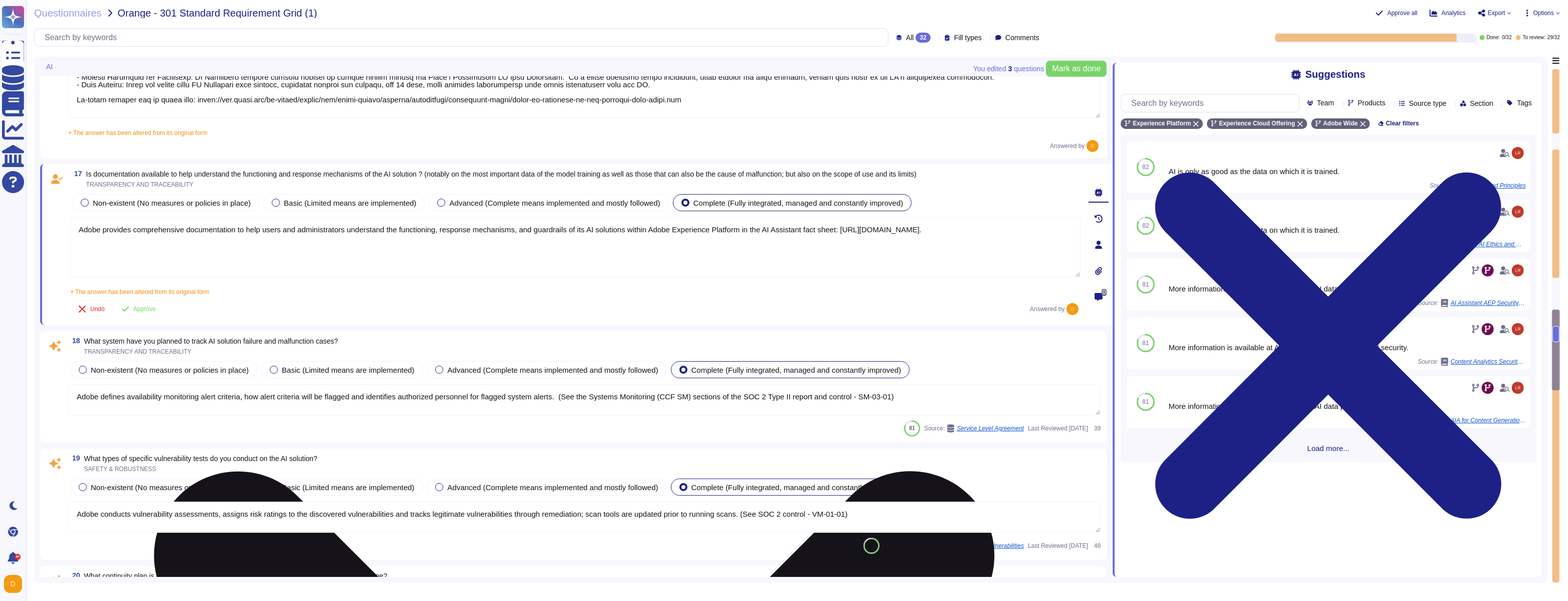
type textarea "Adobe reviews customer information-security-related inquiries, complaints and d…"
paste textarea "[URL][DOMAIN_NAME]"
click at [573, 249] on textarea "Adobe provides comprehensive documentation to help users and administrators und…" at bounding box center [575, 247] width 1010 height 60
click at [438, 235] on textarea "Adobe provides comprehensive documentation to help users and administrators und…" at bounding box center [575, 247] width 1010 height 61
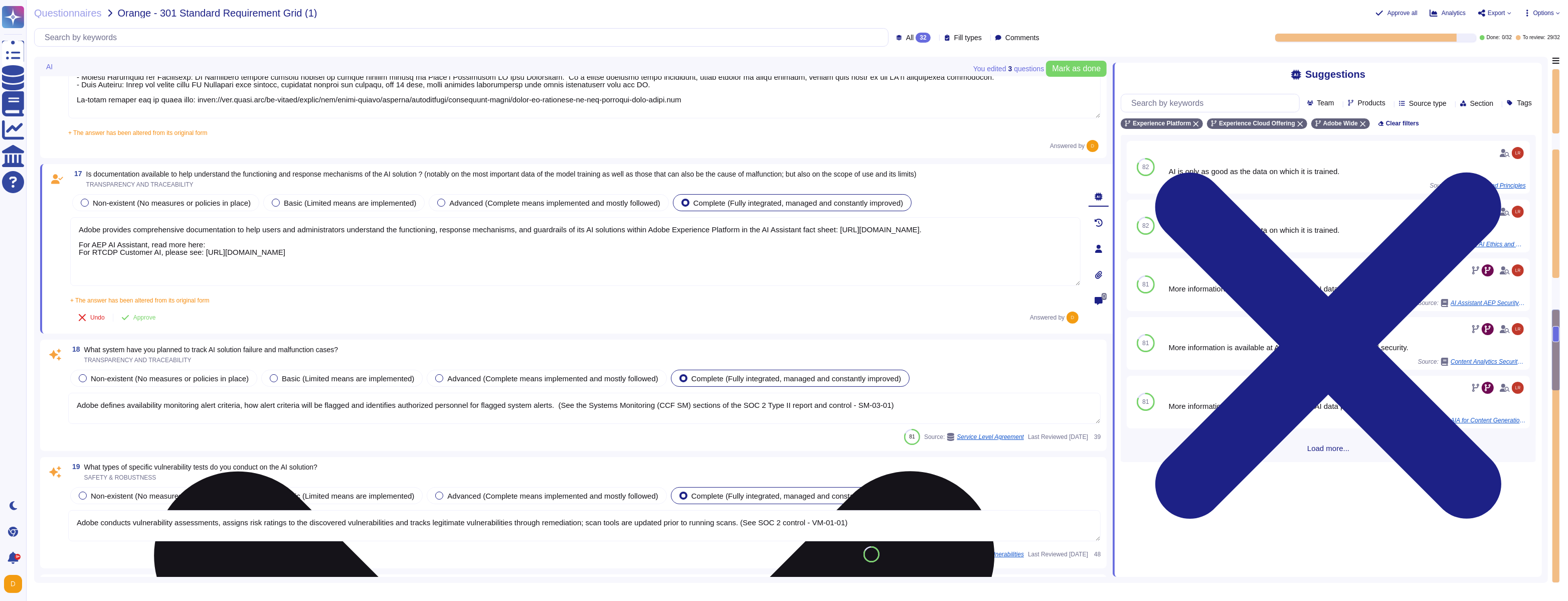
paste textarea "[URL][DOMAIN_NAME]"
click at [551, 260] on textarea "Adobe provides comprehensive documentation to help users and administrators und…" at bounding box center [575, 251] width 1010 height 68
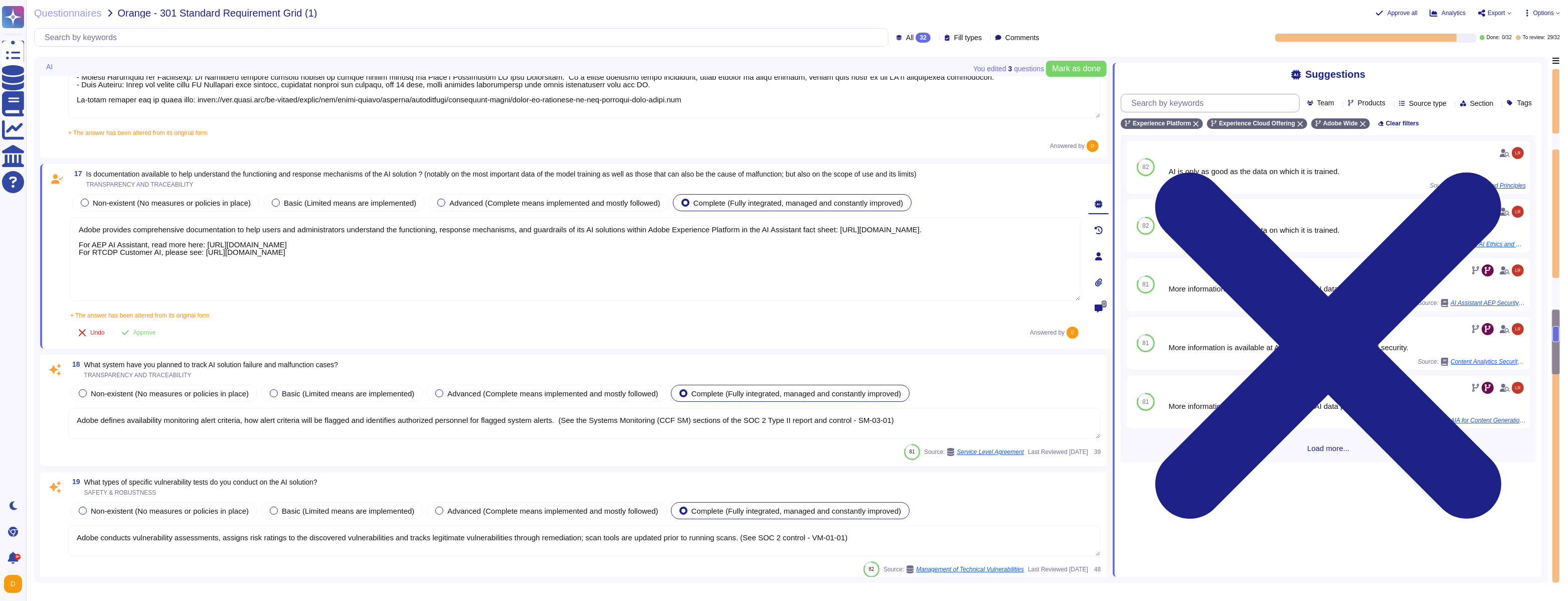
type textarea "Adobe provides comprehensive documentation to help users and administrators und…"
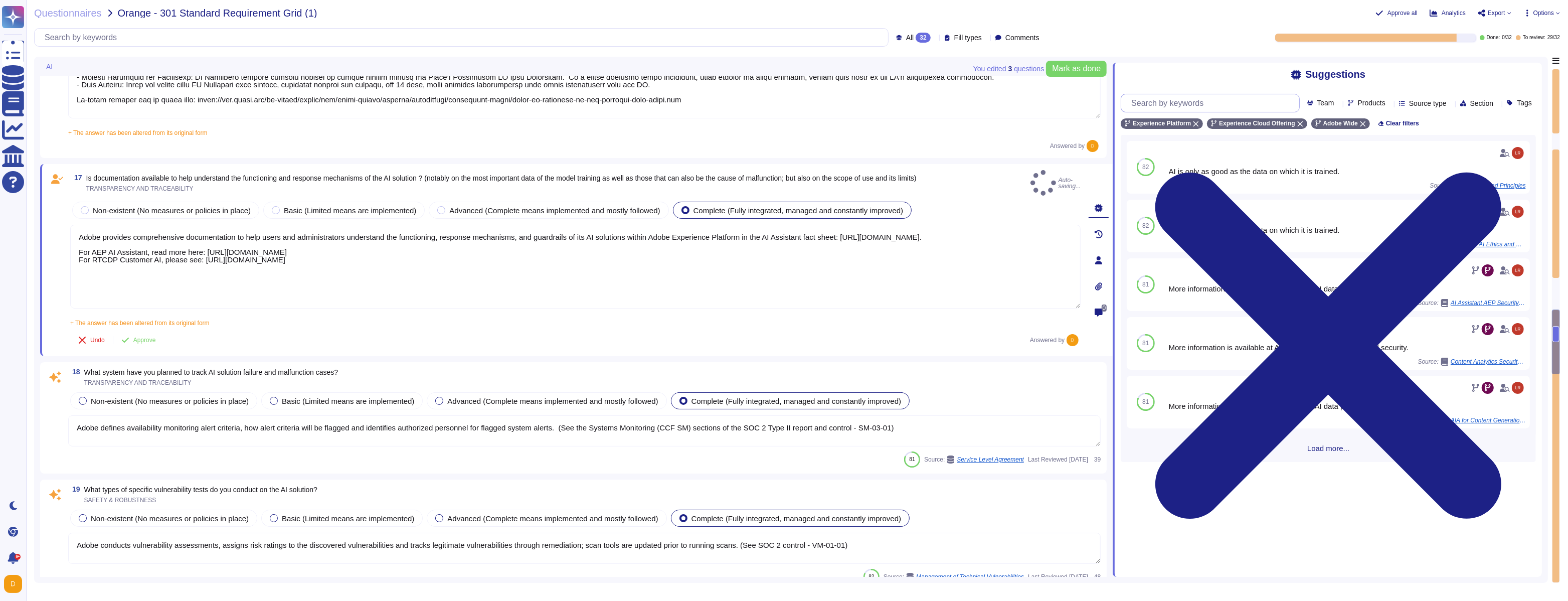
click at [1230, 100] on input "text" at bounding box center [1213, 103] width 173 height 18
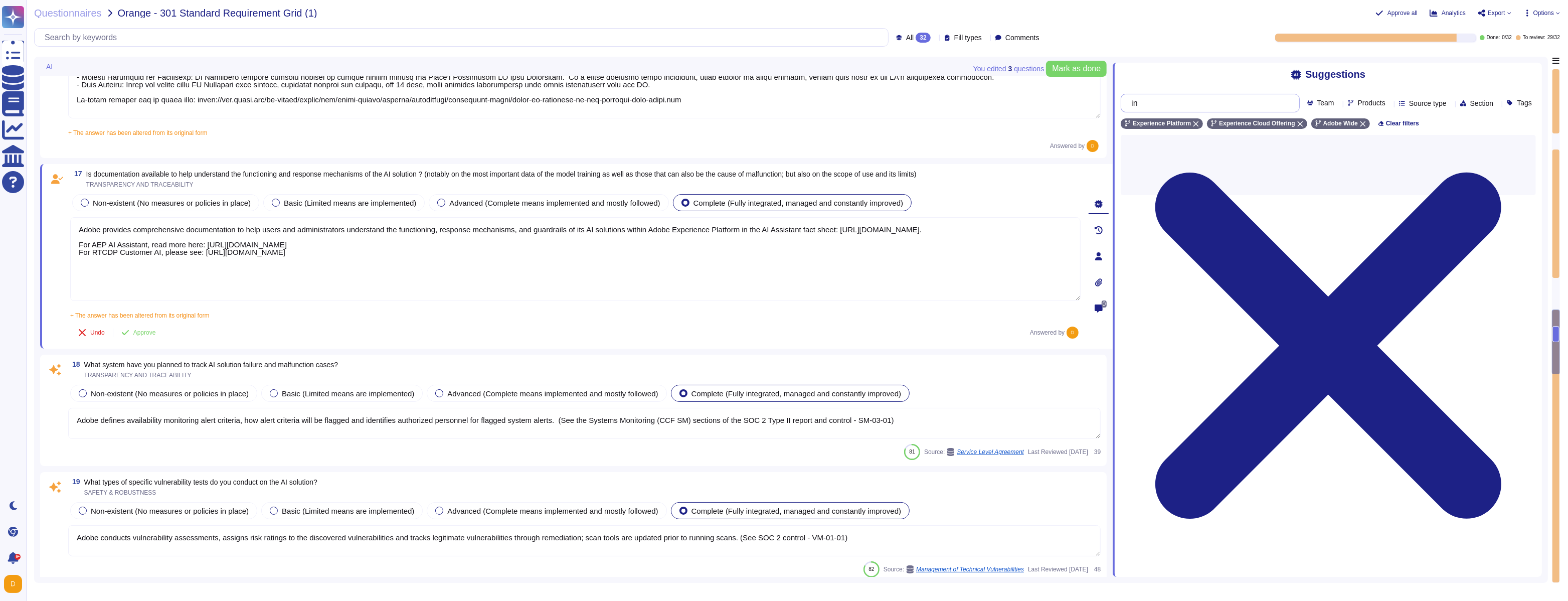
type input "i"
type input "p"
type input "I"
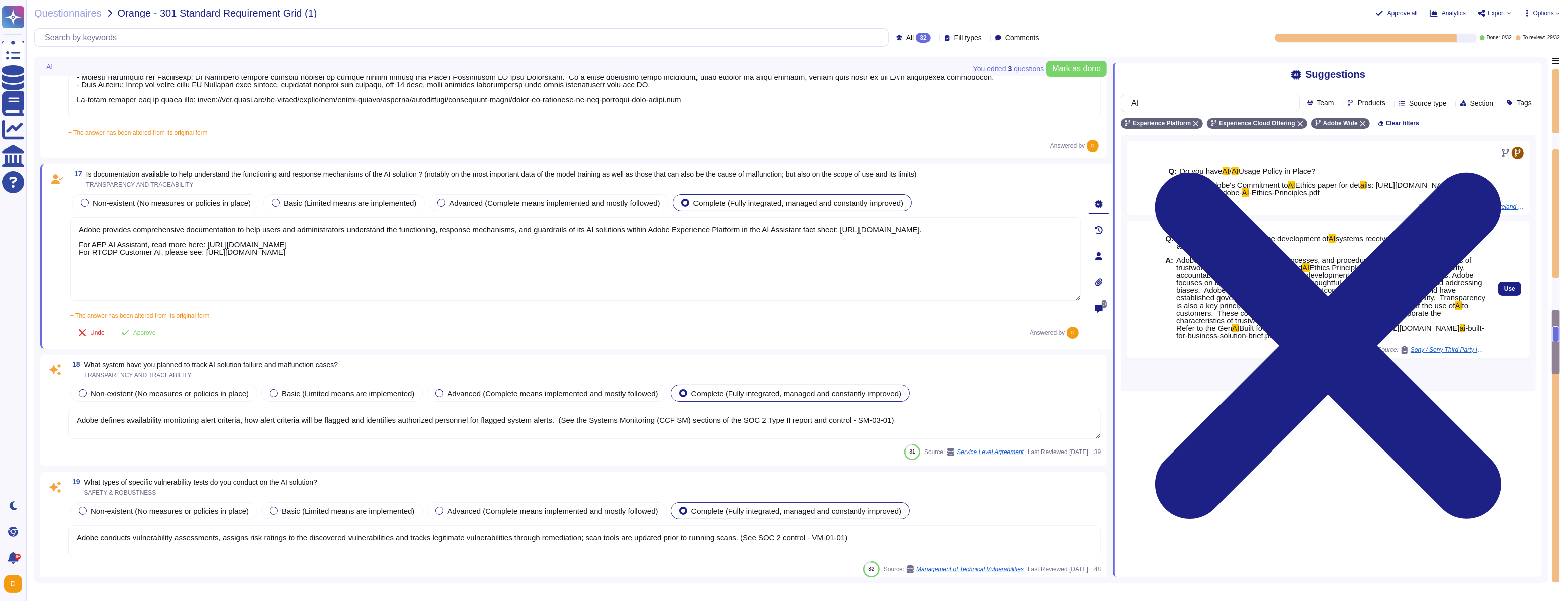
type input "AI"
drag, startPoint x: 1178, startPoint y: 379, endPoint x: 1202, endPoint y: 401, distance: 32.6
click at [1202, 339] on span "Adobe's organizational policies, processes, and procedures include the characte…" at bounding box center [1331, 298] width 309 height 83
drag, startPoint x: 1208, startPoint y: 401, endPoint x: 1178, endPoint y: 380, distance: 36.6
click at [1178, 339] on span "Adobe's organizational policies, processes, and procedures include the characte…" at bounding box center [1331, 298] width 309 height 83
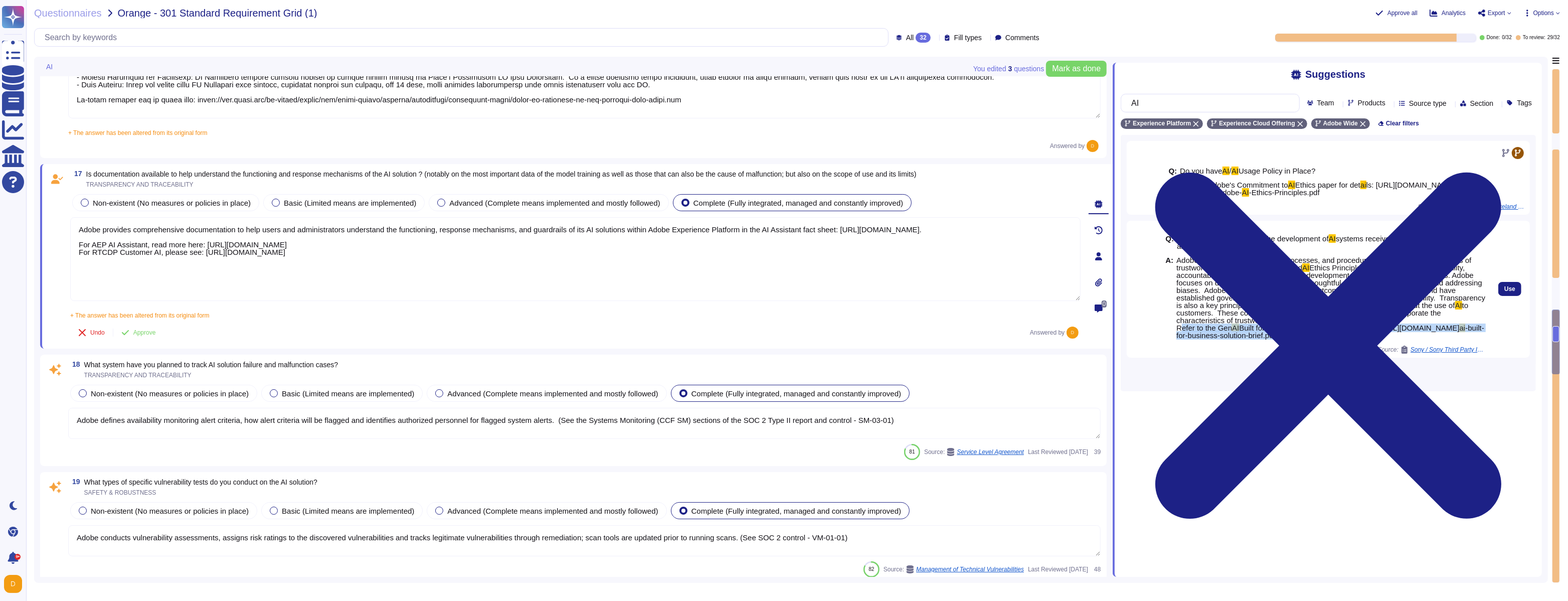
copy span "Refer to the Gen AI Built for business solution brief for det ai ls: [URL][DOMA…"
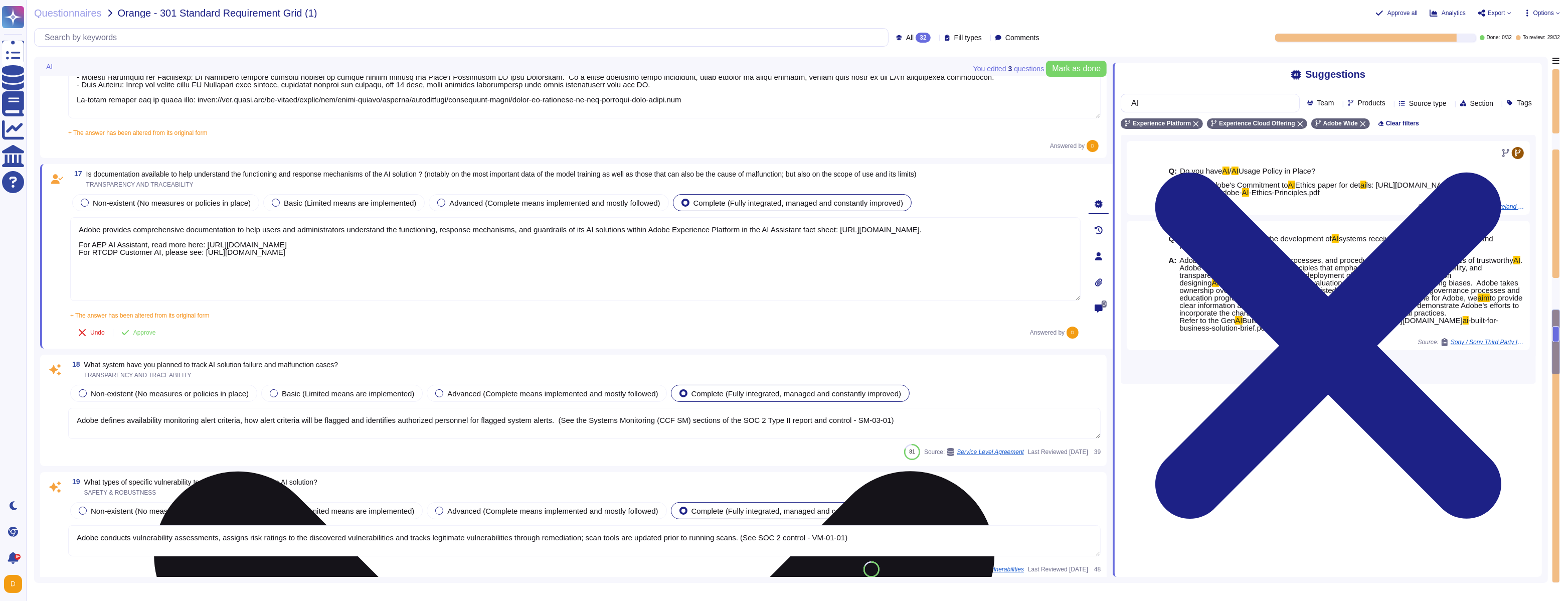
click at [551, 263] on textarea "Adobe provides comprehensive documentation to help users and administrators und…" at bounding box center [575, 258] width 1010 height 84
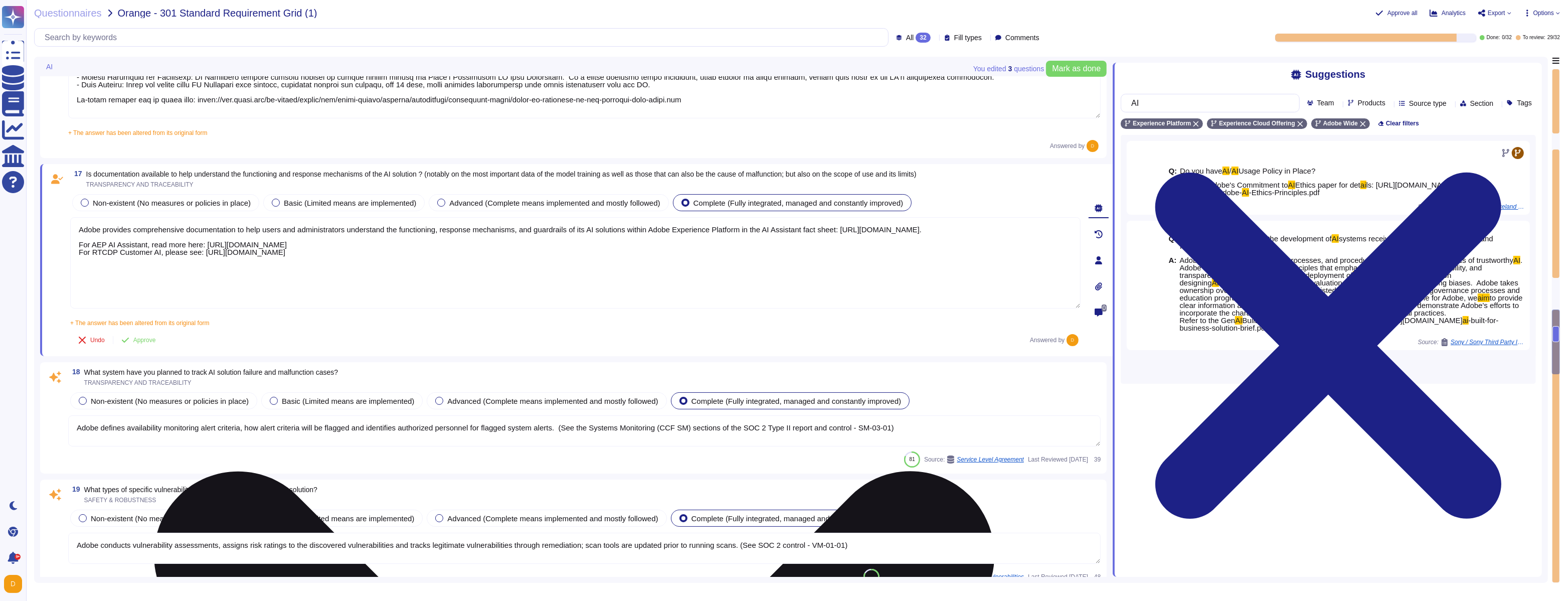
paste textarea "Refer to the GenAI Built for business solution brief for details: [URL][DOMAIN_…"
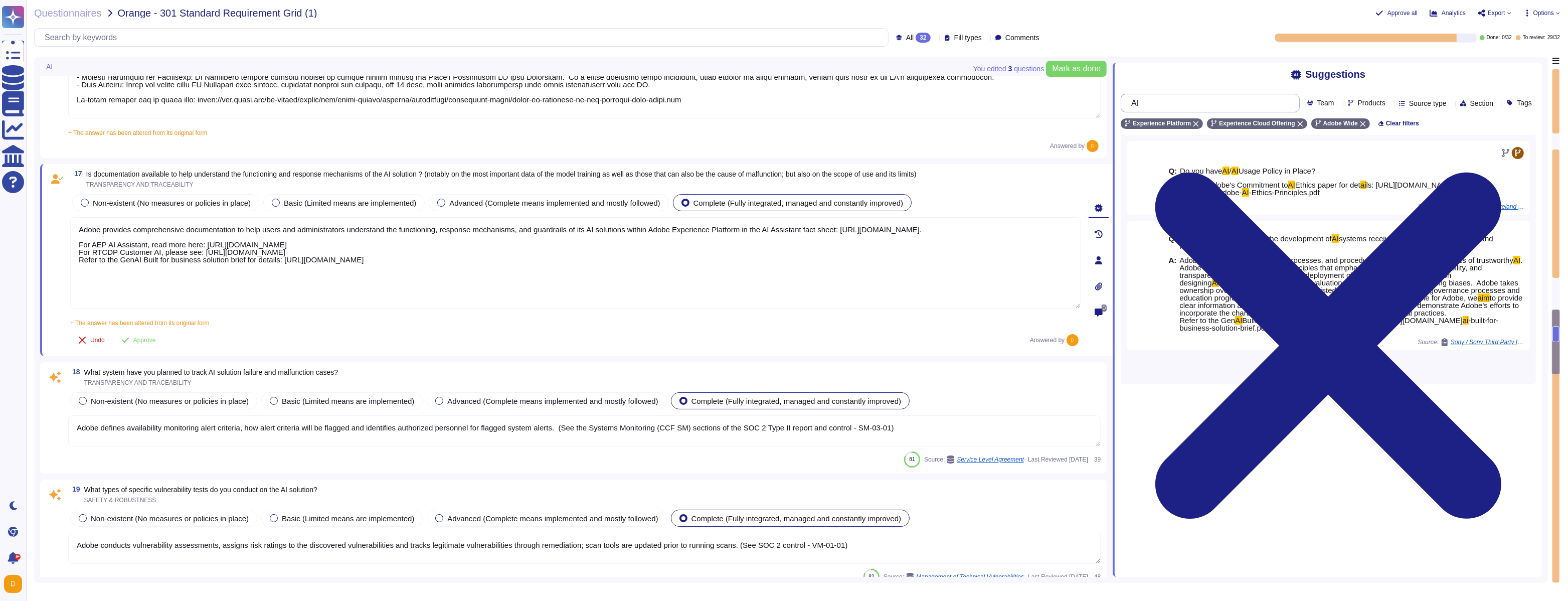
type textarea "Adobe provides comprehensive documentation to help users and administrators und…"
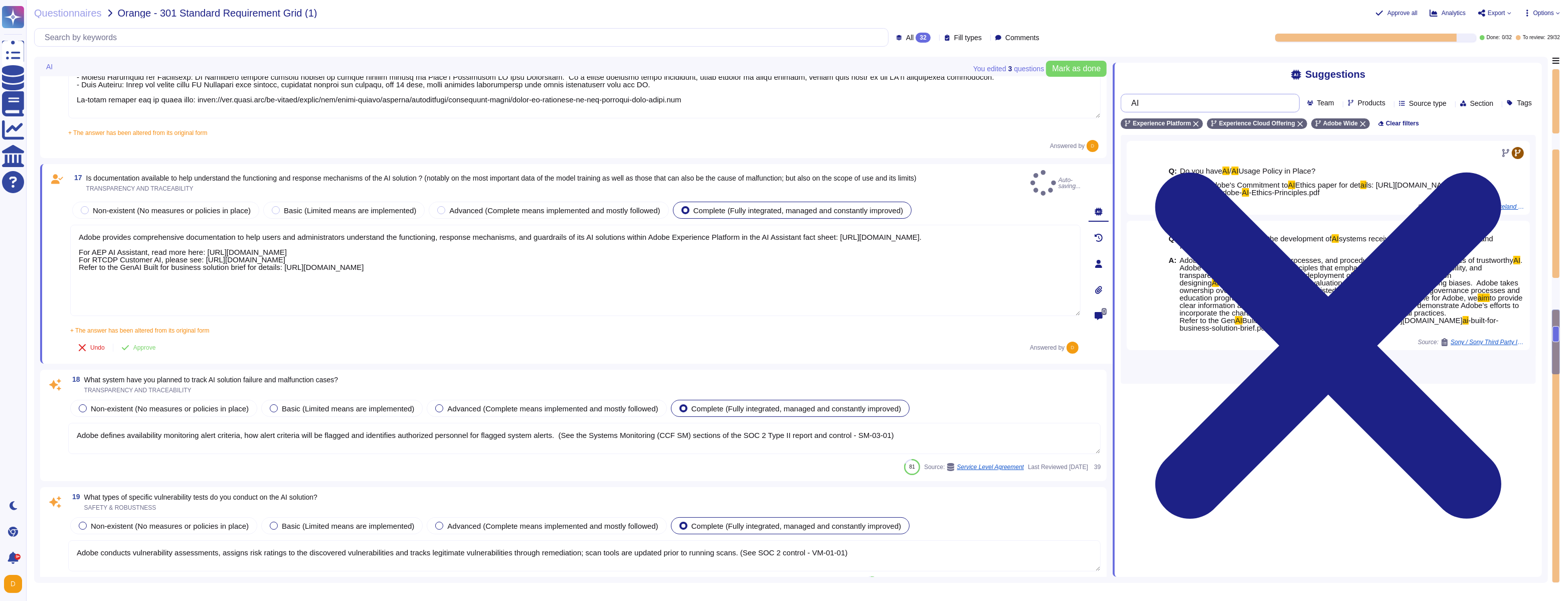
click at [1192, 106] on input "AI" at bounding box center [1207, 103] width 163 height 18
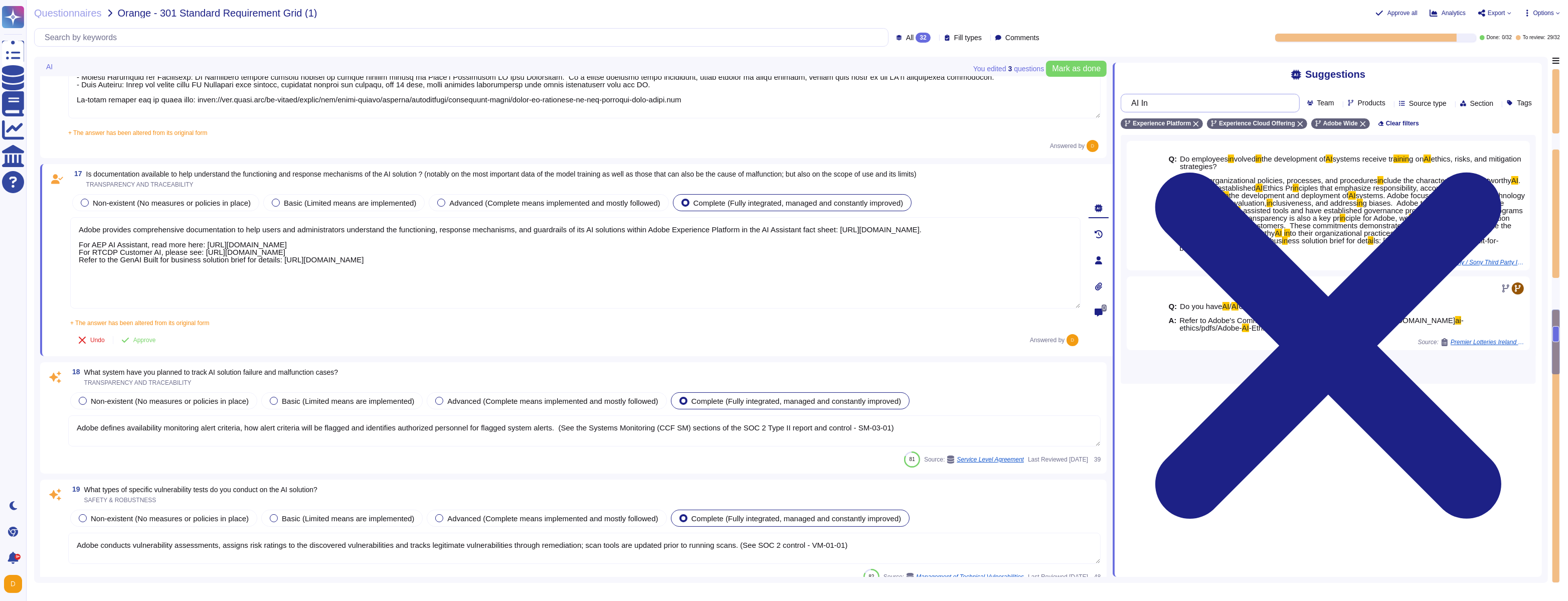
type input "AI In"
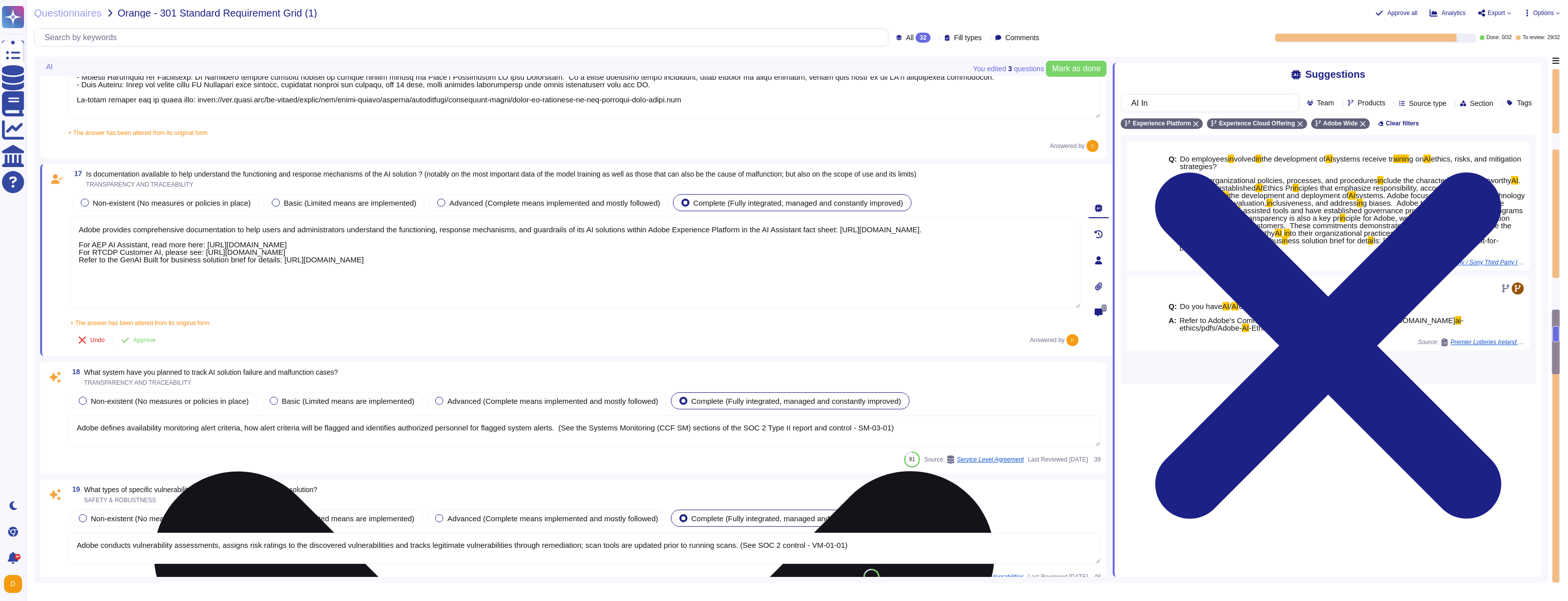
click at [774, 268] on textarea "Adobe provides comprehensive documentation to help users and administrators und…" at bounding box center [575, 262] width 1010 height 91
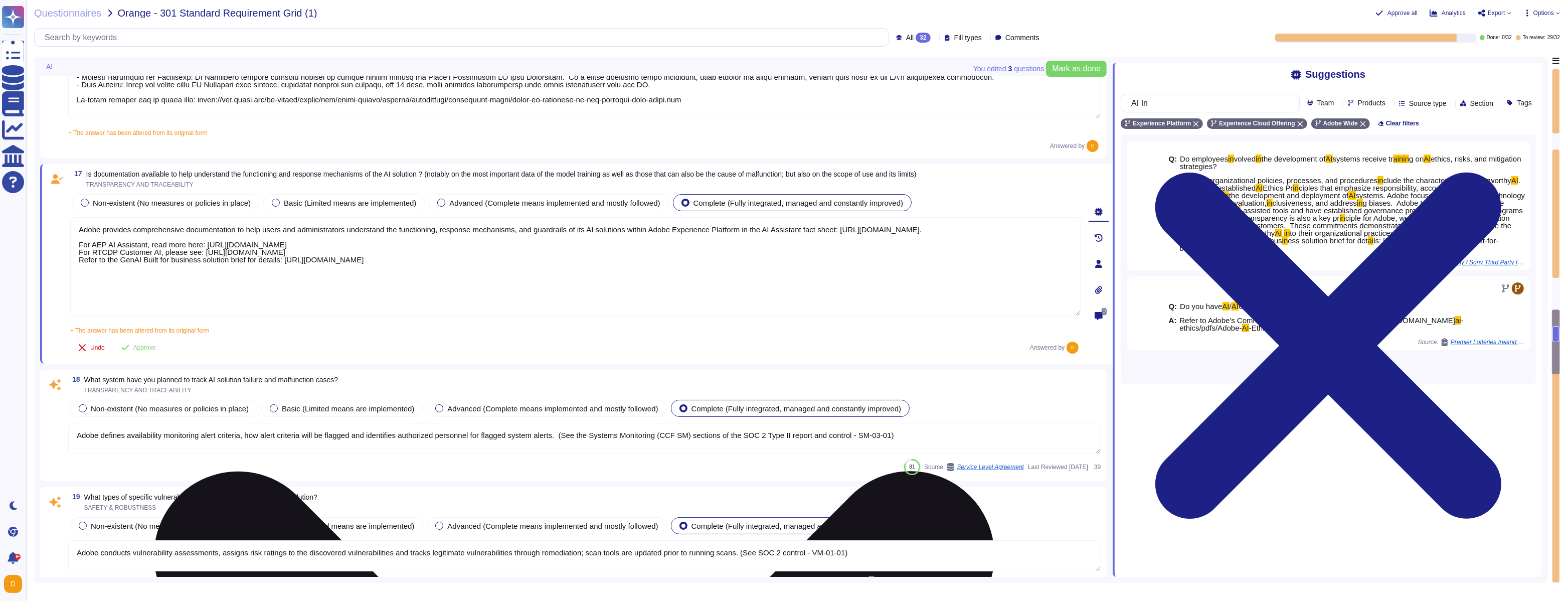
paste textarea "Refer to the AI Inflection Point whitepaper: [URL][DOMAIN_NAME]"
type textarea "Adobe provides comprehensive documentation to help users and administrators und…"
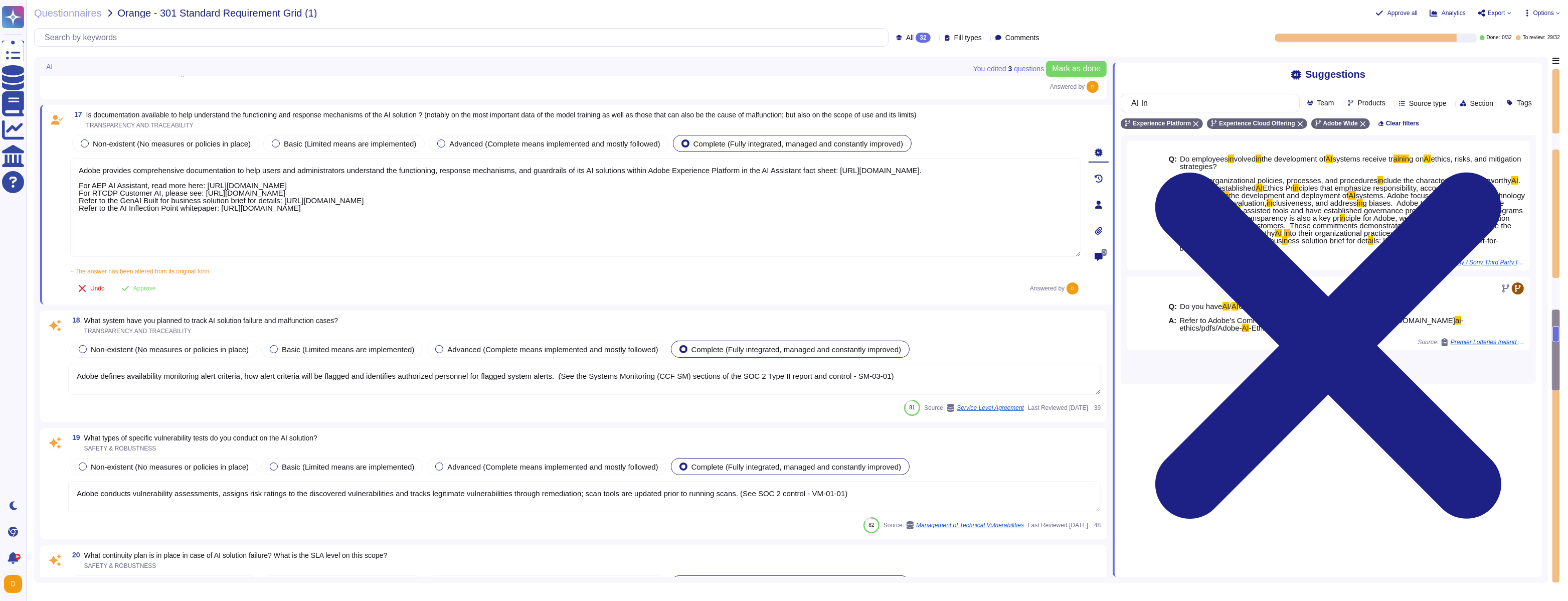
type textarea "Adobe reviews customer information-security-related inquiries, complaints and d…"
type textarea "Adobe provides comprehensive documentation to help users and administrators und…"
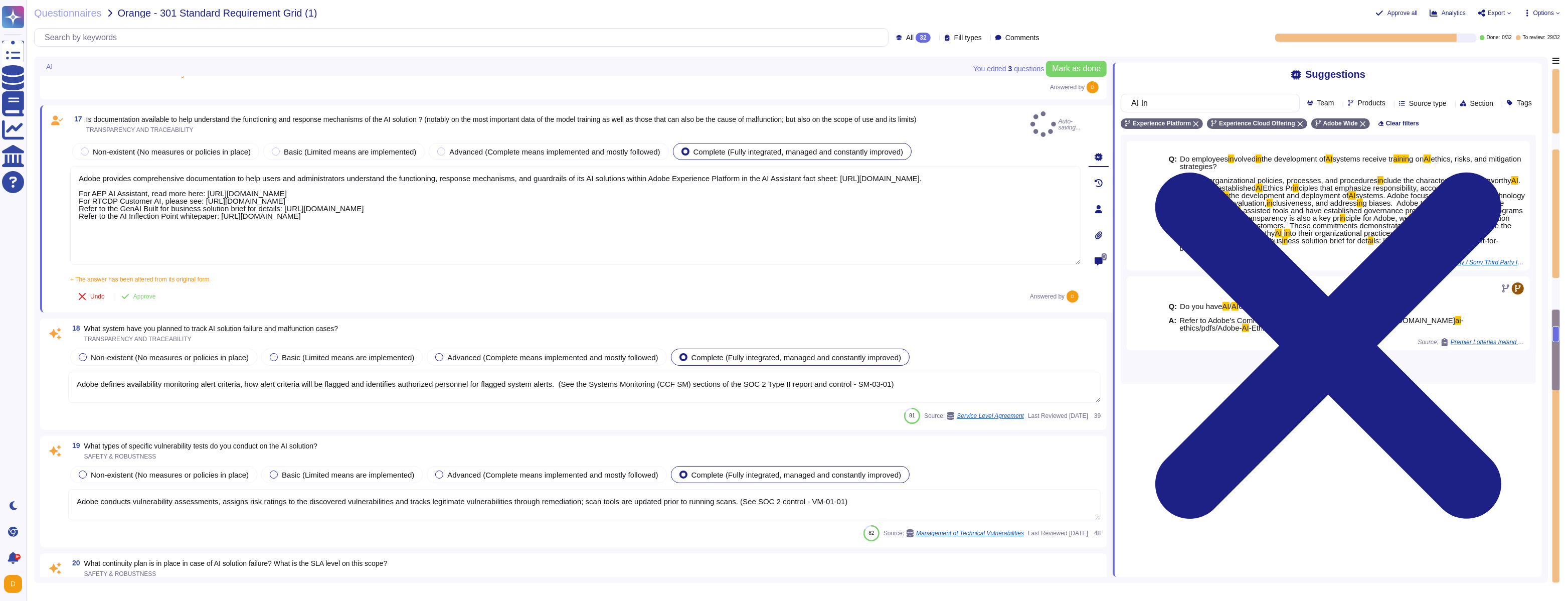
click at [308, 325] on span "What system have you planned to track AI solution failure and malfunction cases?" at bounding box center [211, 328] width 255 height 8
click at [308, 336] on span "TRANSPARENCY AND TRACEABILITY" at bounding box center [211, 338] width 255 height 6
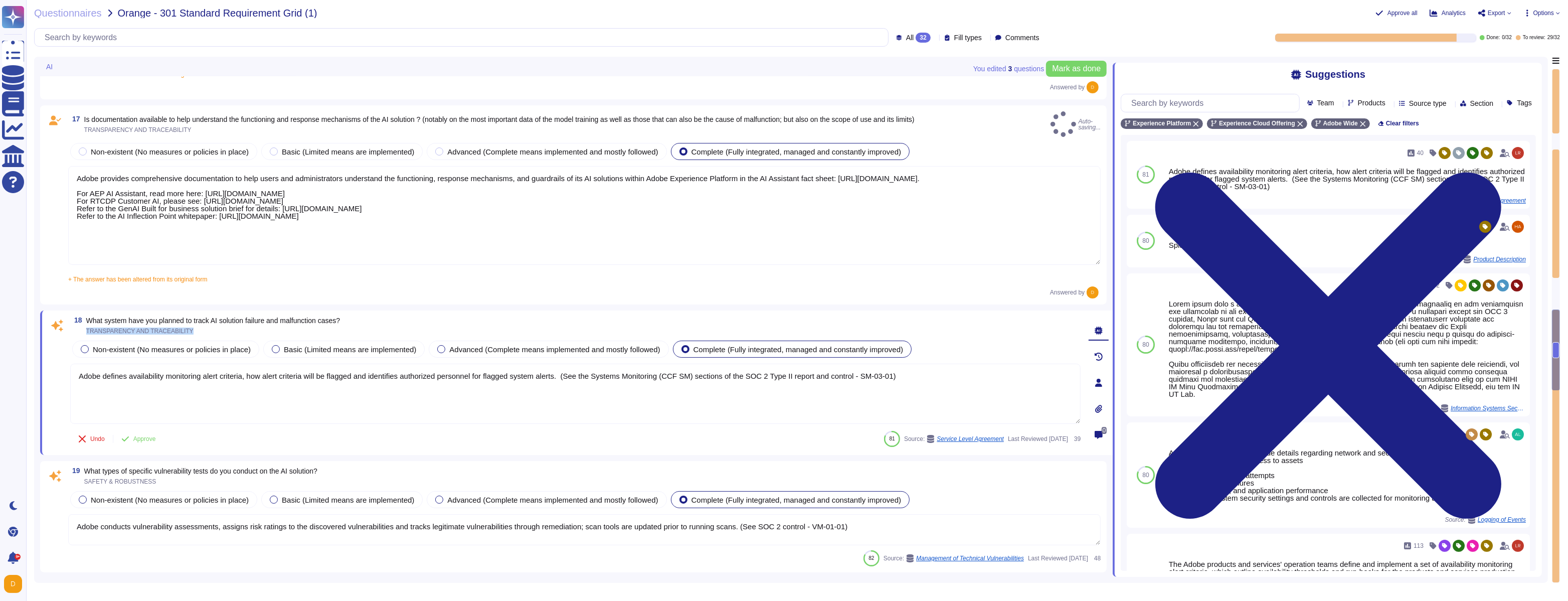
click at [308, 328] on span "TRANSPARENCY AND TRACEABILITY" at bounding box center [213, 331] width 255 height 6
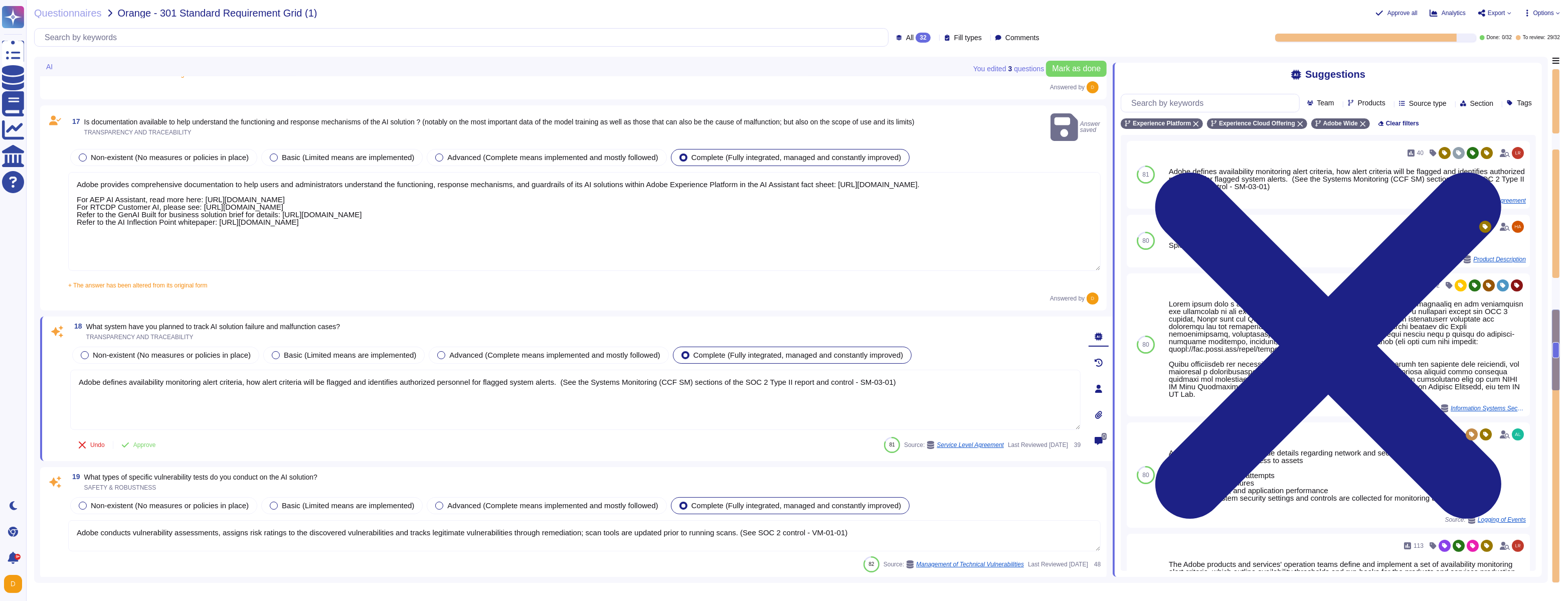
click at [308, 317] on div "18 What system have you planned to track AI solution failure and malfunction ca…" at bounding box center [577, 389] width 1072 height 145
click at [302, 322] on span "What system have you planned to track AI solution failure and malfunction cases?" at bounding box center [213, 326] width 255 height 8
copy span "What system have you planned to track AI solution failure and malfunction cases?"
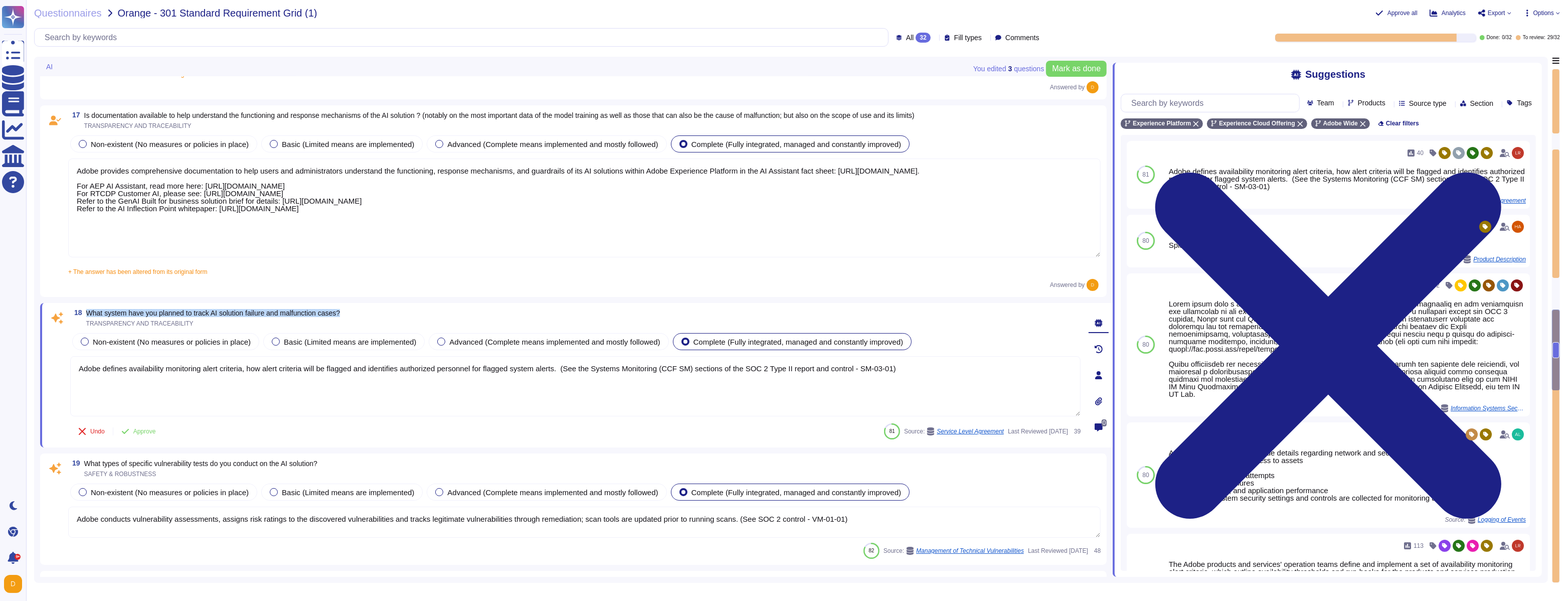
click at [224, 307] on div "18 What system have you planned to track AI solution failure and malfunction ca…" at bounding box center [577, 375] width 1072 height 145
copy span "What system have you planned to track AI solution failure and malfunction cases?"
click at [418, 366] on textarea "Adobe defines availability monitoring alert criteria, how alert criteria will b…" at bounding box center [575, 386] width 1010 height 60
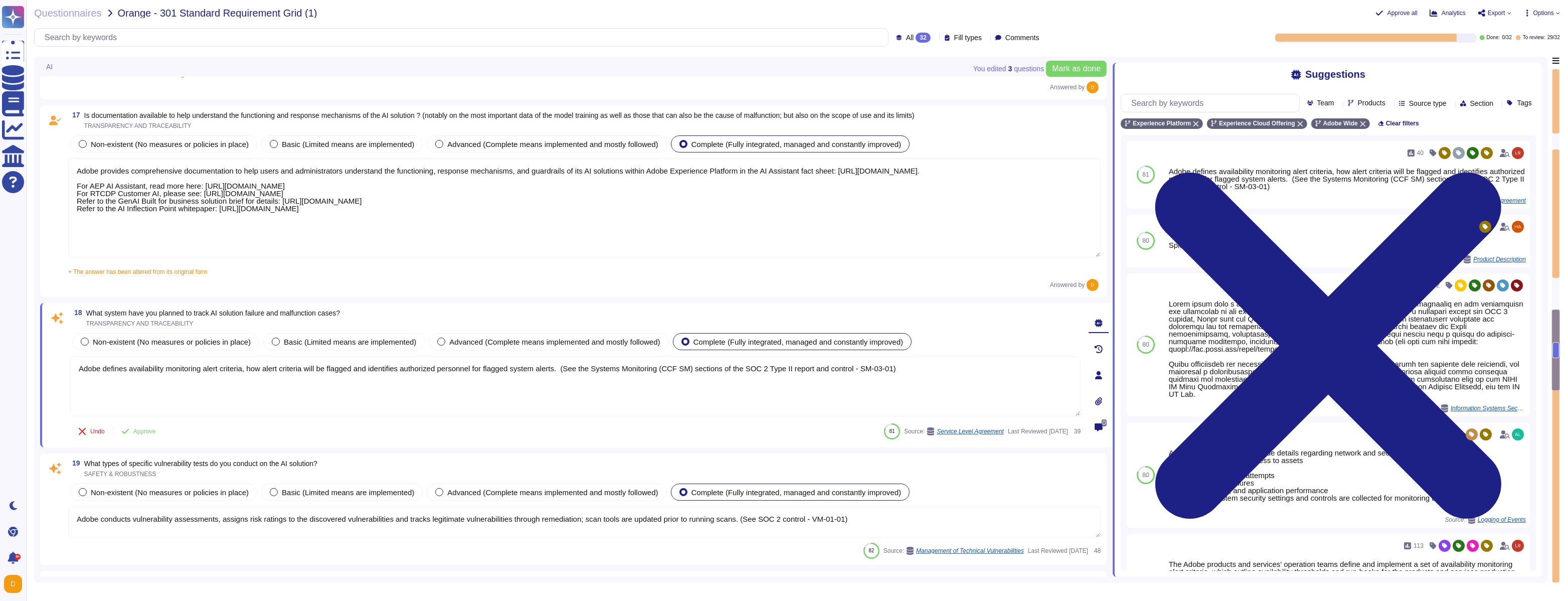
type textarea "Adobe reviews customer information-security-related inquiries, complaints and d…"
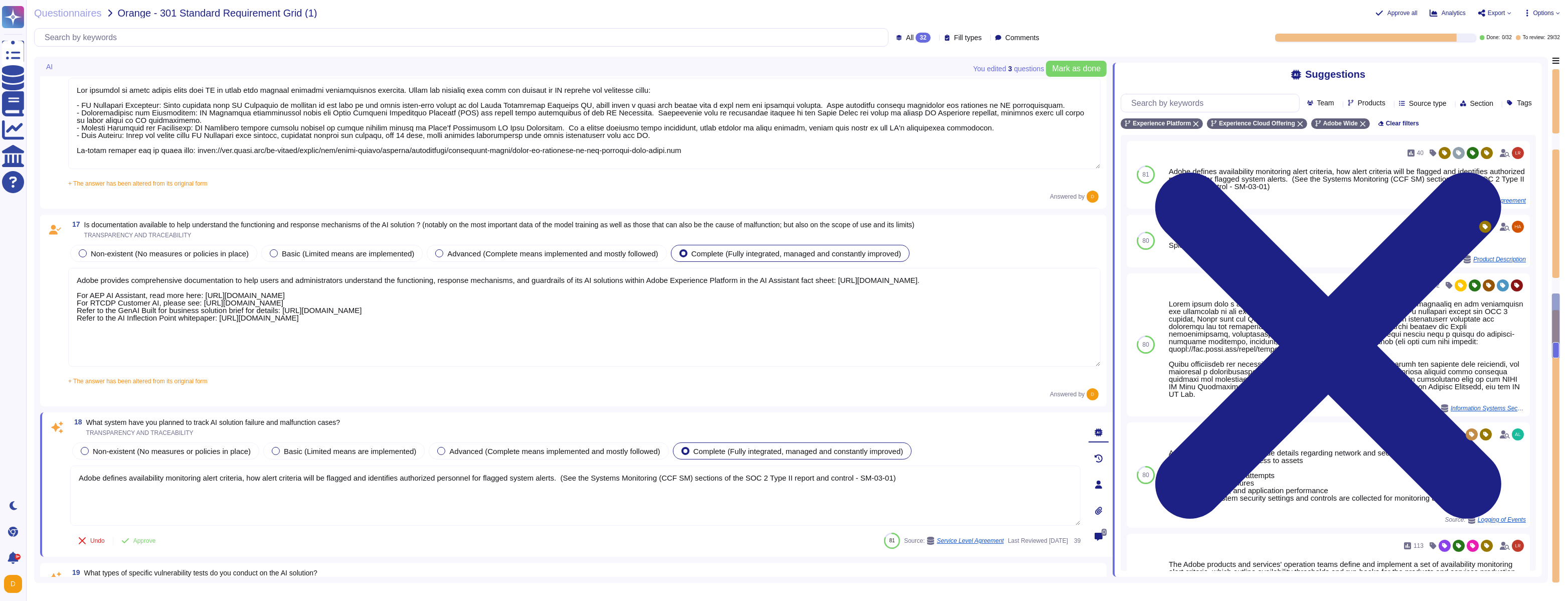
type textarea "As part of developing and deploying our AI systems, Adobe seeks to mitigate bia…"
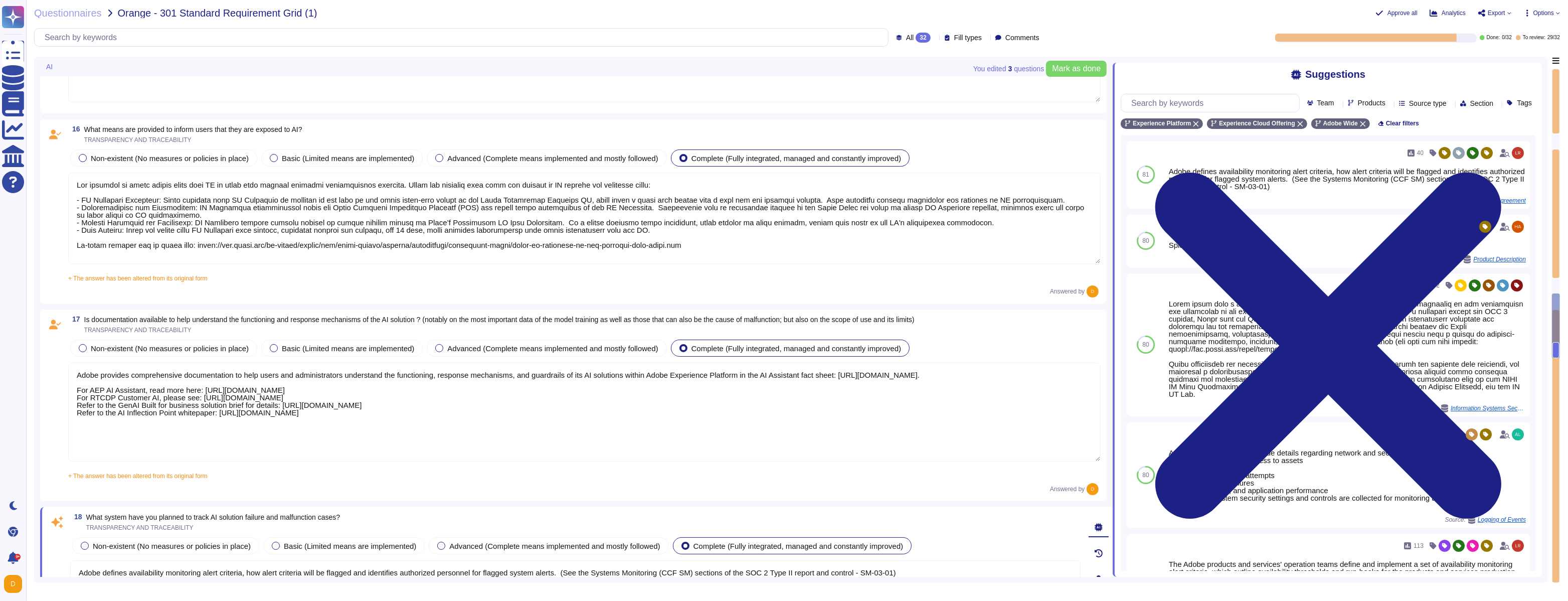
type textarea "Adobe’s AI governance and lifecycle management framework includes a documented …"
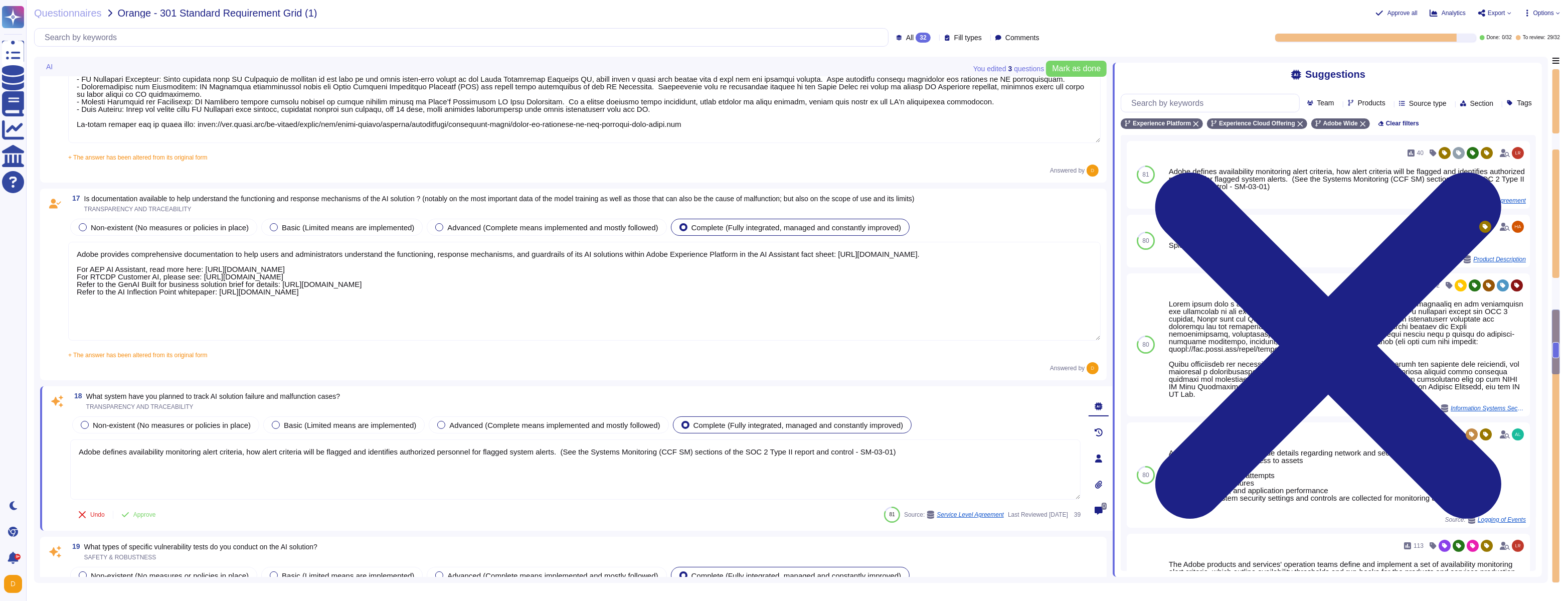
type textarea "Monthly"
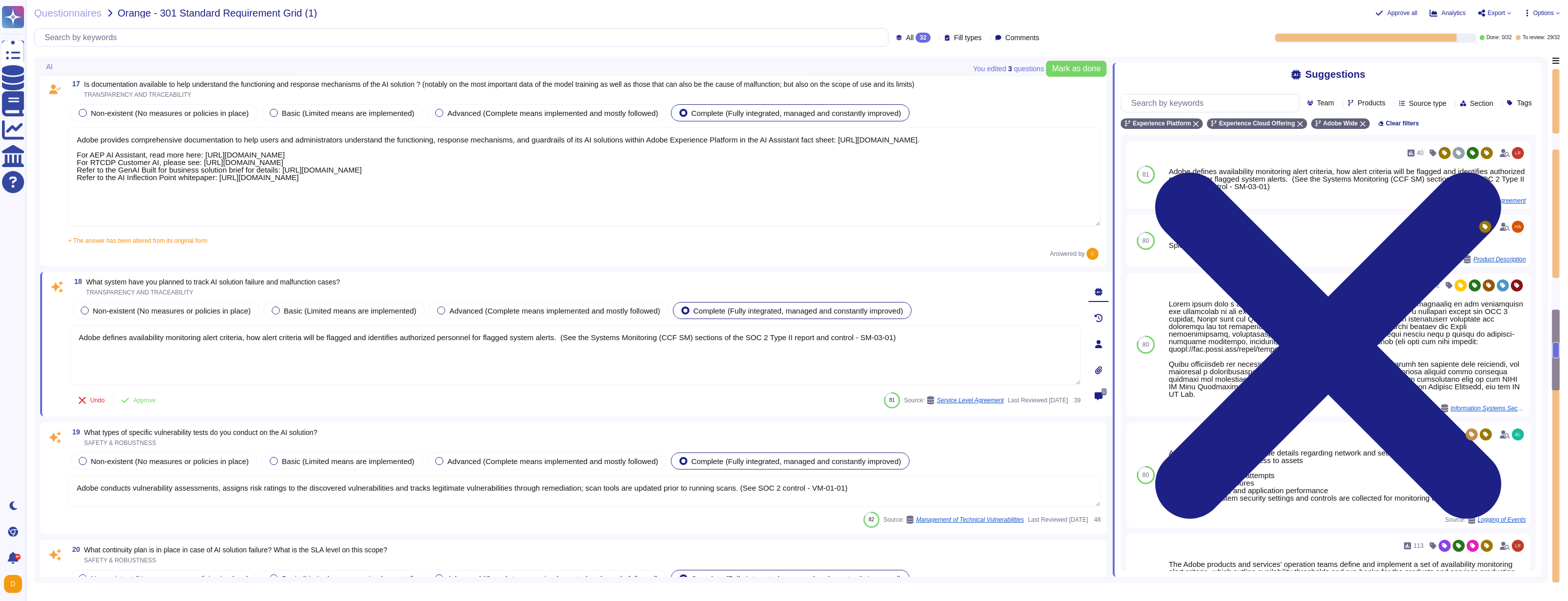
type textarea "Adobe reviews customer information-security-related inquiries, complaints and d…"
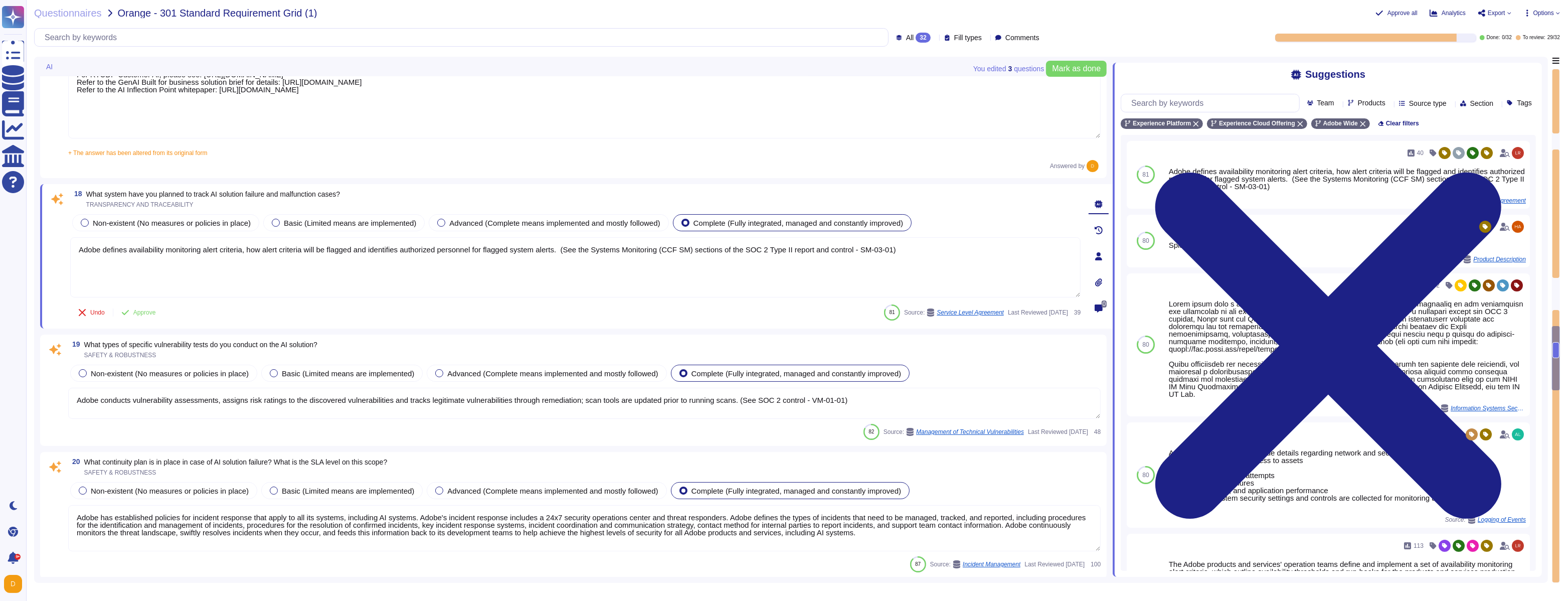
scroll to position [2400, 0]
click at [128, 190] on span "What system have you planned to track AI solution failure and malfunction cases?" at bounding box center [213, 193] width 255 height 8
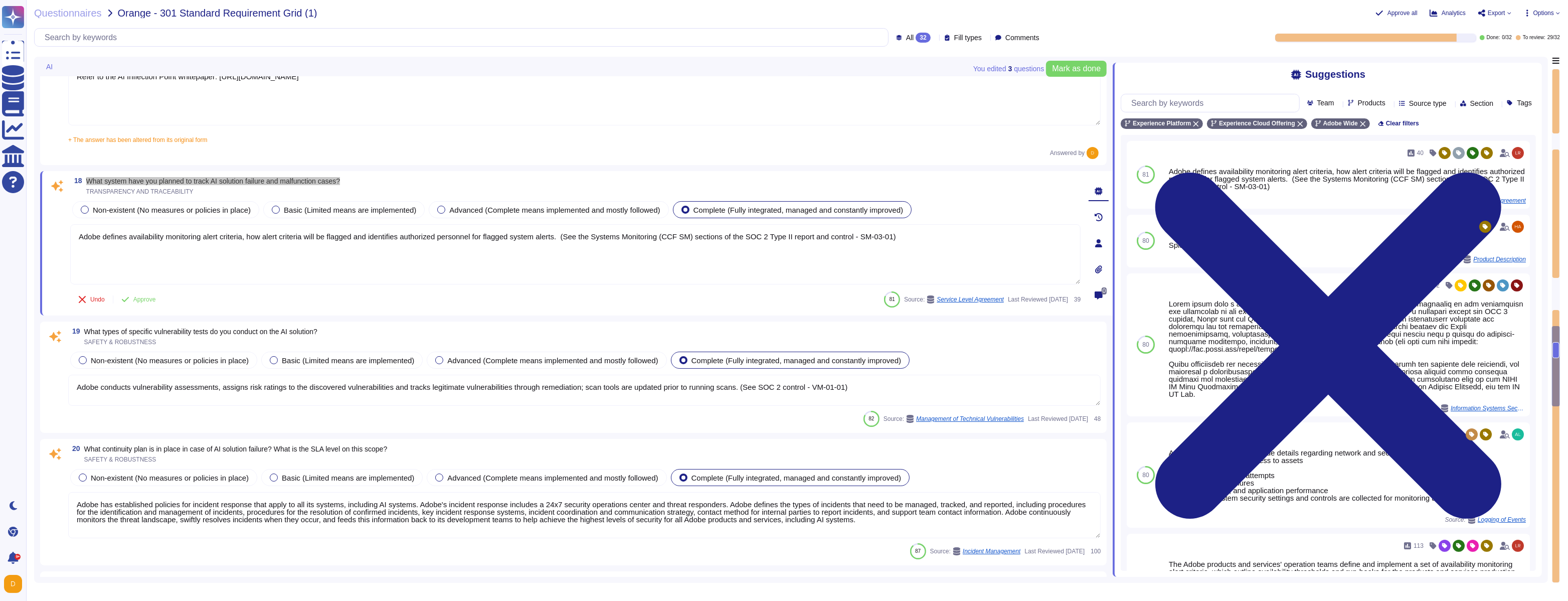
type textarea "Adobe maintains insurance coverage for IT Security related claims. Please check…"
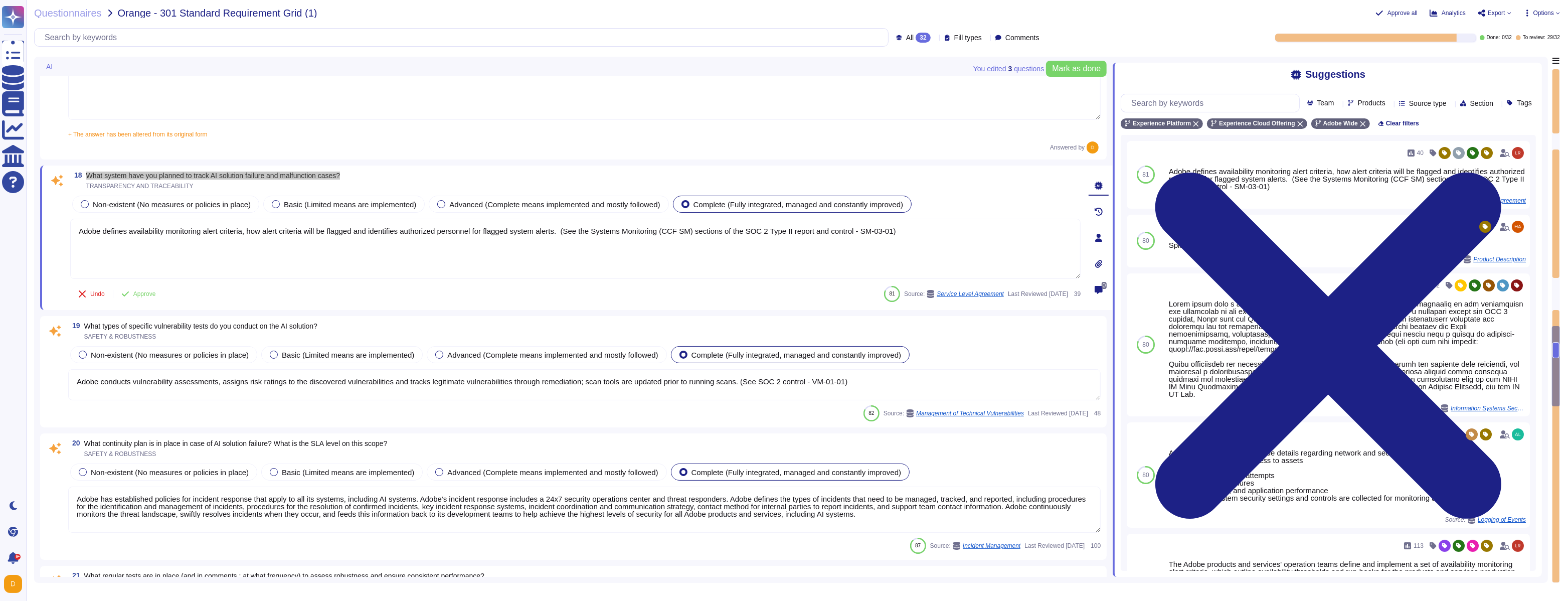
scroll to position [2412, 0]
click at [313, 376] on textarea "Adobe conducts vulnerability assessments, assigns risk ratings to the discovere…" at bounding box center [585, 385] width 1033 height 31
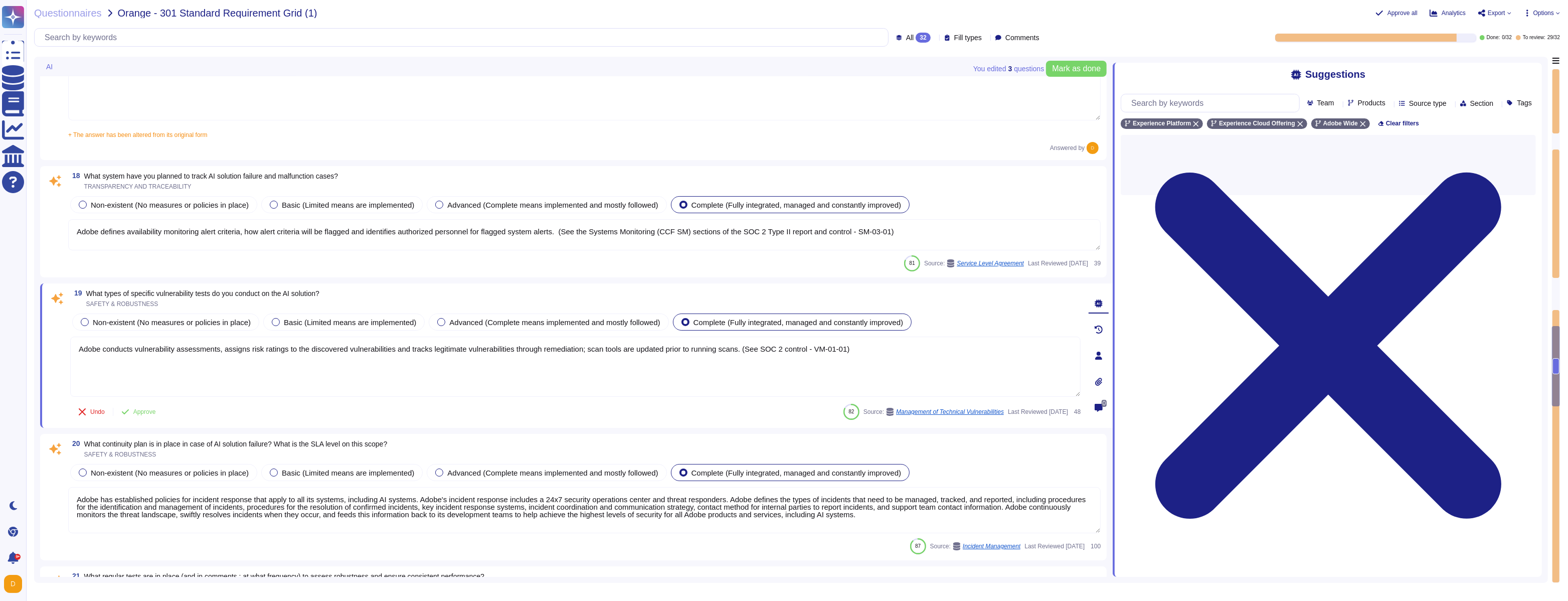
click at [211, 292] on span "What types of specific vulnerability tests do you conduct on the AI ​​solution?" at bounding box center [202, 293] width 233 height 8
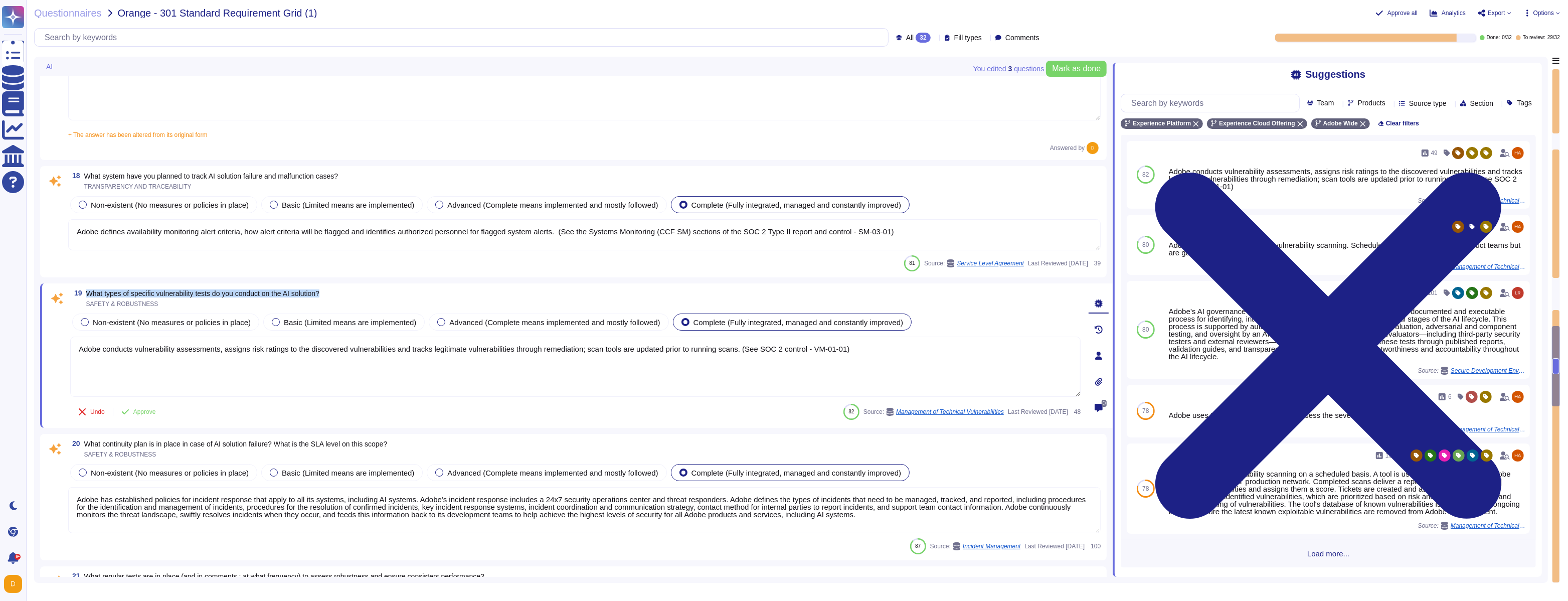
click at [258, 232] on textarea "Adobe defines availability monitoring alert criteria, how alert criteria will b…" at bounding box center [585, 235] width 1033 height 31
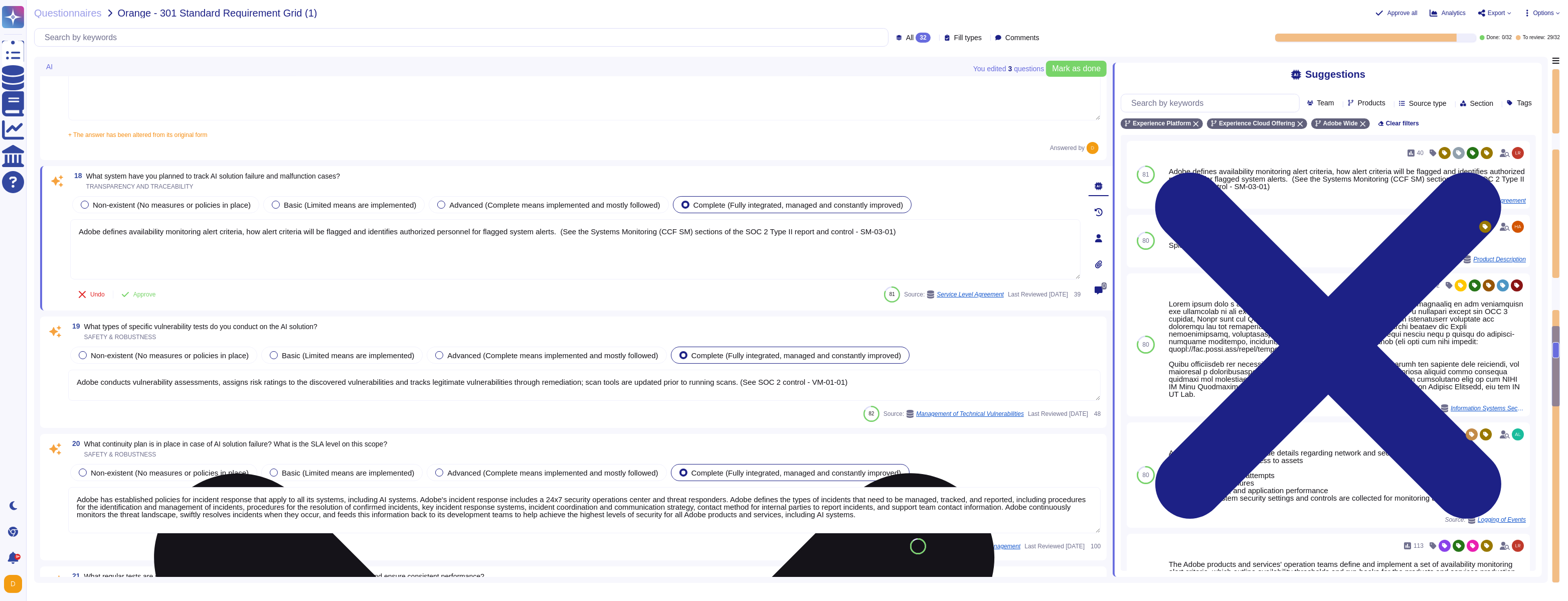
click at [258, 232] on textarea "Adobe defines availability monitoring alert criteria, how alert criteria will b…" at bounding box center [575, 249] width 1010 height 60
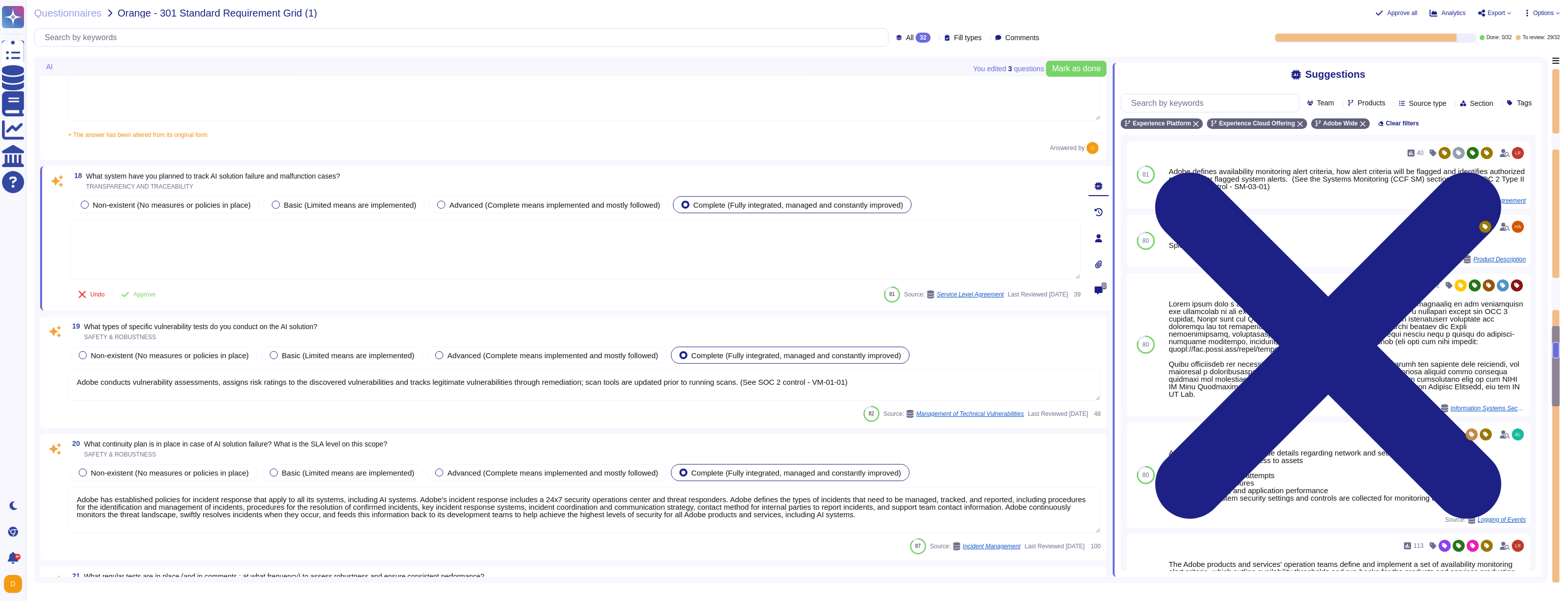
paste textarea "Adobe has implemented comprehensive governance processes and policies for monit…"
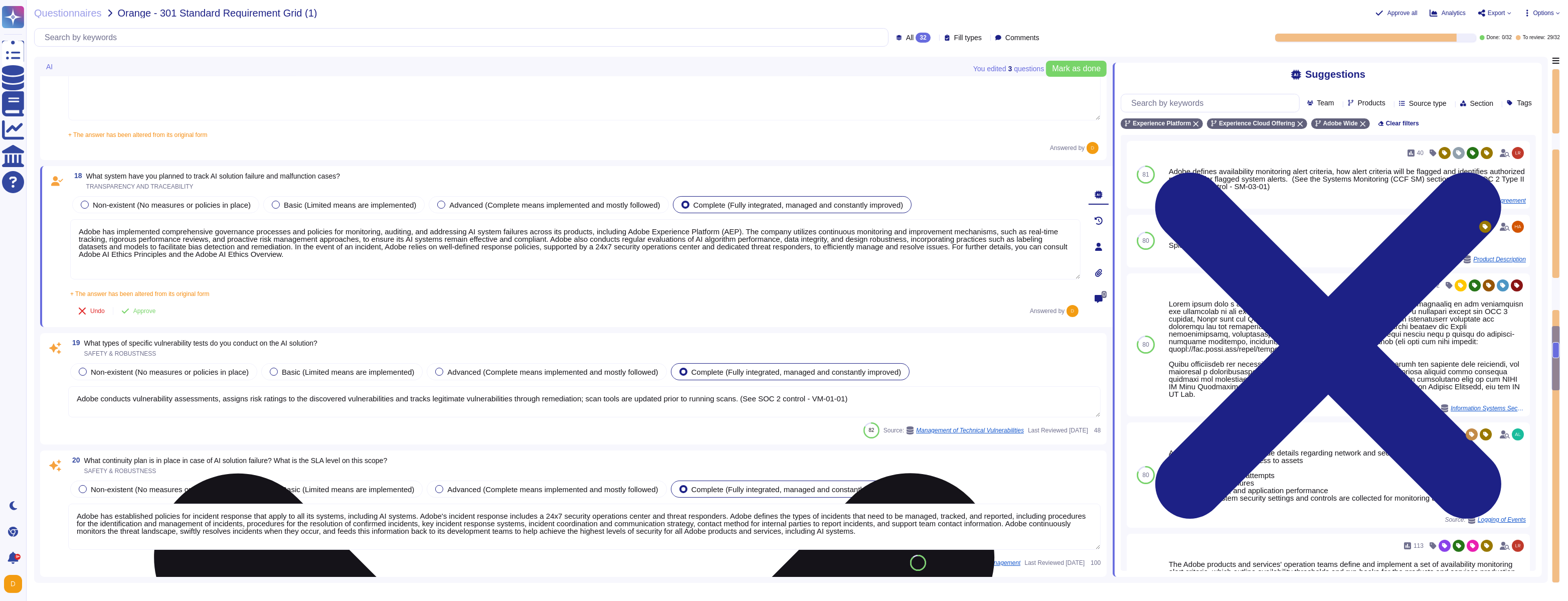
click at [254, 255] on textarea "Adobe has implemented comprehensive governance processes and policies for monit…" at bounding box center [575, 249] width 1010 height 60
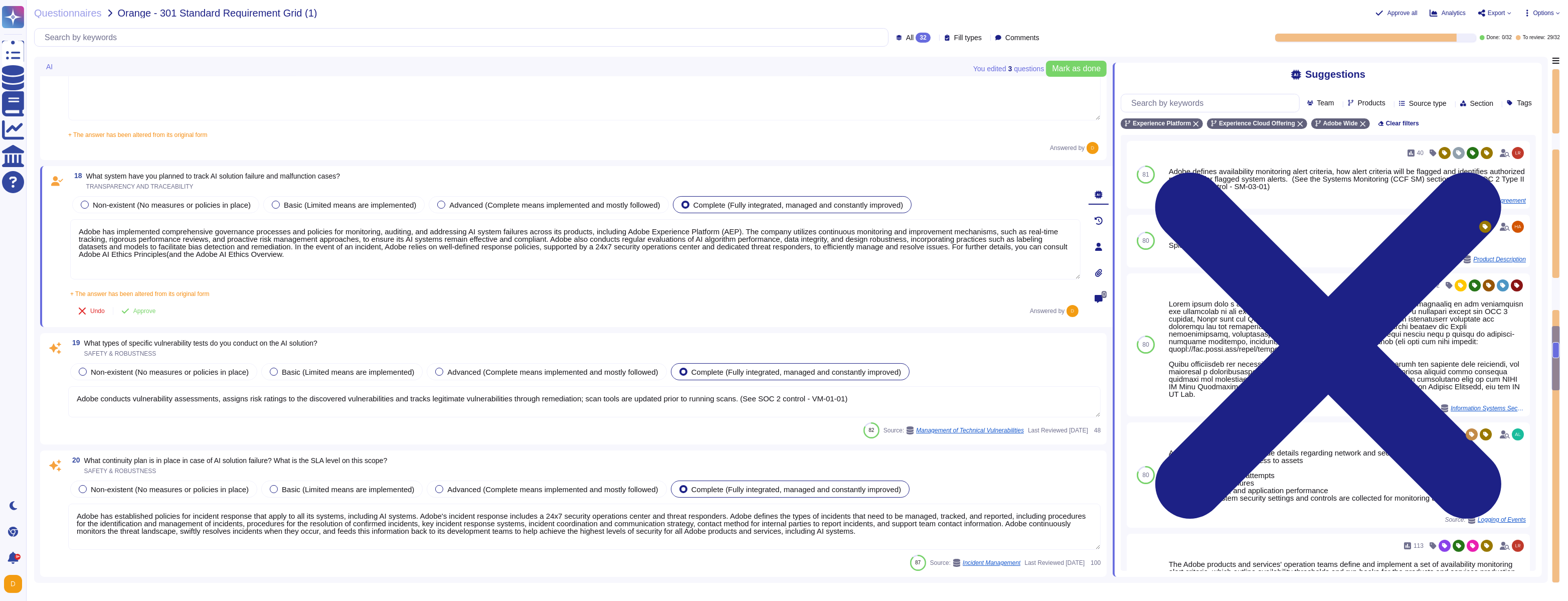
paste textarea "[URL][DOMAIN_NAME]"
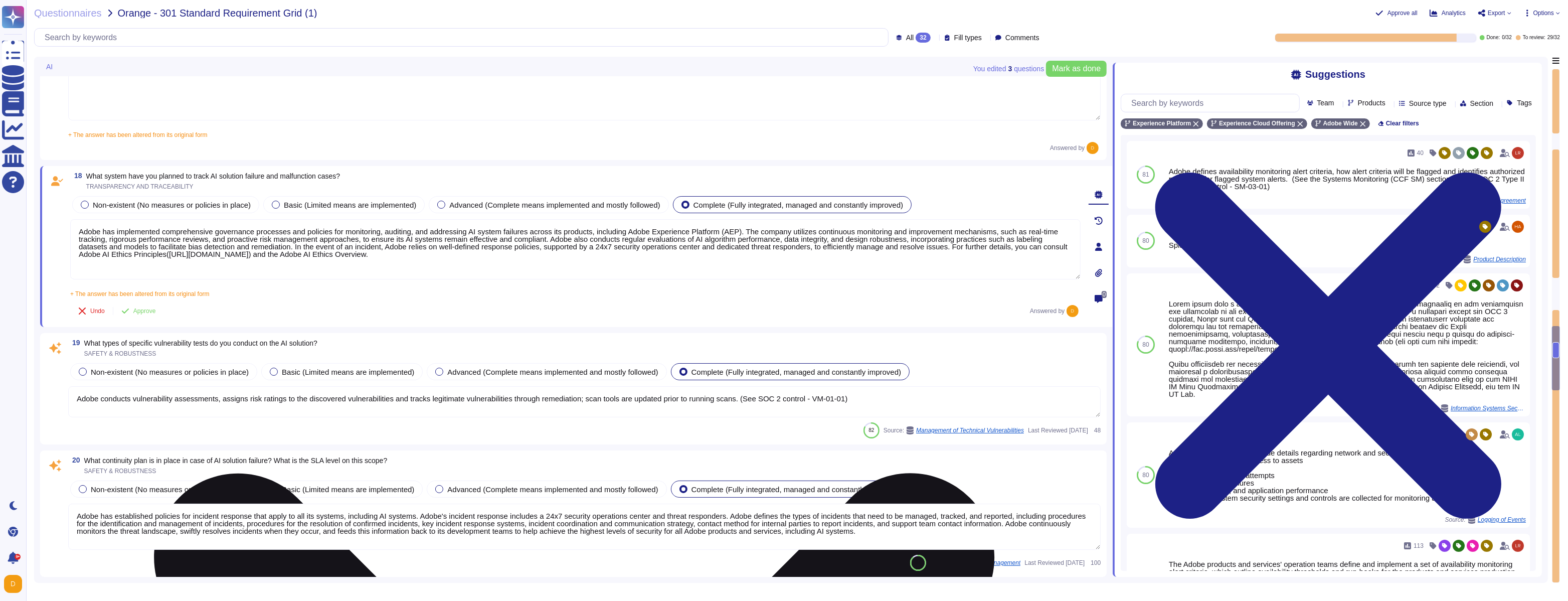
click at [685, 256] on textarea "Adobe has implemented comprehensive governance processes and policies for monit…" at bounding box center [575, 249] width 1010 height 60
drag, startPoint x: 685, startPoint y: 256, endPoint x: 623, endPoint y: 256, distance: 62.0
click at [623, 256] on textarea "Adobe has implemented comprehensive governance processes and policies for monit…" at bounding box center [575, 249] width 1010 height 60
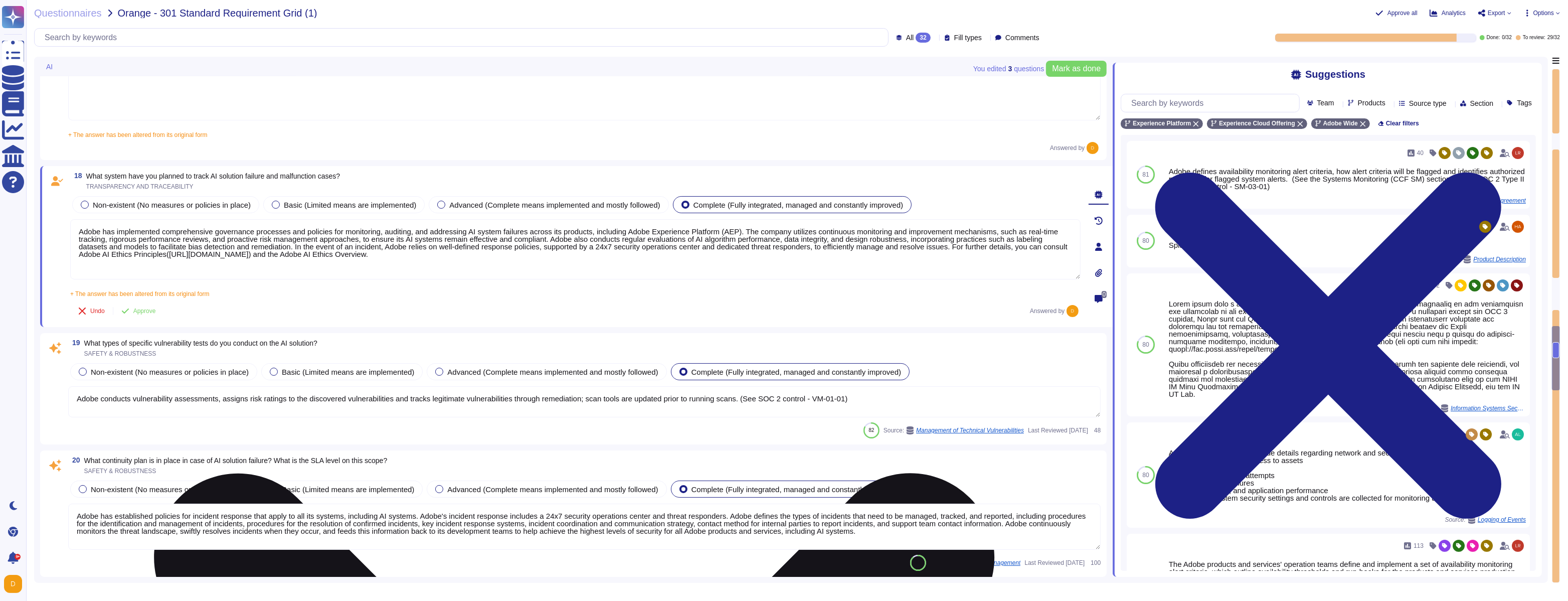
drag, startPoint x: 694, startPoint y: 252, endPoint x: 567, endPoint y: 255, distance: 127.0
click at [567, 255] on textarea "Adobe has implemented comprehensive governance processes and policies for monit…" at bounding box center [575, 249] width 1010 height 60
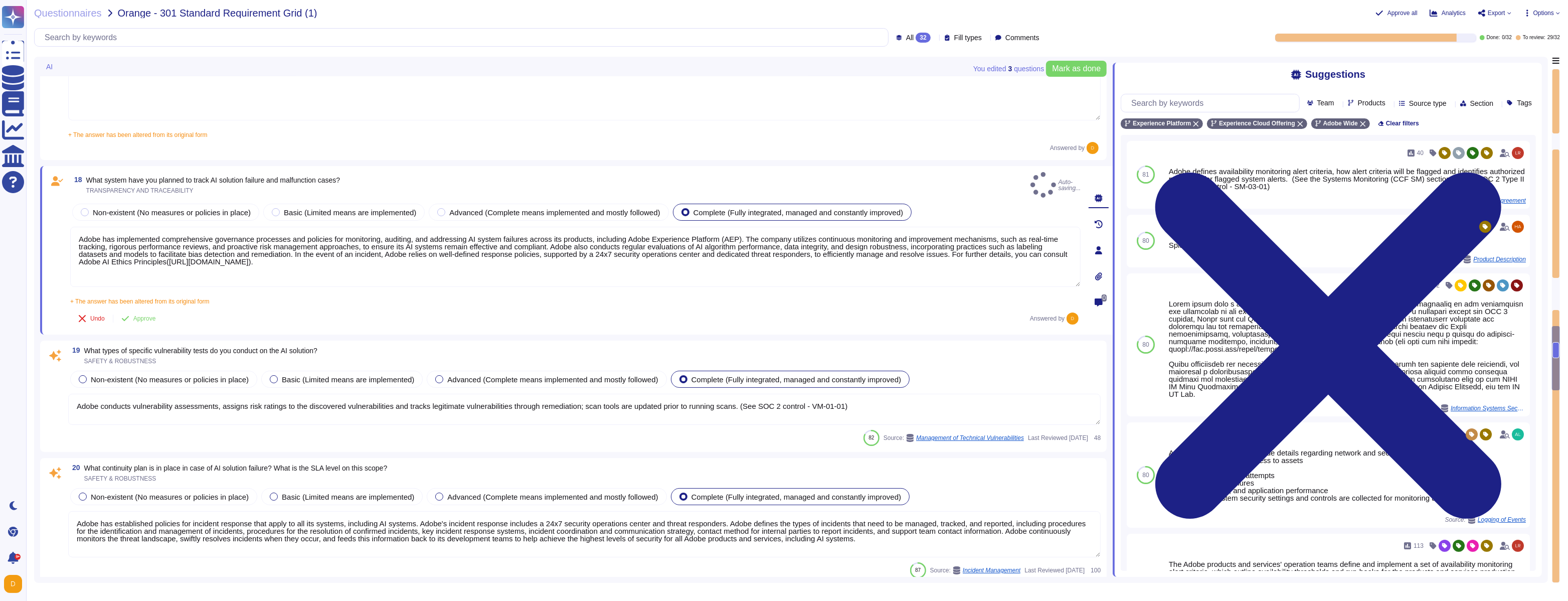
type textarea "Adobe has implemented comprehensive governance processes and policies for monit…"
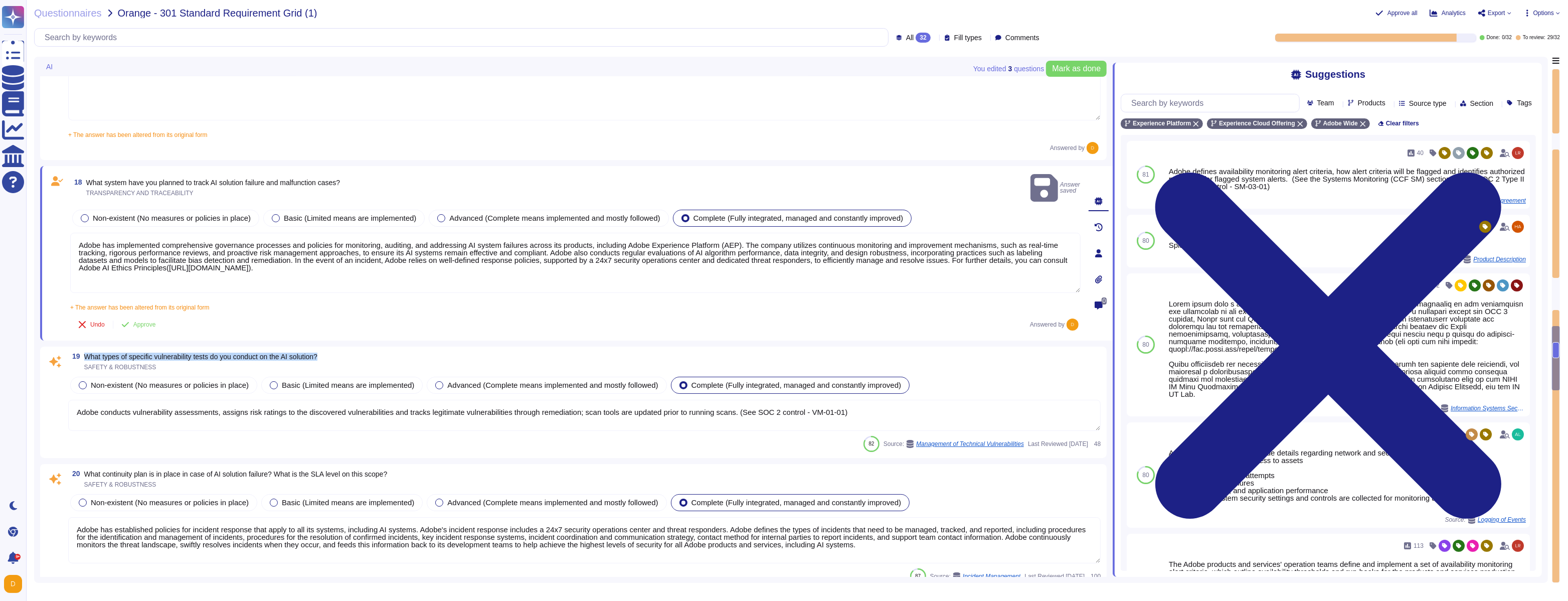
drag, startPoint x: 85, startPoint y: 343, endPoint x: 337, endPoint y: 347, distance: 252.0
click at [337, 353] on div "19 What types of specific vulnerability tests do you conduct on the AI ​​soluti…" at bounding box center [585, 362] width 1033 height 18
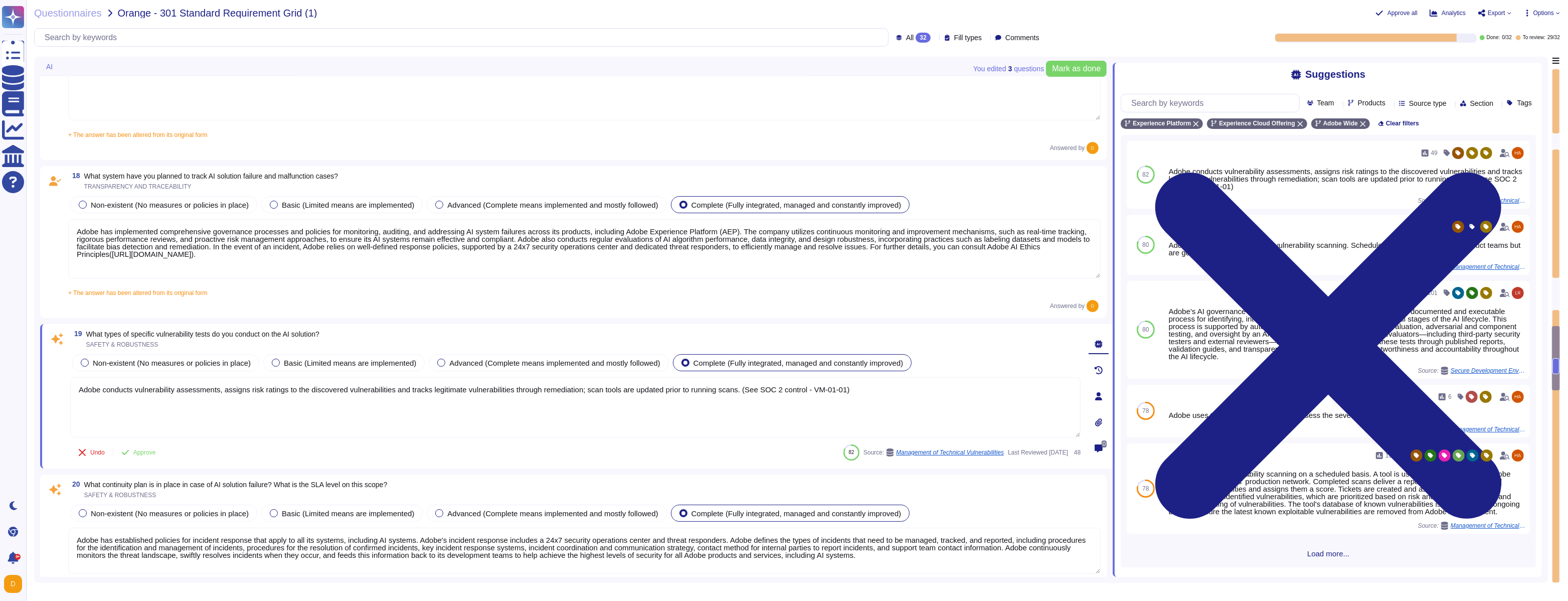
click at [205, 335] on span "What types of specific vulnerability tests do you conduct on the AI ​​solution?" at bounding box center [202, 334] width 233 height 8
click at [739, 407] on textarea "Adobe conducts vulnerability assessments, assigns risk ratings to the discovere…" at bounding box center [575, 407] width 1010 height 60
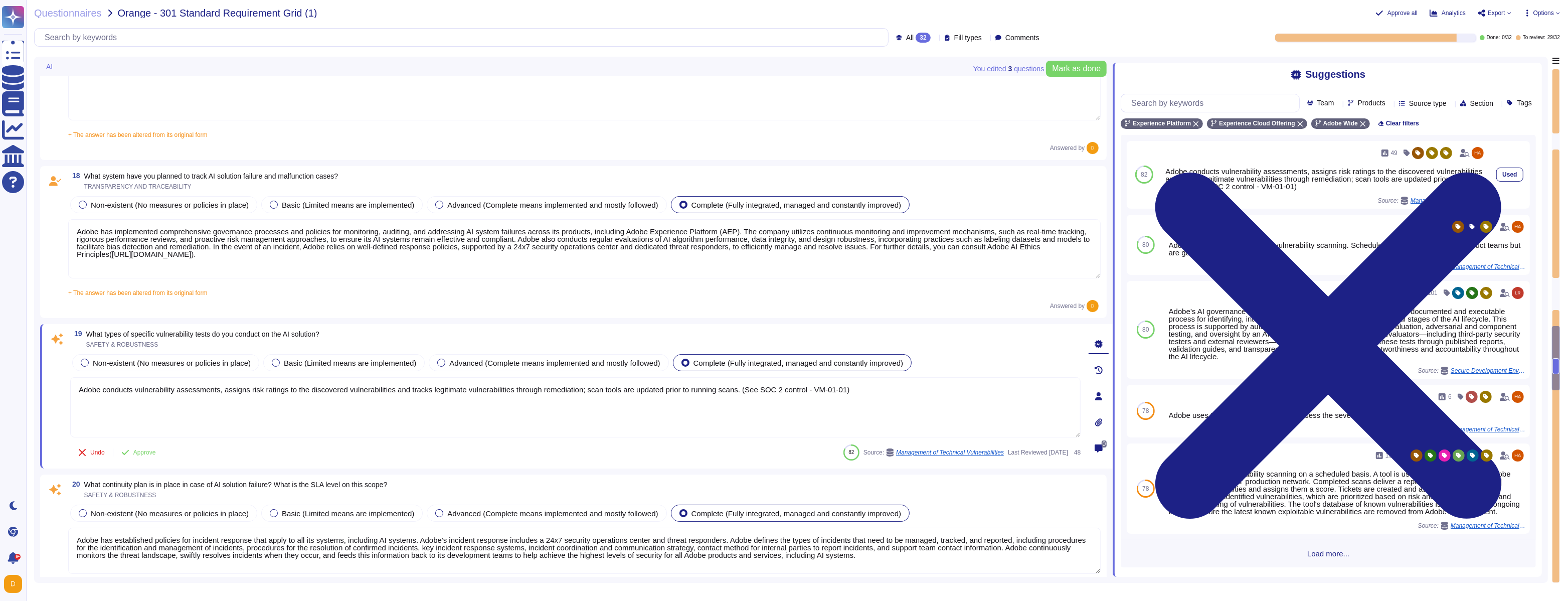
scroll to position [18, 0]
click at [1287, 112] on div "Team Products Source type Section Tags" at bounding box center [1329, 103] width 416 height 19
click at [1281, 103] on input "text" at bounding box center [1213, 103] width 173 height 18
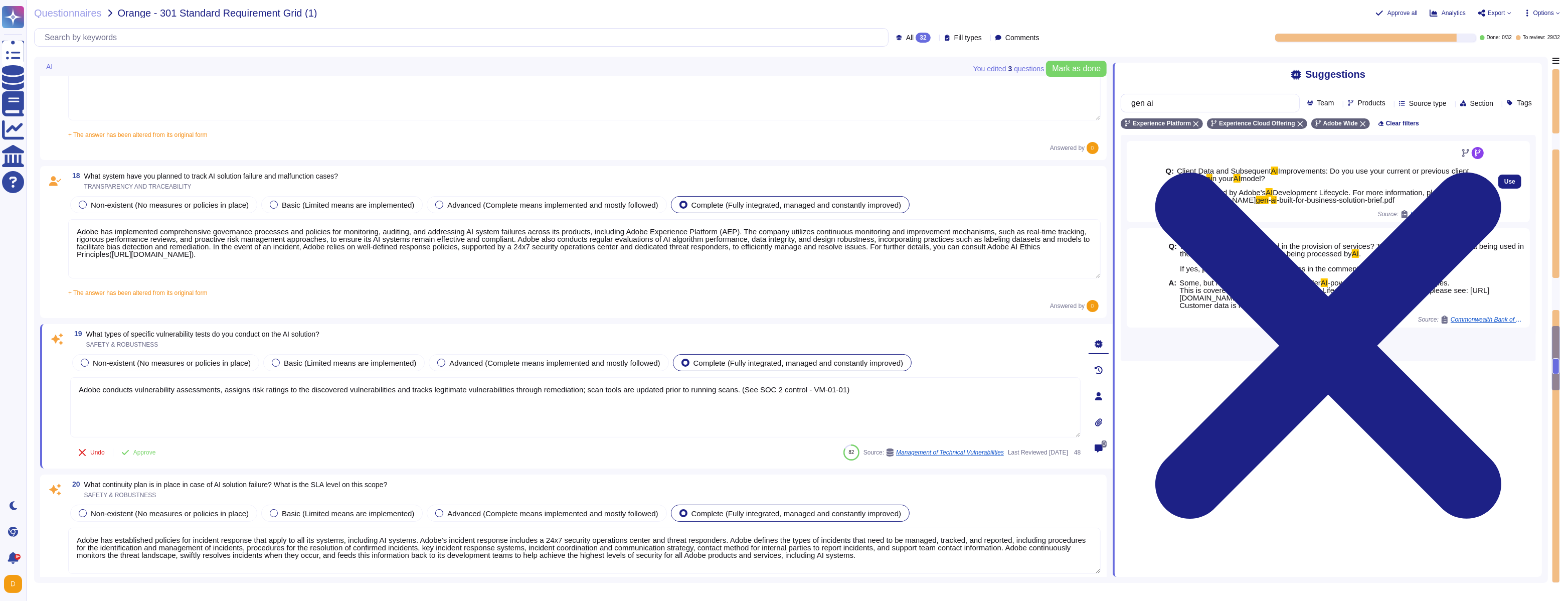
type input "gen ai"
drag, startPoint x: 1177, startPoint y: 211, endPoint x: 1214, endPoint y: 234, distance: 43.6
click at [1214, 211] on div "Q: Client Data and Subsequent AI Improvements: Do you use your current or previ…" at bounding box center [1325, 185] width 320 height 49
click at [229, 399] on textarea "Adobe conducts vulnerability assessments, assigns risk ratings to the discovere…" at bounding box center [575, 407] width 1010 height 60
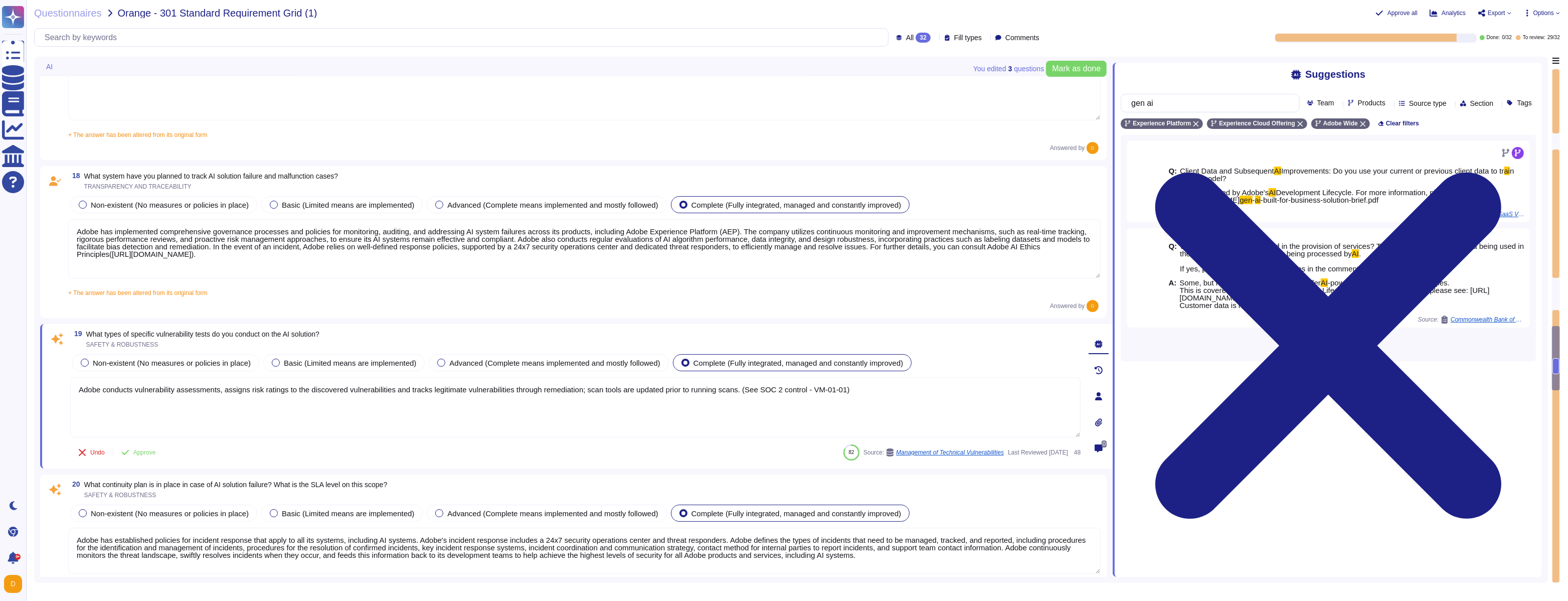
click at [229, 399] on textarea "Adobe conducts vulnerability assessments, assigns risk ratings to the discovere…" at bounding box center [575, 407] width 1010 height 60
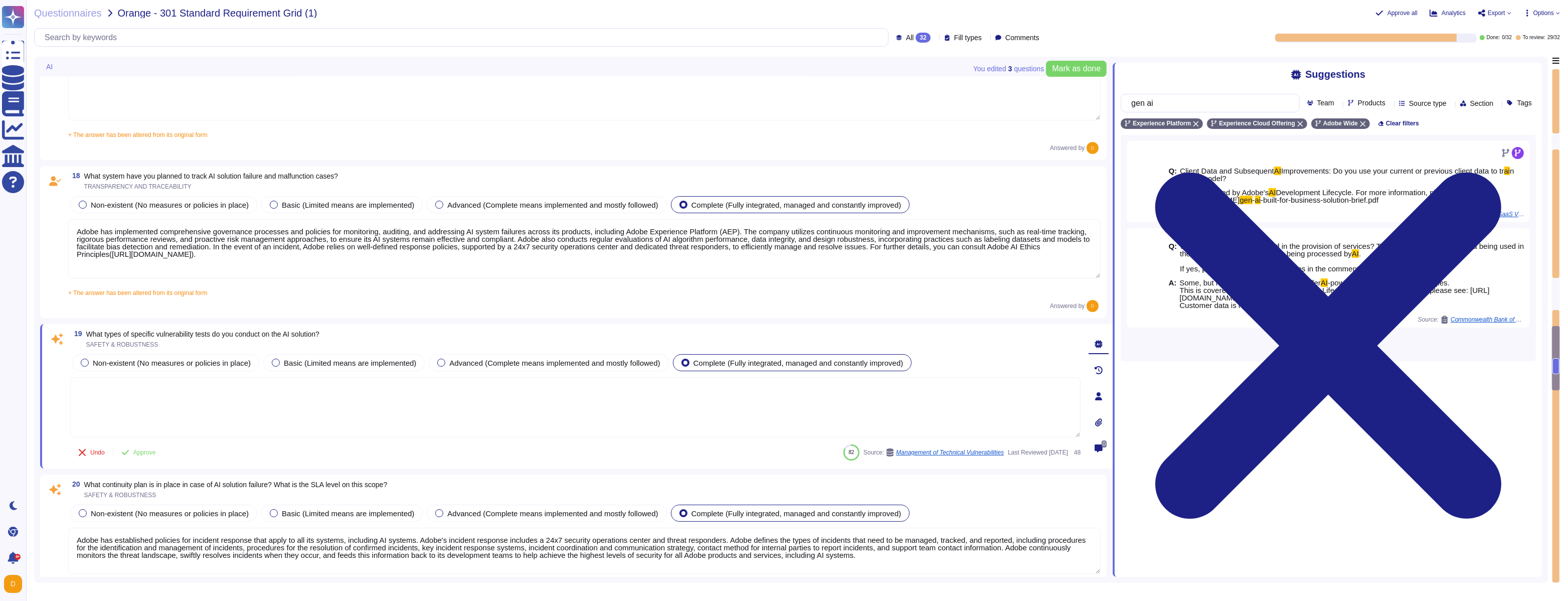
paste textarea "Adobe conducts rigorous security testing on its AI solutions"
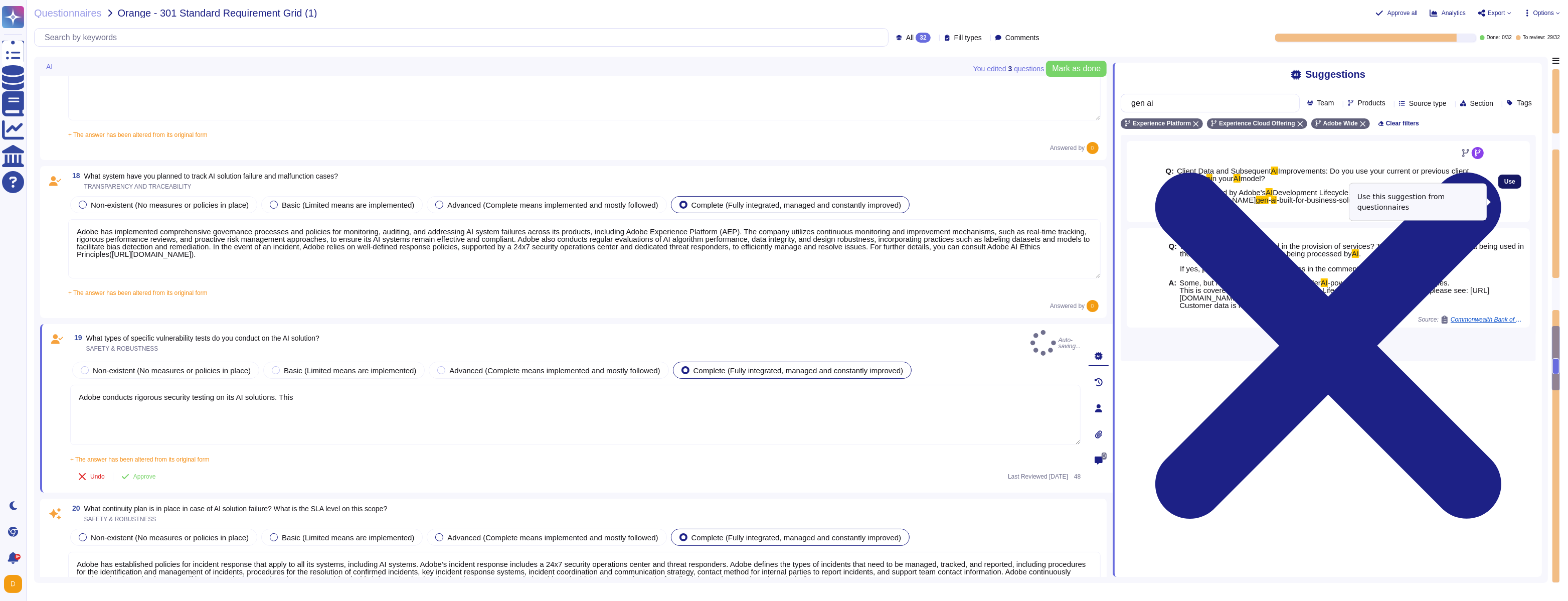
click at [1504, 184] on span "Use" at bounding box center [1510, 181] width 11 height 6
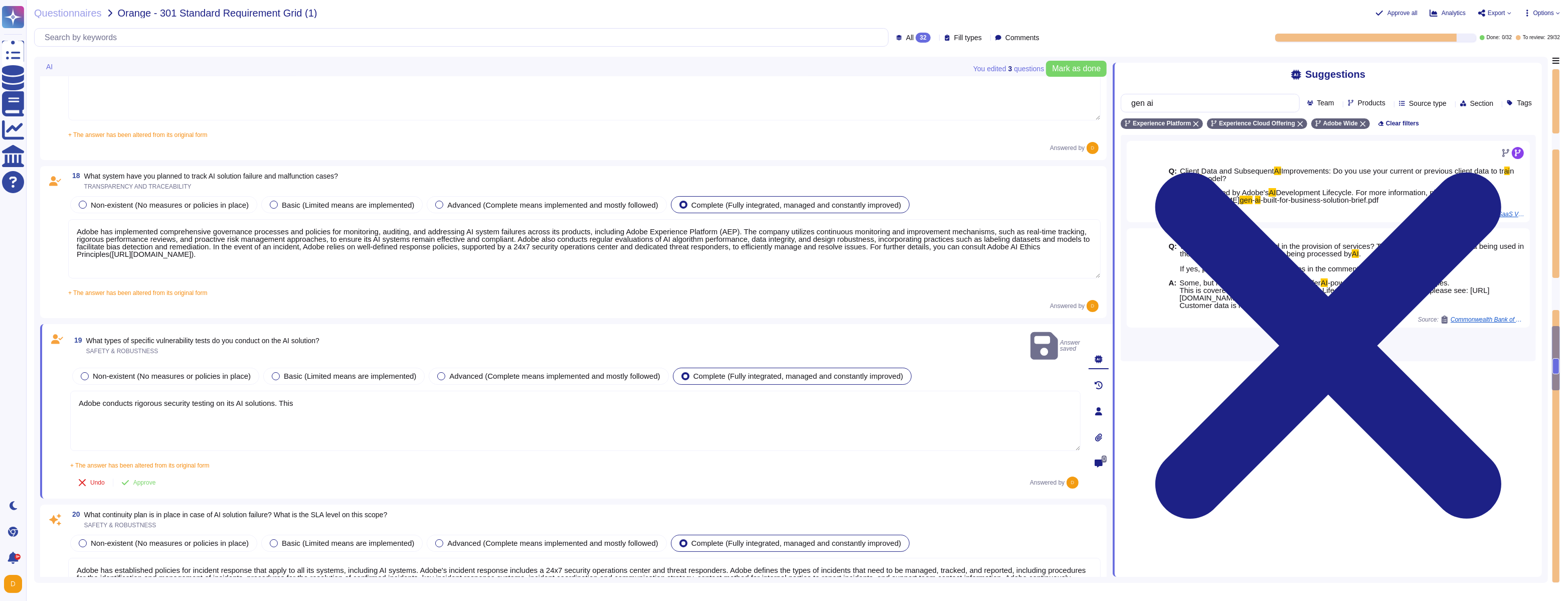
click at [325, 390] on textarea "Adobe conducts rigorous security testing on its AI solutions. This This is cove…" at bounding box center [575, 420] width 1010 height 60
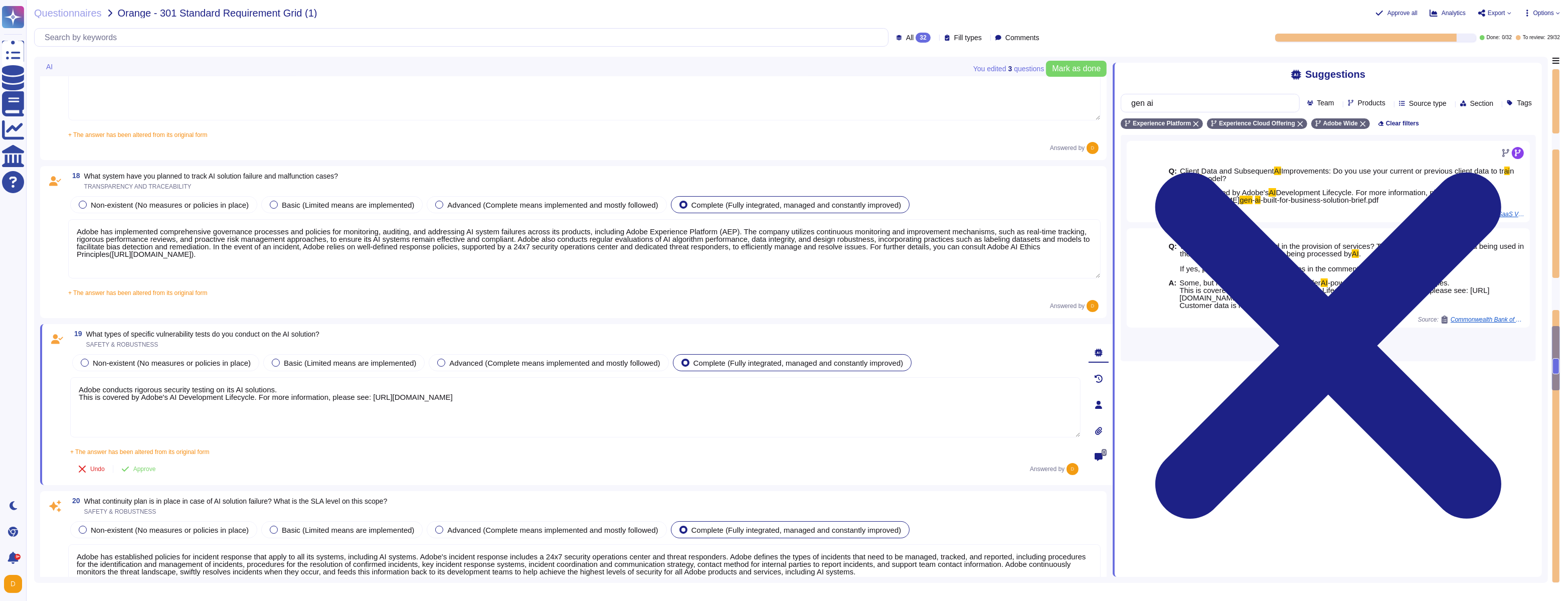
click at [85, 395] on textarea "Adobe conducts rigorous security testing on its AI solutions. This is covered b…" at bounding box center [575, 407] width 1010 height 60
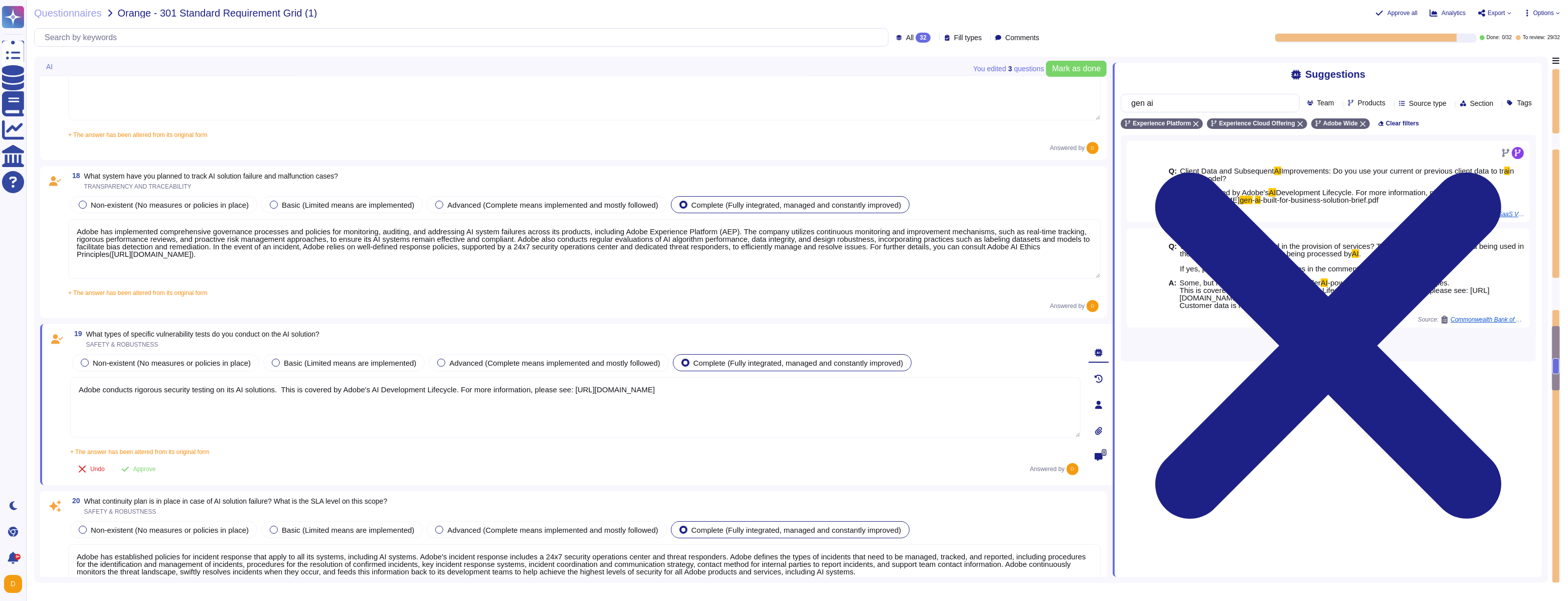
click at [1070, 388] on textarea "Adobe conducts rigorous security testing on its AI solutions. This is covered b…" at bounding box center [575, 407] width 1010 height 60
click at [1072, 394] on textarea "Adobe conducts rigorous security testing on its AI solutions. This is covered b…" at bounding box center [575, 407] width 1010 height 60
click at [1072, 391] on textarea "Adobe conducts rigorous security testing on its AI solutions. This is covered b…" at bounding box center [575, 407] width 1010 height 60
type textarea "Adobe conducts rigorous security testing on its AI solutions. This is covered b…"
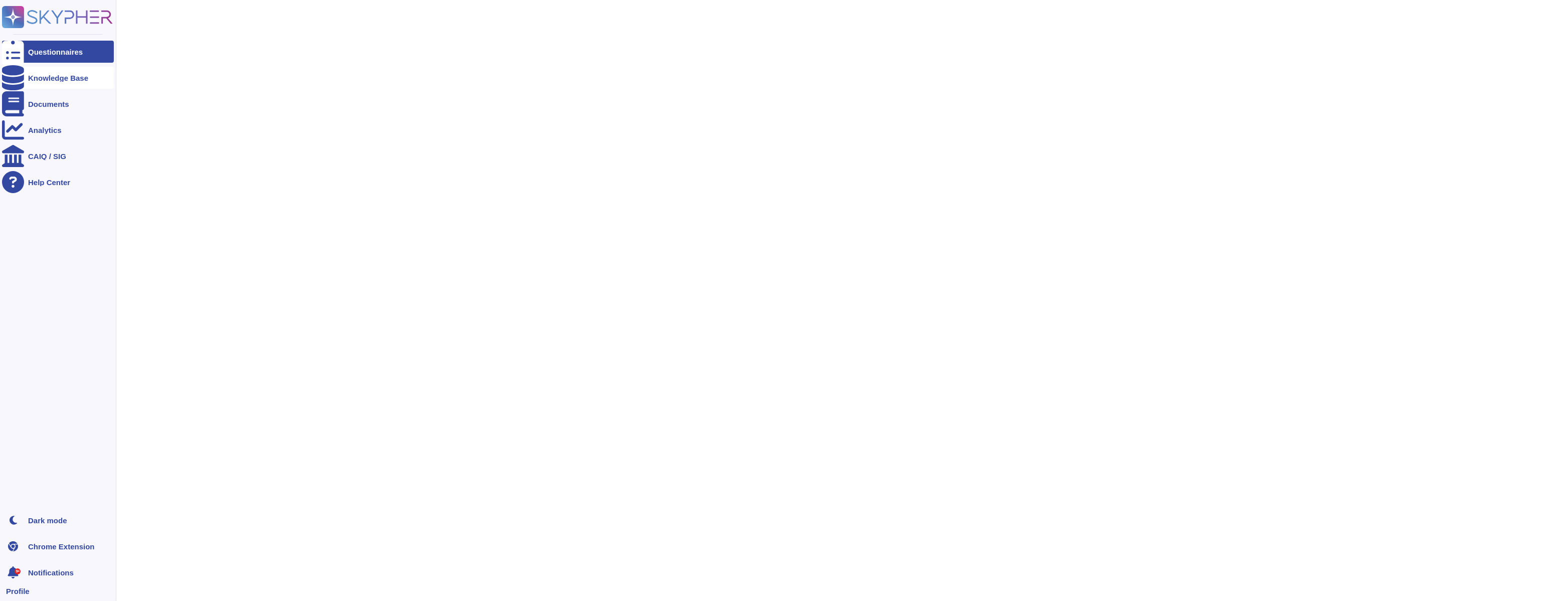
click at [16, 81] on icon at bounding box center [13, 77] width 22 height 25
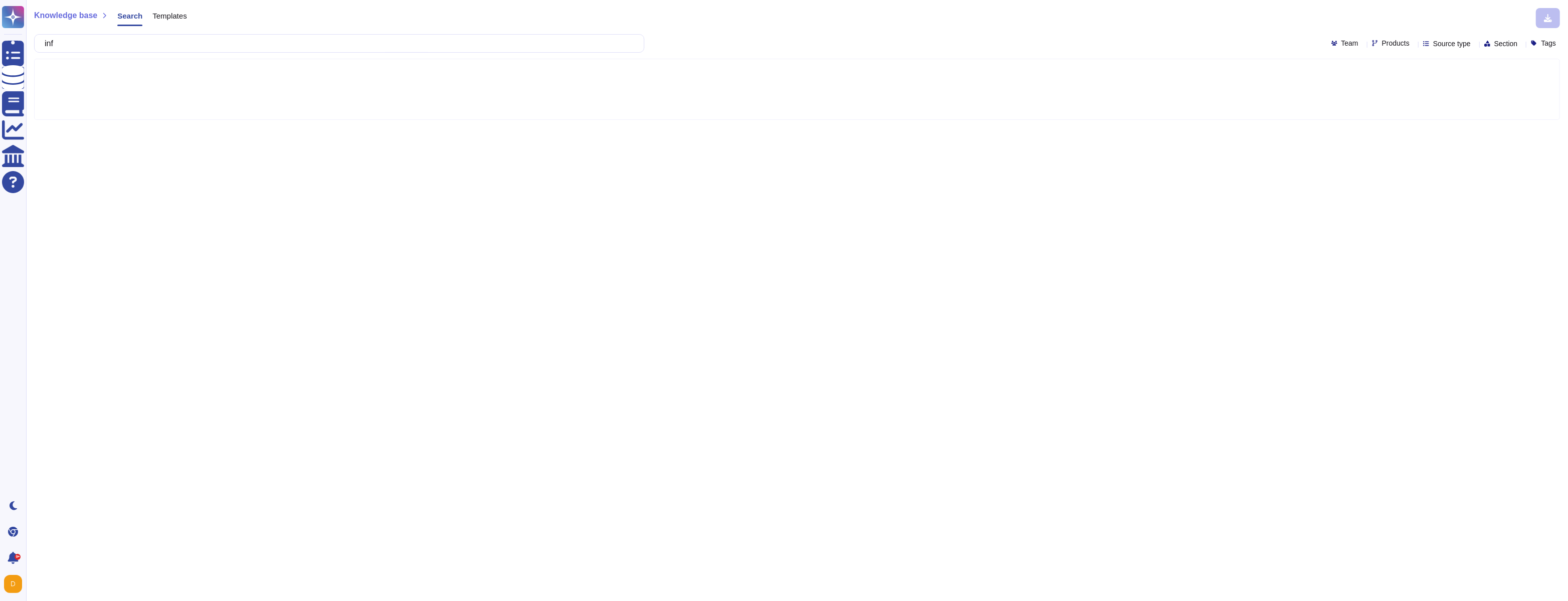
type input "in"
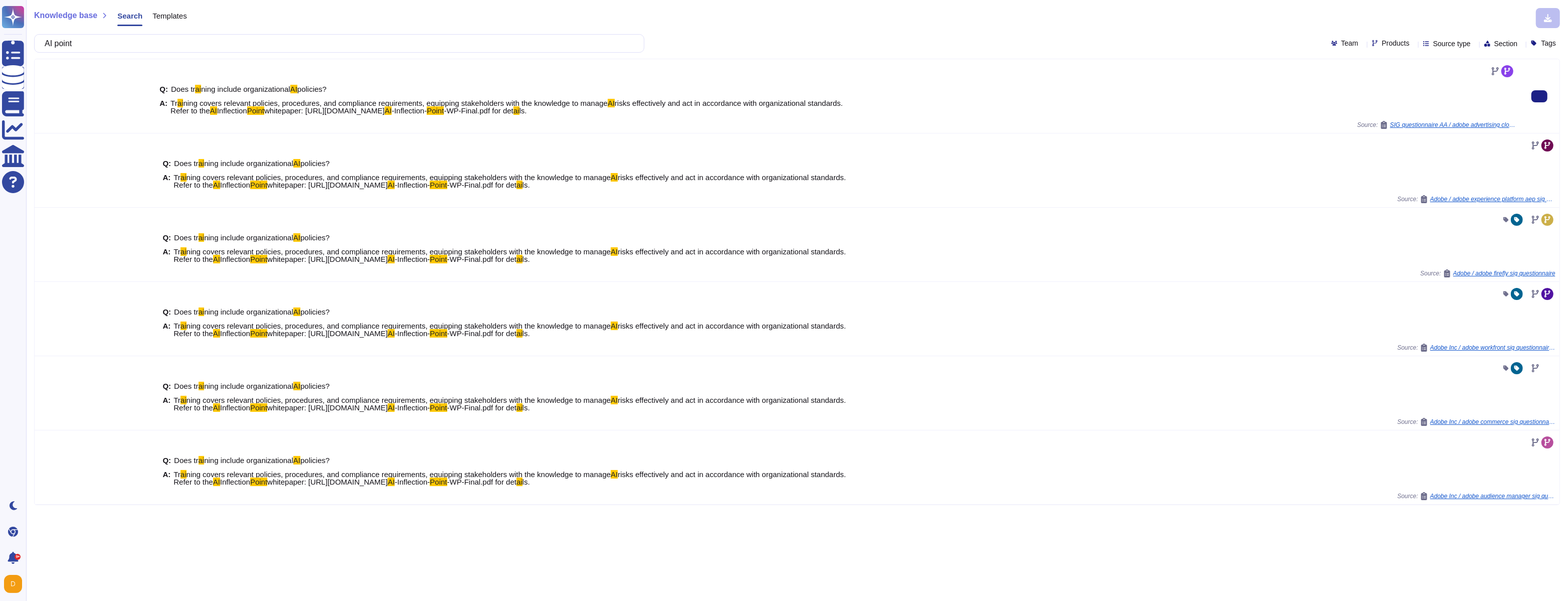
type input "AI point"
drag, startPoint x: 172, startPoint y: 112, endPoint x: 775, endPoint y: 112, distance: 603.0
click at [775, 112] on span "Tr ai ning covers relevant policies, procedures, and compliance requirements, e…" at bounding box center [507, 106] width 673 height 15
copy span "Refer to the AI Inflection Point whitepaper: https://www.adobe.com/content/dam/…"
